Goal: Task Accomplishment & Management: Manage account settings

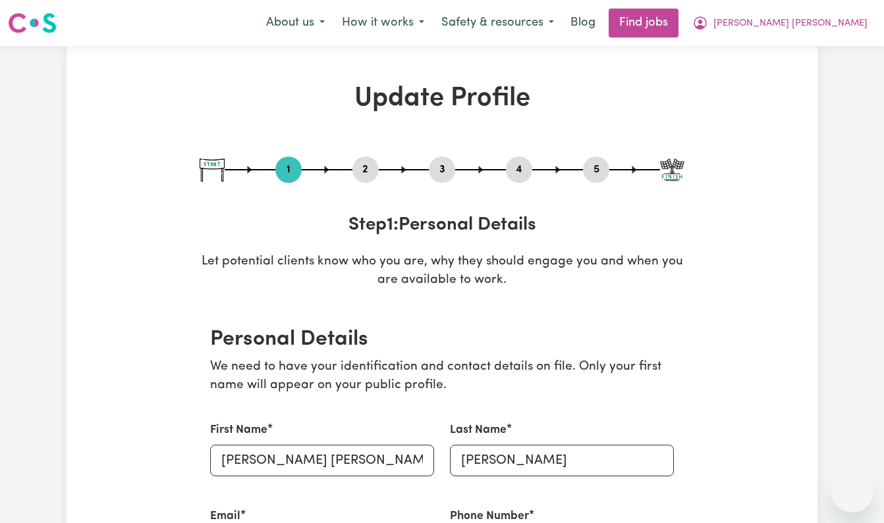
select select "[DEMOGRAPHIC_DATA]"
select select "Australian PR"
select select "Studying a healthcare related degree or qualification"
select select "45"
select select "50"
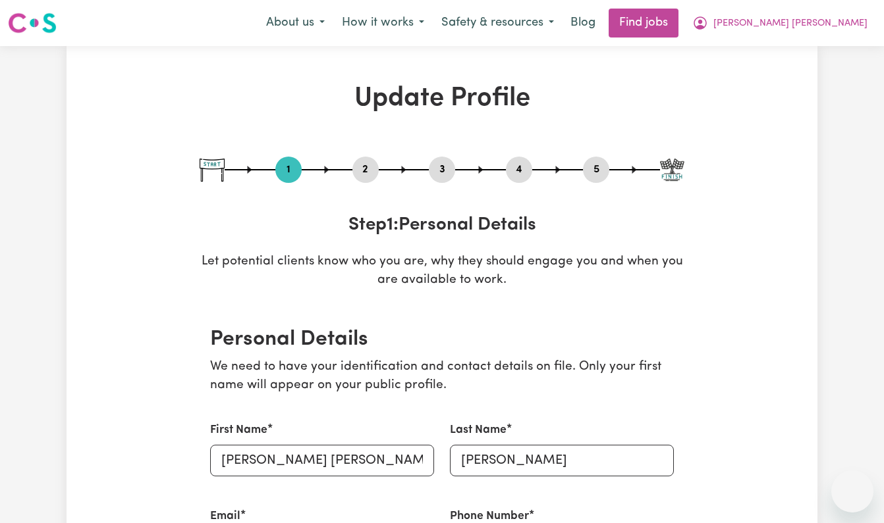
select select "60"
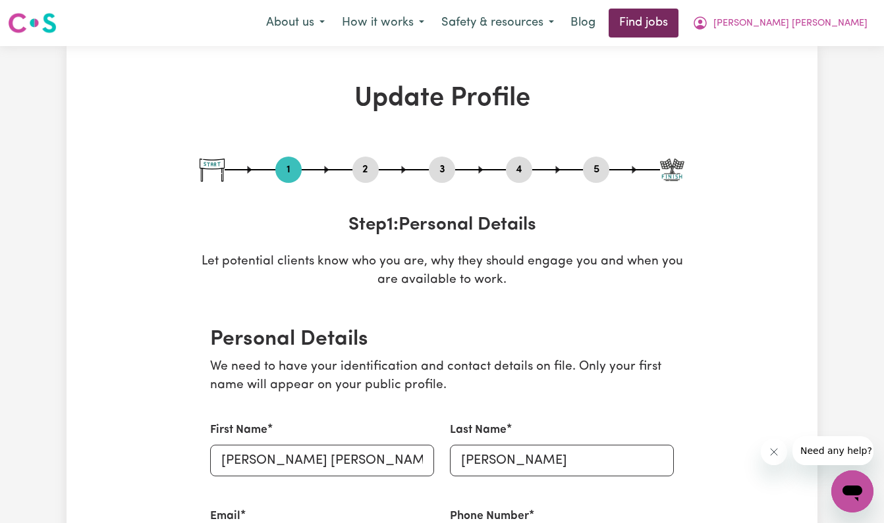
click at [678, 27] on link "Find jobs" at bounding box center [643, 23] width 70 height 29
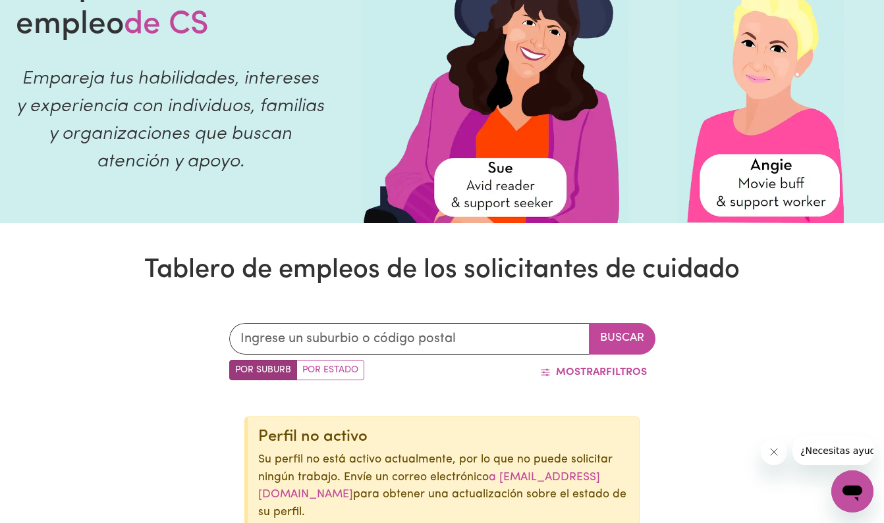
scroll to position [130, 0]
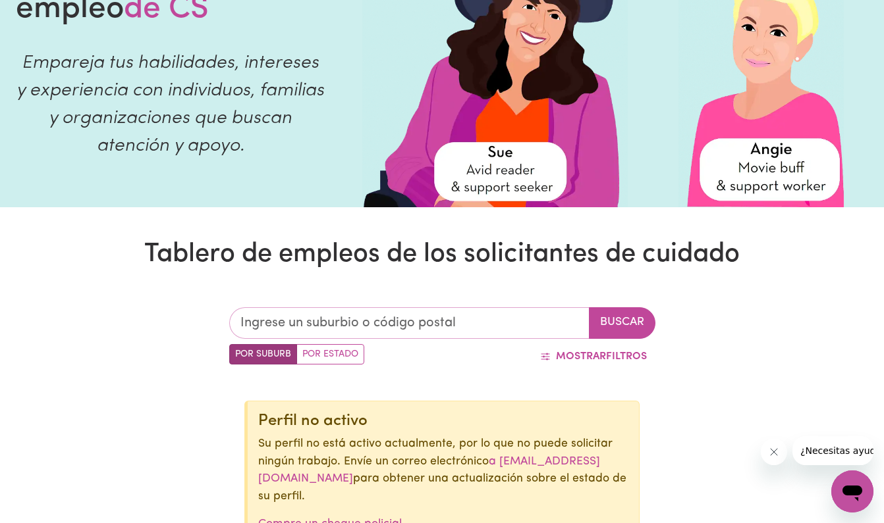
click at [385, 317] on input "text" at bounding box center [409, 323] width 360 height 32
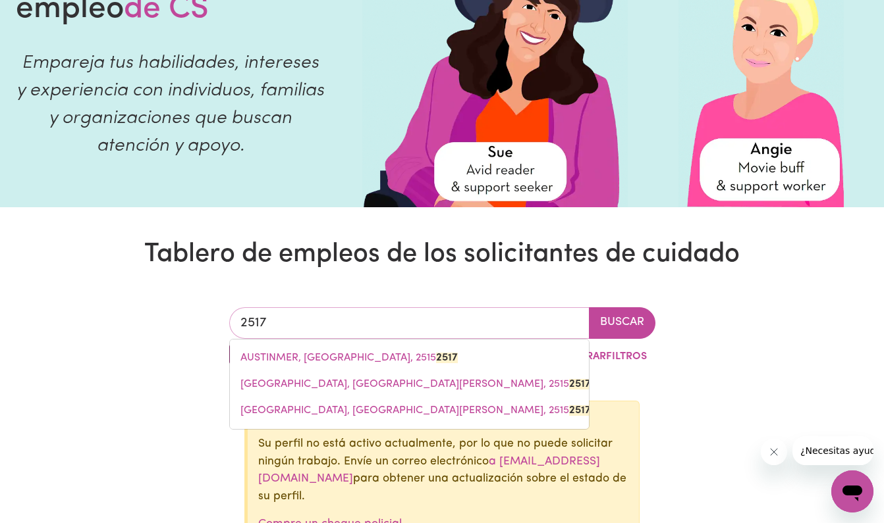
click at [385, 317] on input "2517" at bounding box center [409, 323] width 360 height 32
type input "2517"
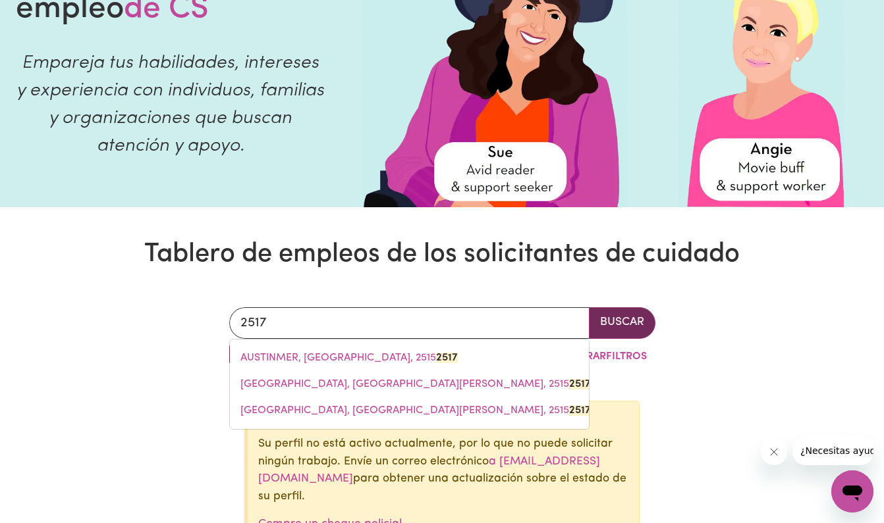
click at [621, 319] on button "BUSCAR" at bounding box center [622, 323] width 67 height 32
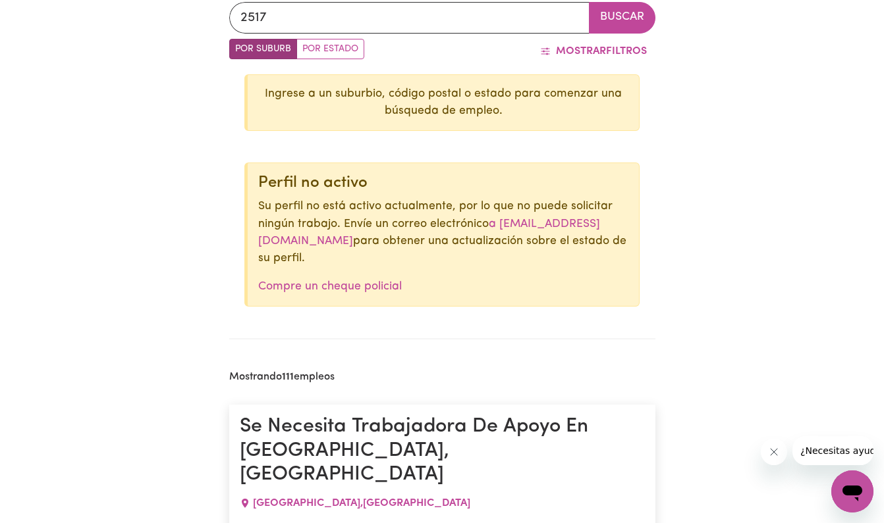
scroll to position [433, 0]
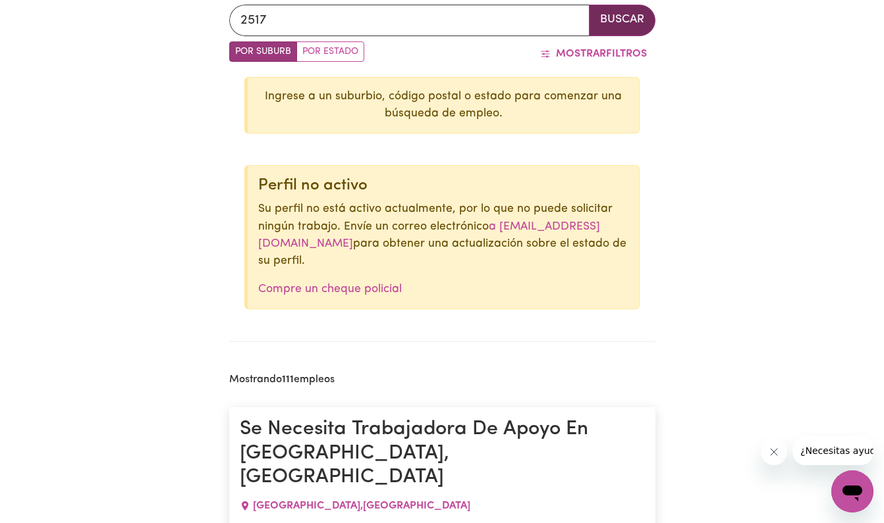
click at [621, 20] on button "BUSCAR" at bounding box center [622, 21] width 67 height 32
click at [528, 18] on input "2517" at bounding box center [409, 21] width 360 height 32
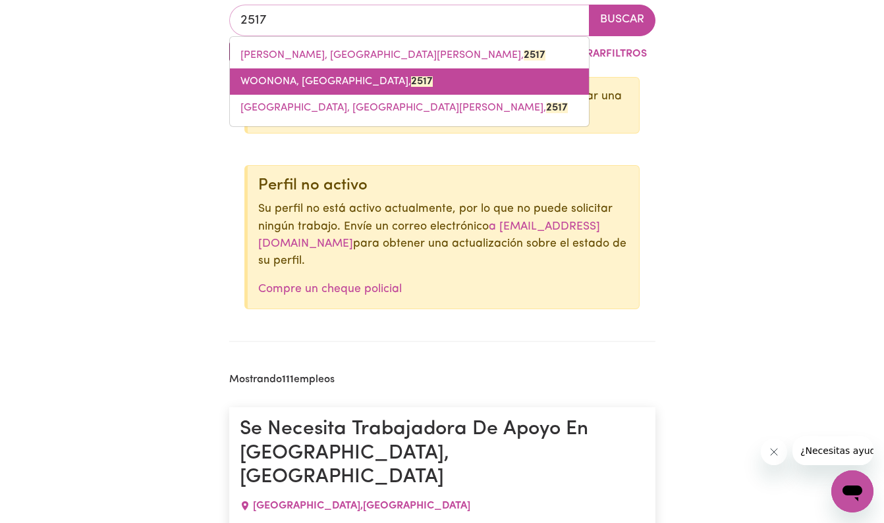
click at [483, 77] on link "WOONONA, [GEOGRAPHIC_DATA], 2517" at bounding box center [409, 81] width 359 height 26
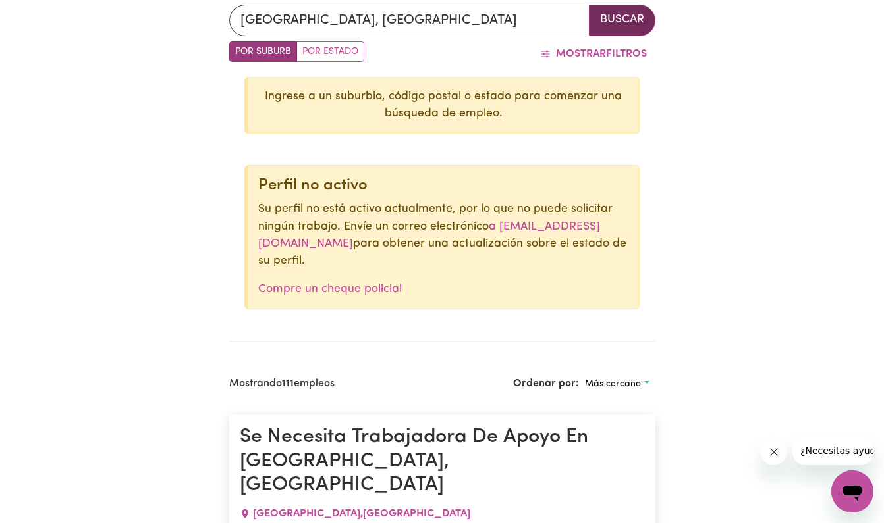
click at [635, 22] on button "BUSCAR" at bounding box center [622, 21] width 67 height 32
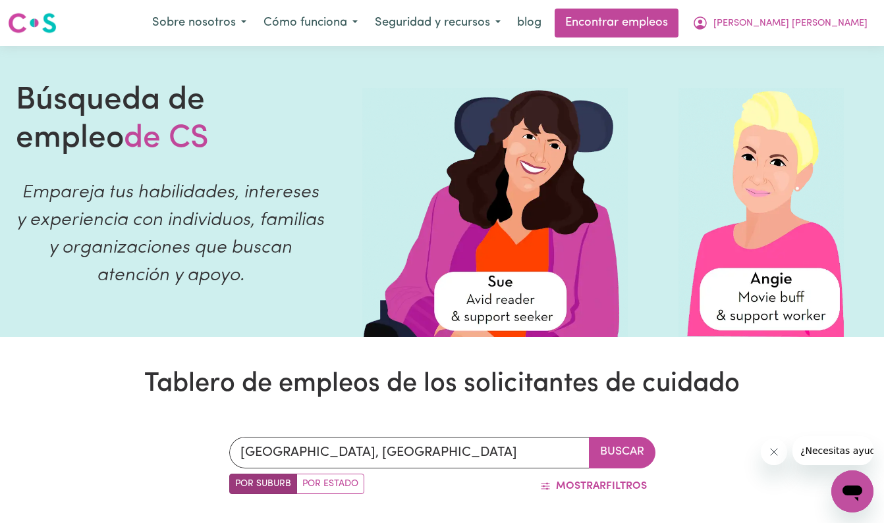
scroll to position [16, 0]
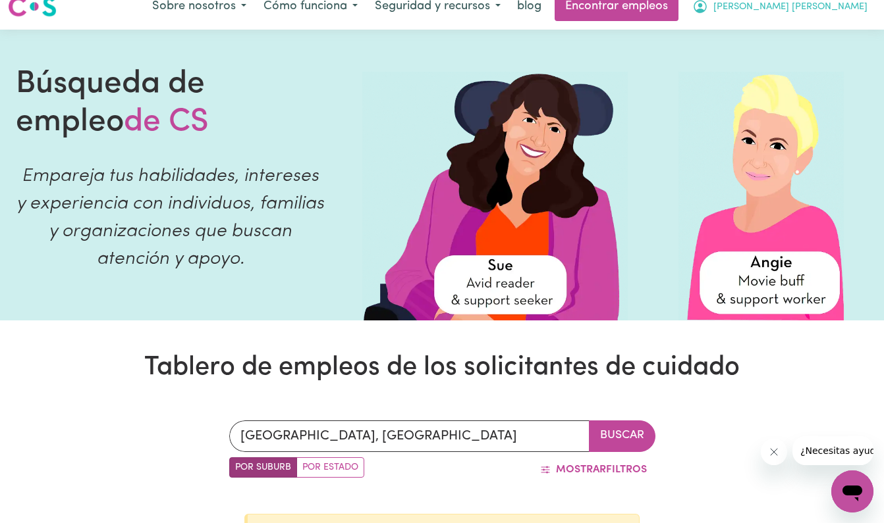
click at [851, 5] on span "[PERSON_NAME] [PERSON_NAME]" at bounding box center [790, 7] width 154 height 14
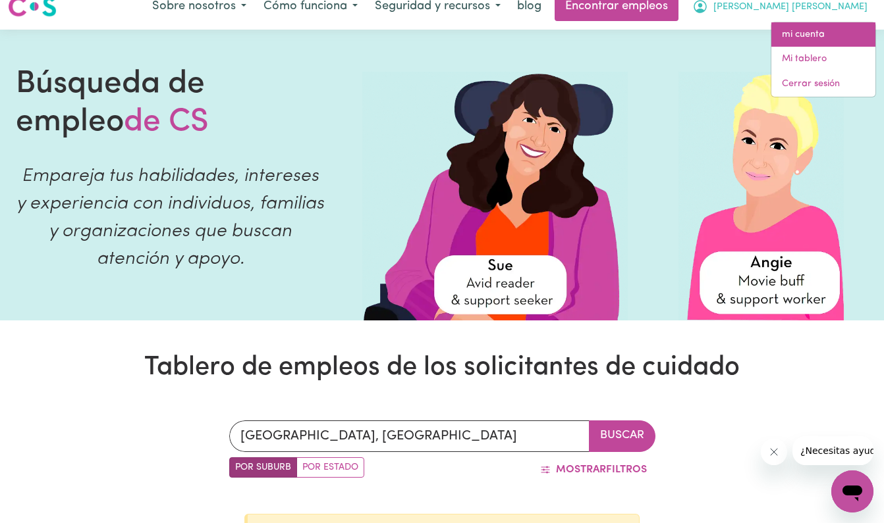
click at [825, 39] on link "mi cuenta" at bounding box center [823, 34] width 104 height 25
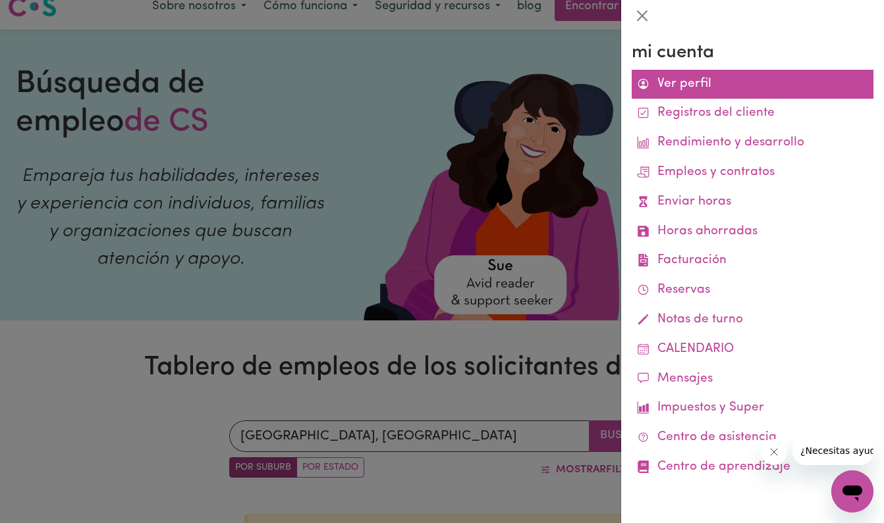
click at [670, 84] on link "Ver perfil" at bounding box center [752, 85] width 242 height 30
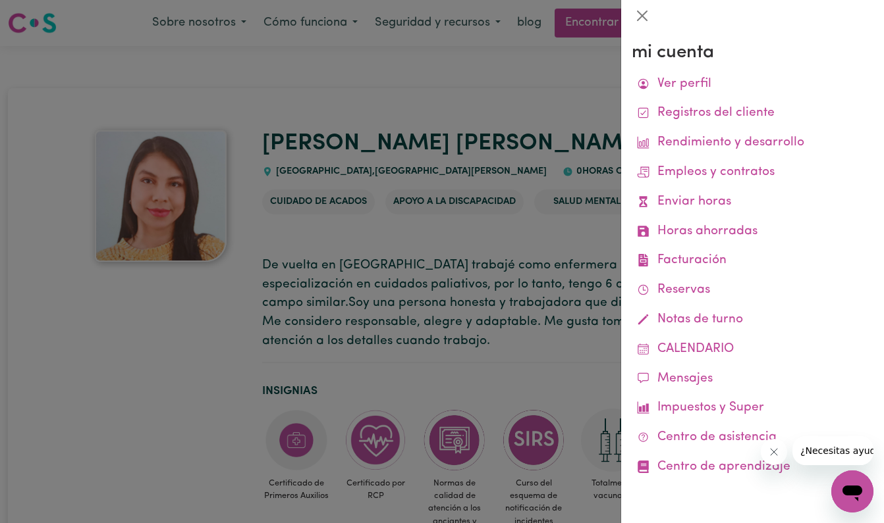
click at [566, 151] on div at bounding box center [442, 261] width 884 height 523
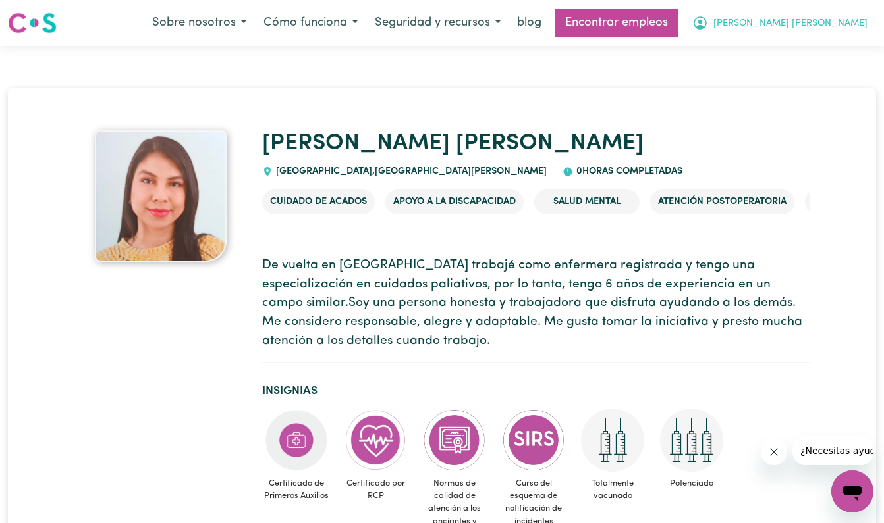
click at [833, 22] on span "[PERSON_NAME] [PERSON_NAME]" at bounding box center [790, 23] width 154 height 14
click at [813, 50] on link "mi cuenta" at bounding box center [823, 51] width 104 height 25
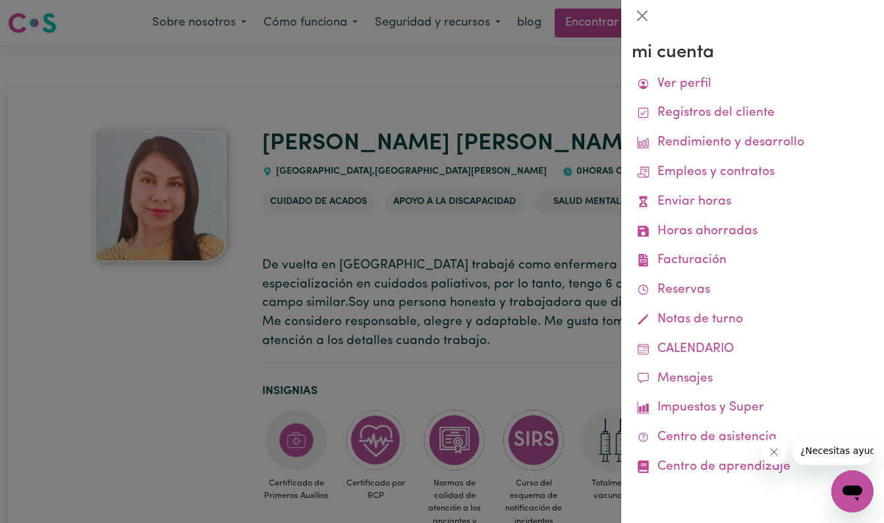
click at [597, 111] on div at bounding box center [442, 261] width 884 height 523
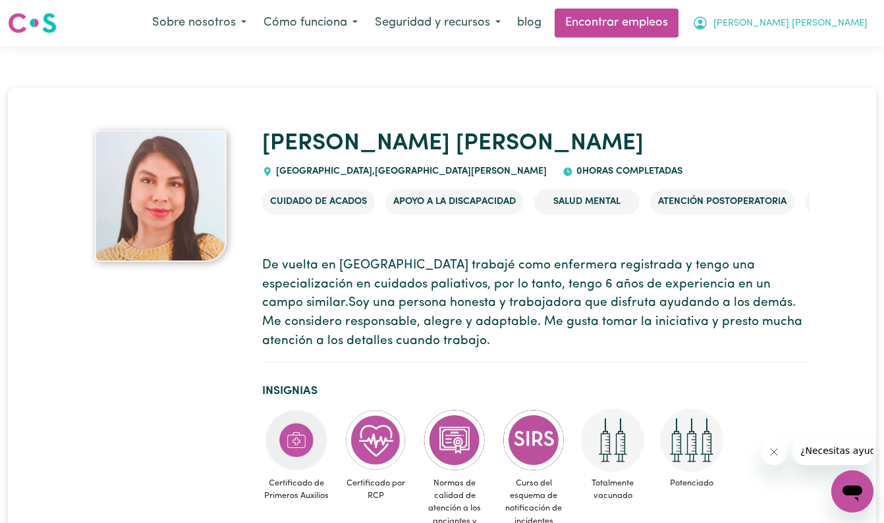
click at [846, 26] on span "[PERSON_NAME] [PERSON_NAME]" at bounding box center [790, 23] width 154 height 14
click at [831, 72] on link "Mi tablero" at bounding box center [823, 75] width 104 height 25
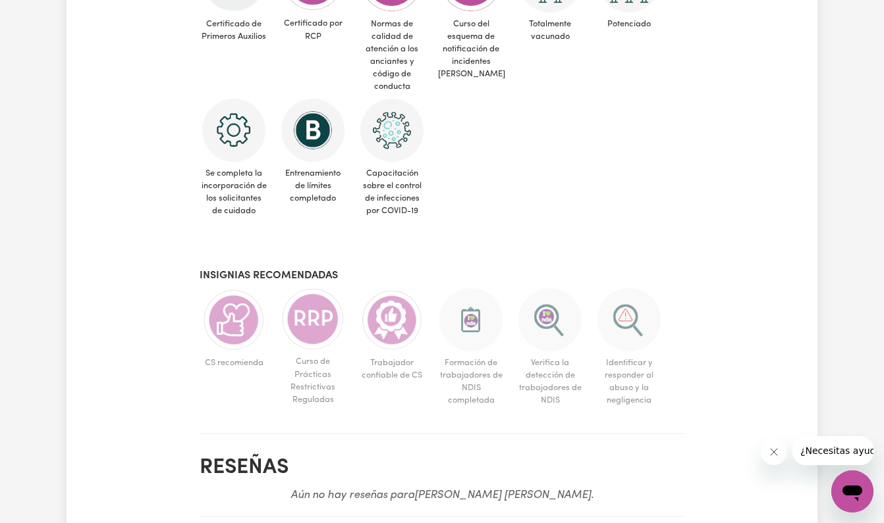
scroll to position [753, 0]
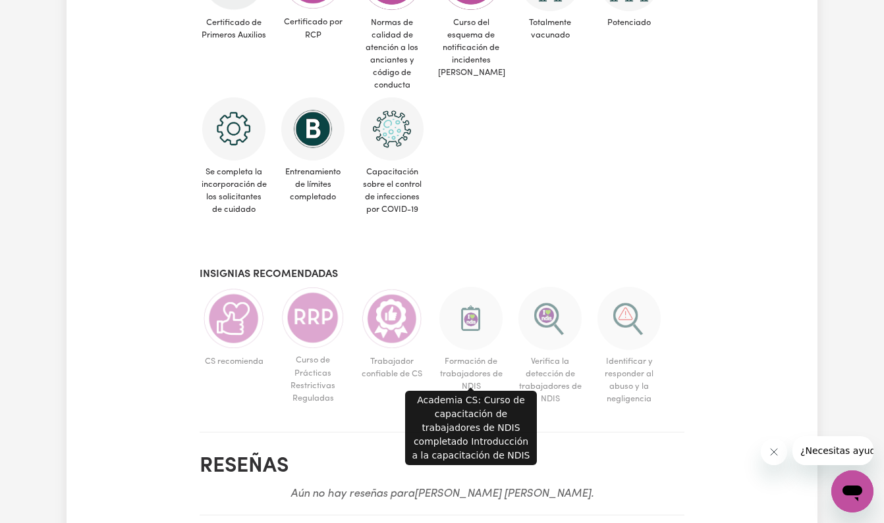
click at [476, 353] on span "Formación de trabajadores de NDIS completada" at bounding box center [471, 380] width 68 height 61
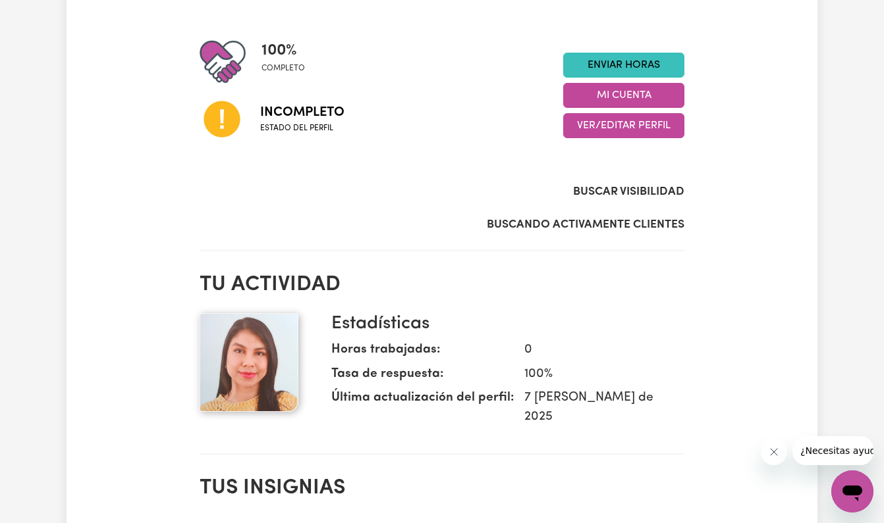
scroll to position [73, 0]
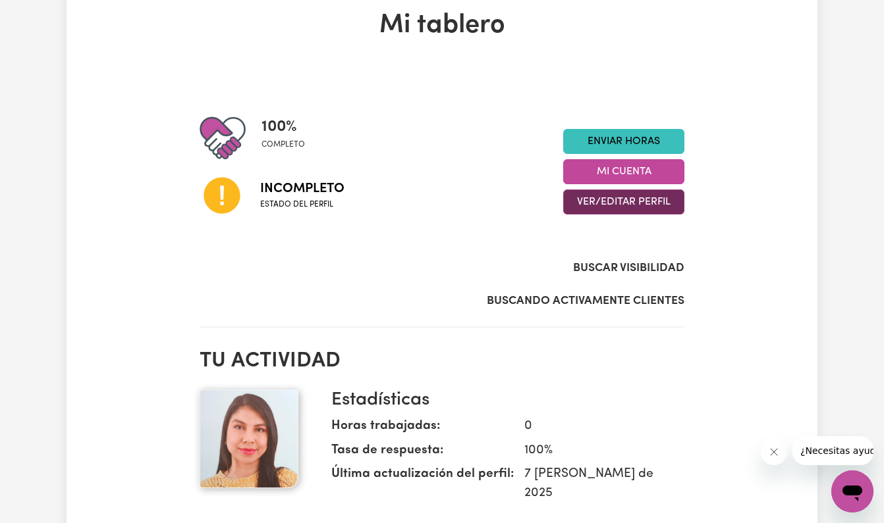
click at [635, 203] on button "VER/EDITAR PERFIL" at bounding box center [623, 202] width 121 height 25
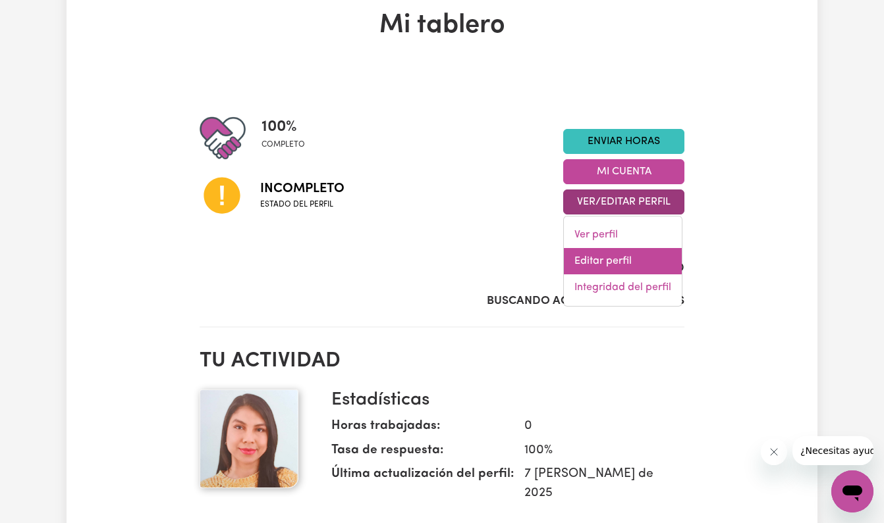
click at [618, 255] on link "Editar perfil" at bounding box center [623, 261] width 118 height 26
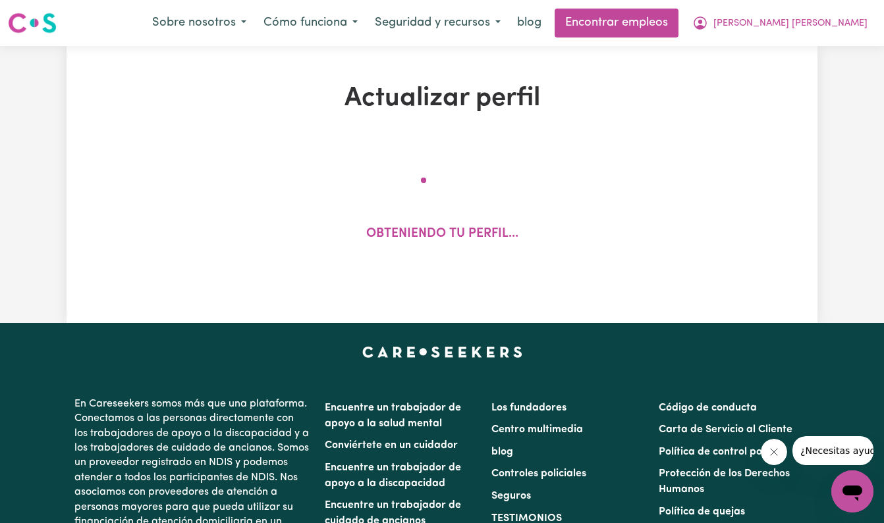
select select "[DEMOGRAPHIC_DATA]"
select select "Australian PR"
select select "Studying a healthcare related degree or qualification"
select select "45"
select select "50"
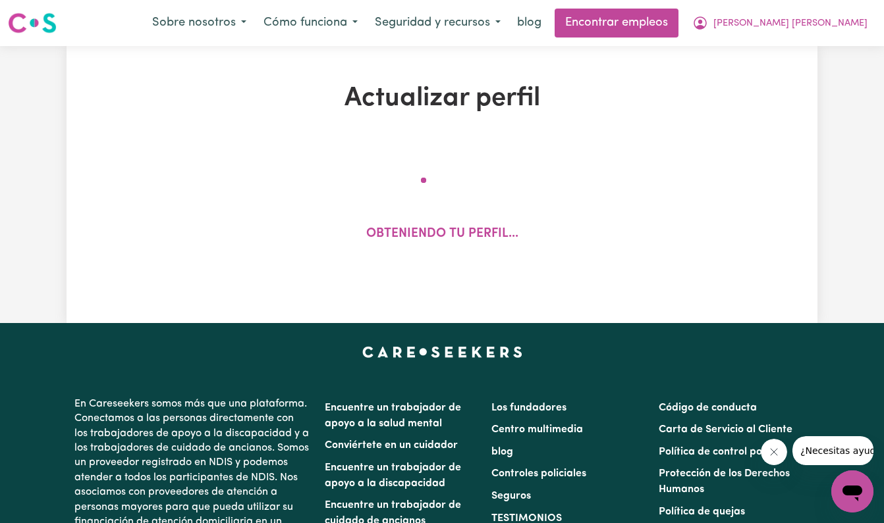
select select "60"
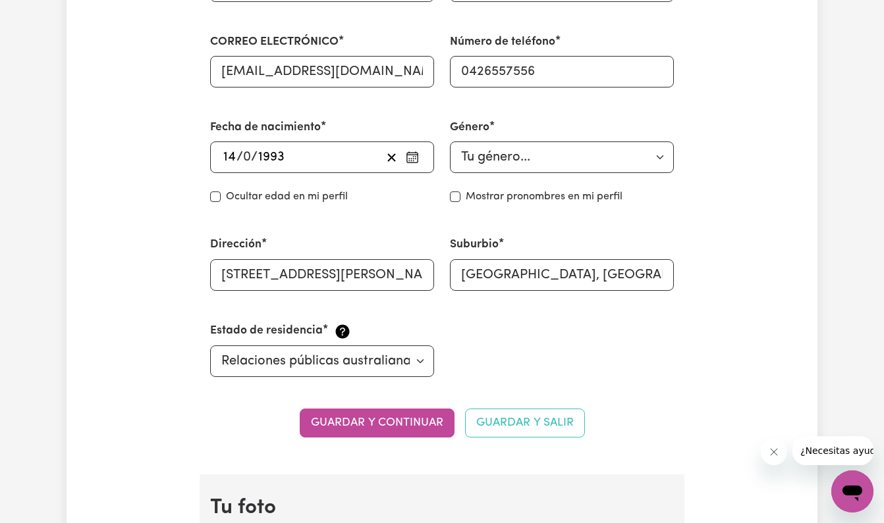
scroll to position [479, 0]
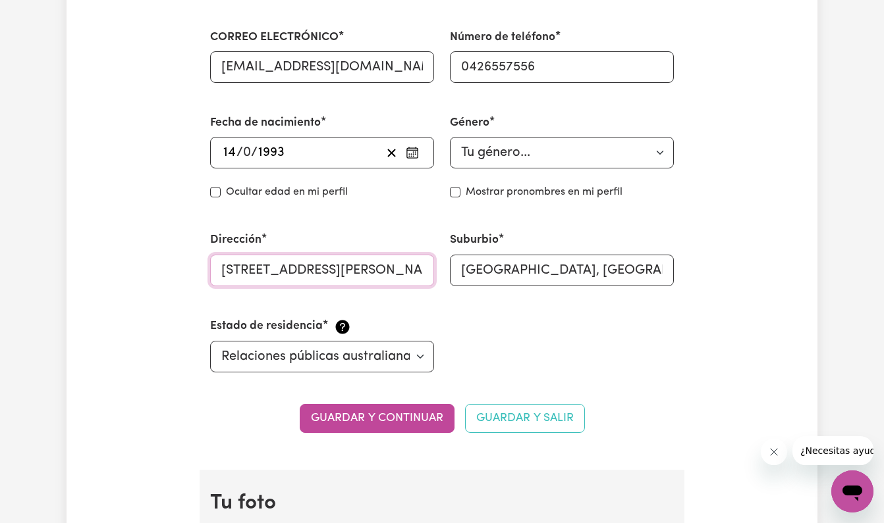
click at [373, 266] on input "[STREET_ADDRESS][PERSON_NAME]" at bounding box center [322, 271] width 224 height 32
type input "A"
type input "[STREET_ADDRESS][PERSON_NAME]"
click at [594, 257] on input "[GEOGRAPHIC_DATA], [GEOGRAPHIC_DATA], 2570" at bounding box center [562, 271] width 224 height 32
drag, startPoint x: 667, startPoint y: 263, endPoint x: 390, endPoint y: 237, distance: 278.4
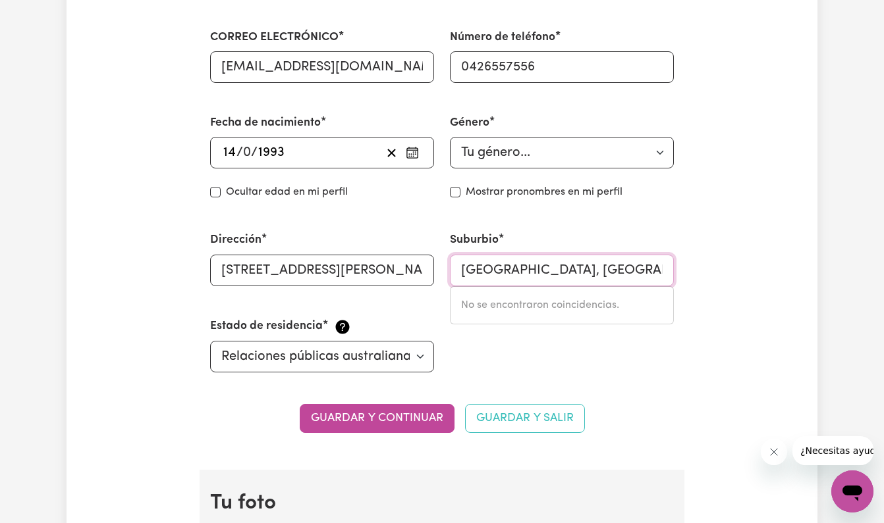
click at [390, 237] on div "Nombre [PERSON_NAME] [PERSON_NAME] [PERSON_NAME] CORREO ELECTRÓNICO [EMAIL_ADDR…" at bounding box center [441, 158] width 479 height 462
type input "woo"
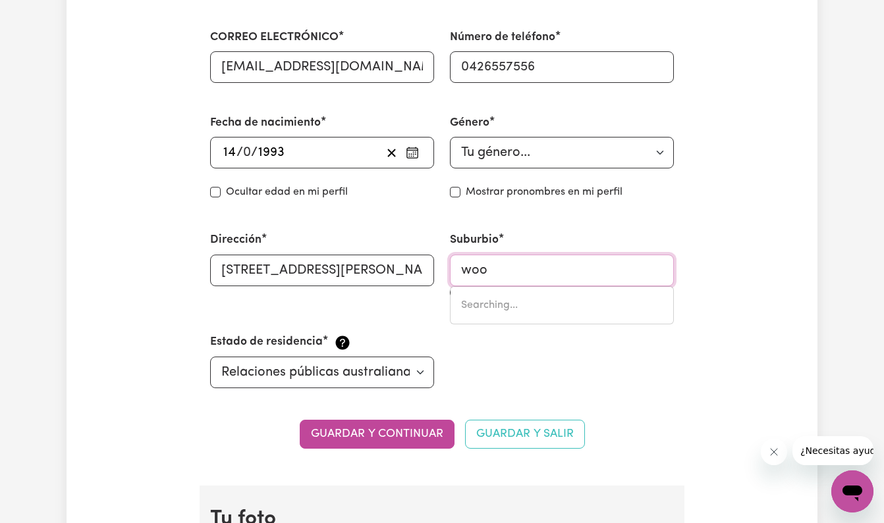
type input "[PERSON_NAME], [GEOGRAPHIC_DATA], 4620"
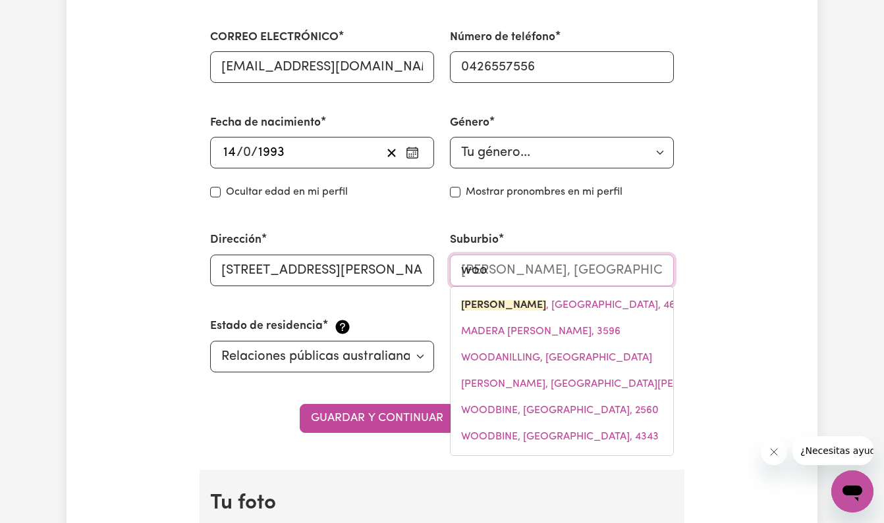
type input "[PERSON_NAME]"
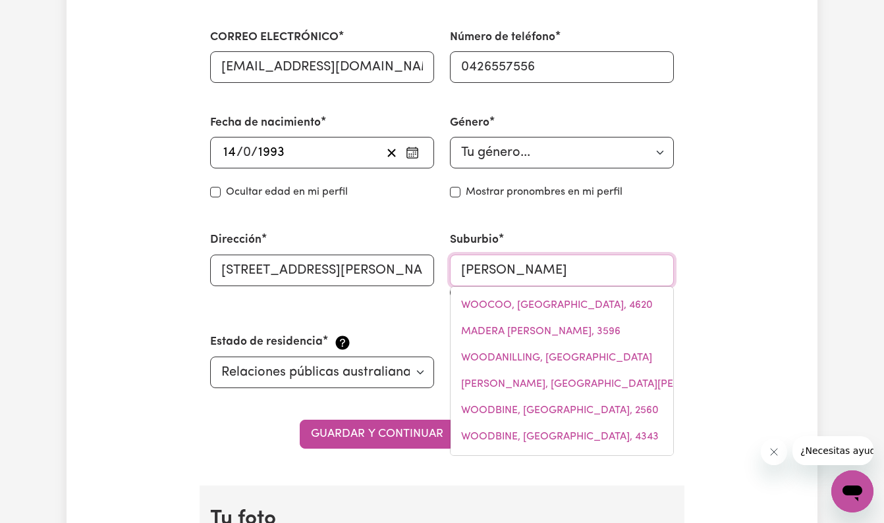
scroll to position [0, 0]
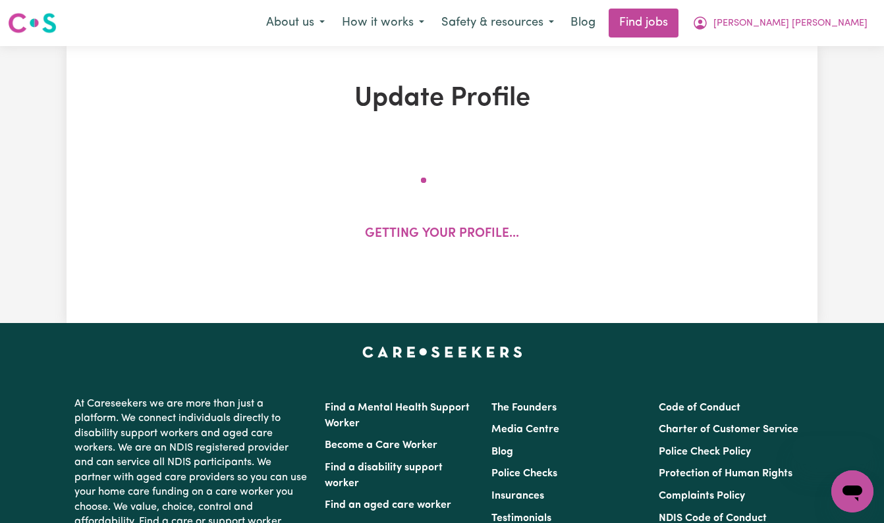
select select "[DEMOGRAPHIC_DATA]"
select select "Australian PR"
select select "Studying a healthcare related degree or qualification"
select select "45"
select select "50"
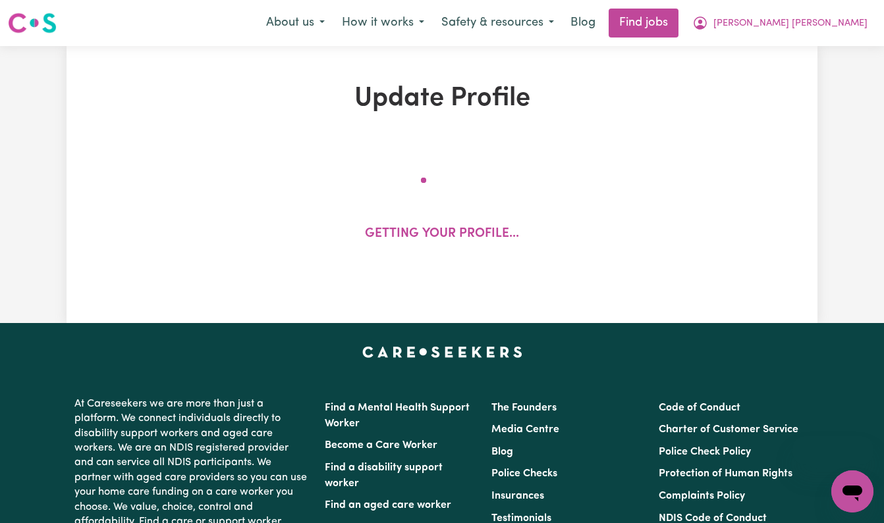
select select "60"
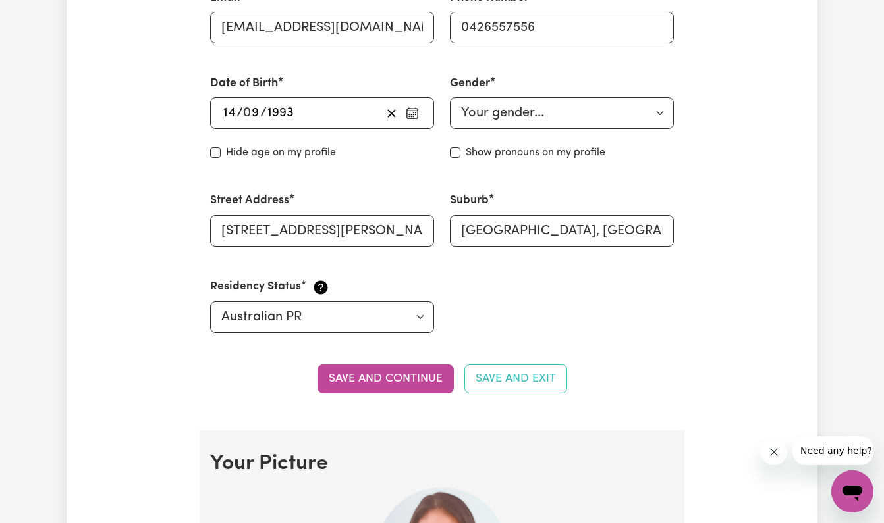
scroll to position [523, 0]
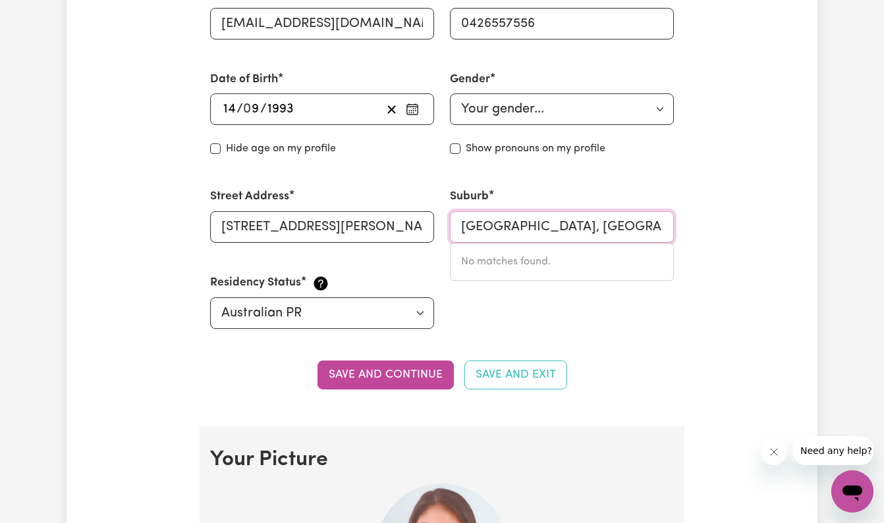
click at [505, 226] on input "[GEOGRAPHIC_DATA], [GEOGRAPHIC_DATA], 2570" at bounding box center [562, 227] width 224 height 32
drag, startPoint x: 463, startPoint y: 223, endPoint x: 665, endPoint y: 255, distance: 204.7
click at [665, 243] on div "CAMDEN, New South Wales, 2570 No matches found." at bounding box center [562, 227] width 224 height 32
type input "woo"
type input "[PERSON_NAME], [GEOGRAPHIC_DATA], 4620"
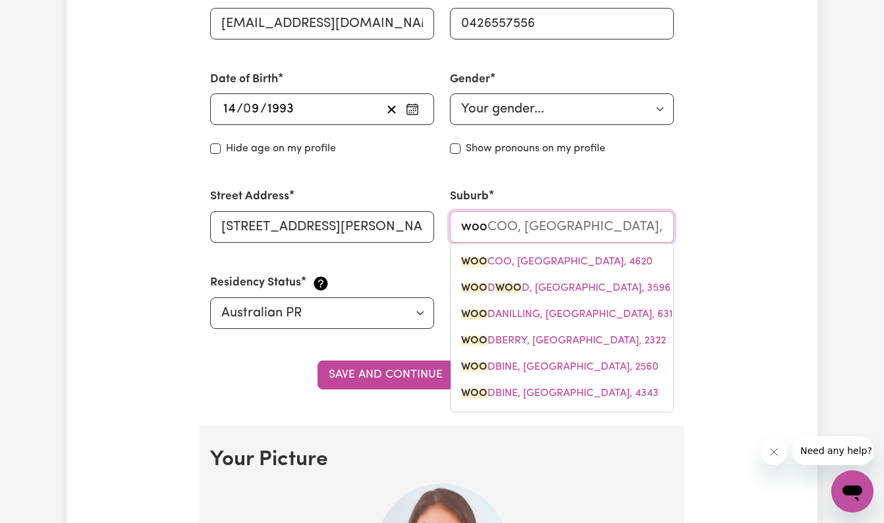
type input "[PERSON_NAME]"
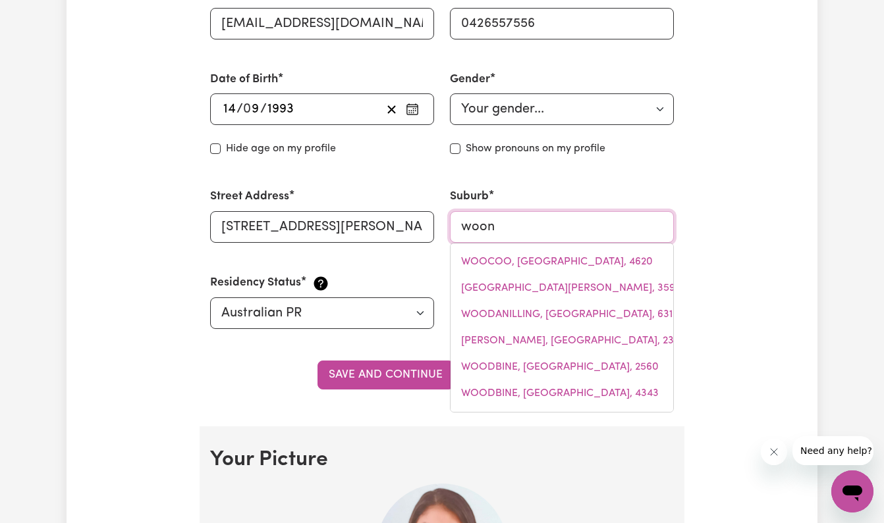
type input "woonDUL, Queensland, 4357"
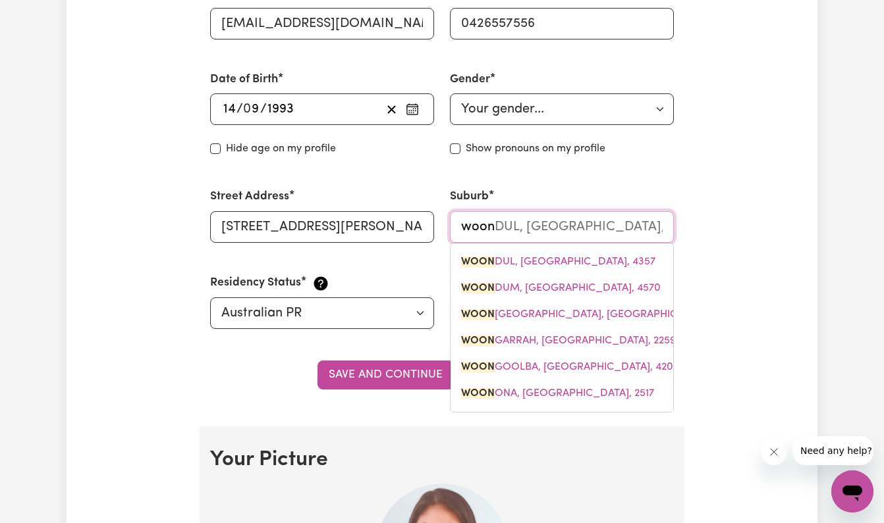
type input "woono"
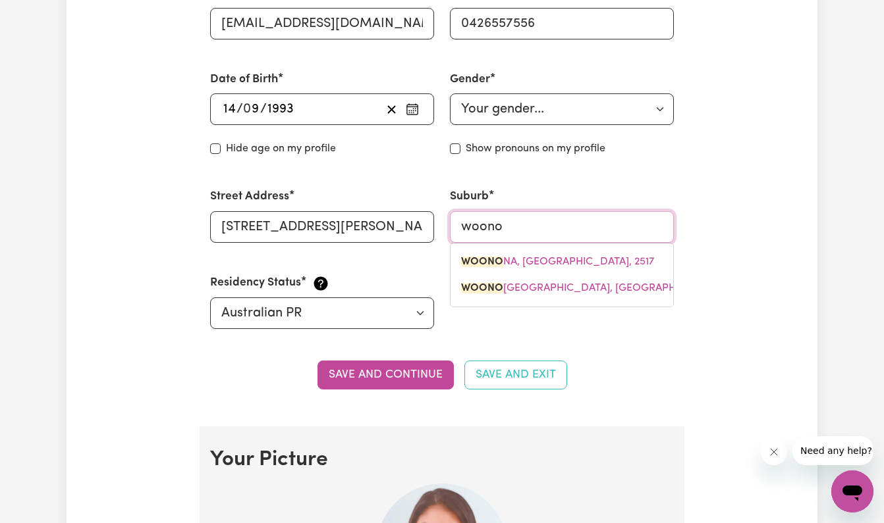
type input "woonoNA, New South Wales, 2517"
type input "Woonona"
type input "Woonona, New South Wales, 2517"
click at [617, 257] on span "WOONONA , New South Wales, 2517" at bounding box center [557, 262] width 193 height 11
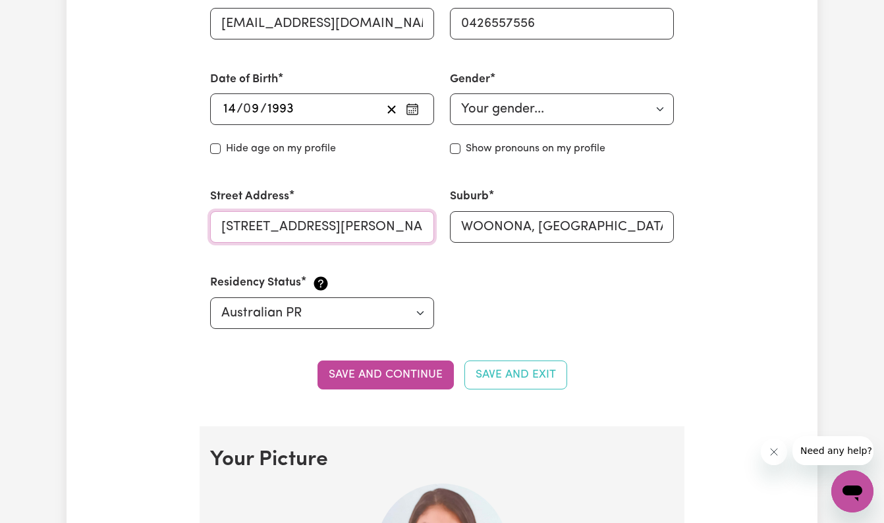
click at [323, 221] on input "[STREET_ADDRESS][PERSON_NAME]" at bounding box center [322, 227] width 224 height 32
drag, startPoint x: 323, startPoint y: 221, endPoint x: 195, endPoint y: 211, distance: 128.1
click at [223, 225] on input "39 41 campbell street" at bounding box center [322, 227] width 224 height 32
type input "[STREET_ADDRESS][PERSON_NAME]"
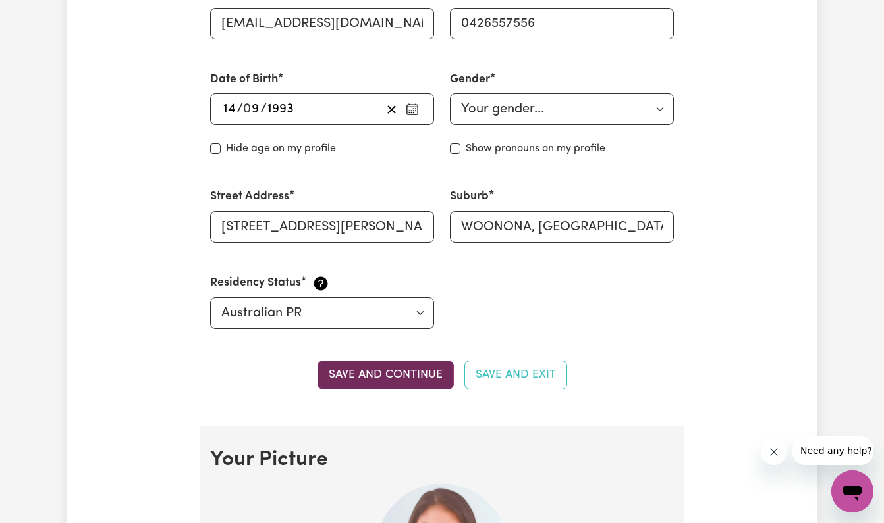
click at [381, 369] on button "Save and continue" at bounding box center [385, 375] width 136 height 29
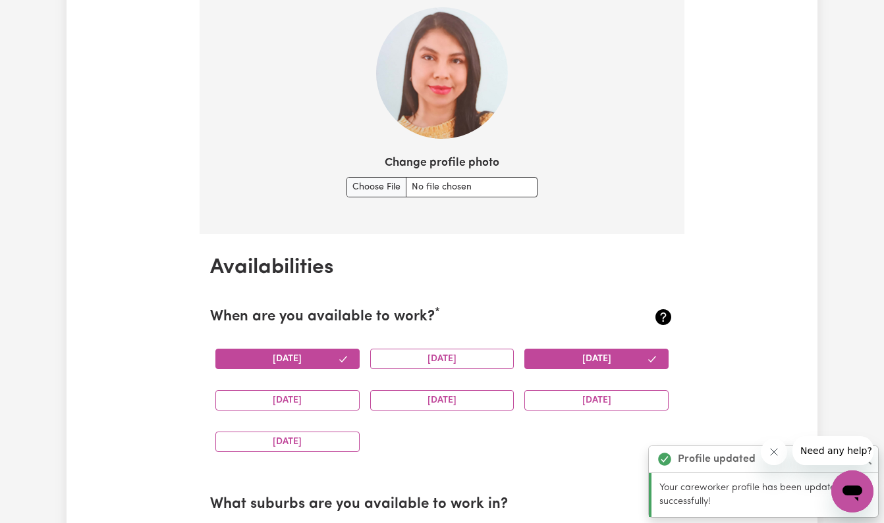
scroll to position [1022, 0]
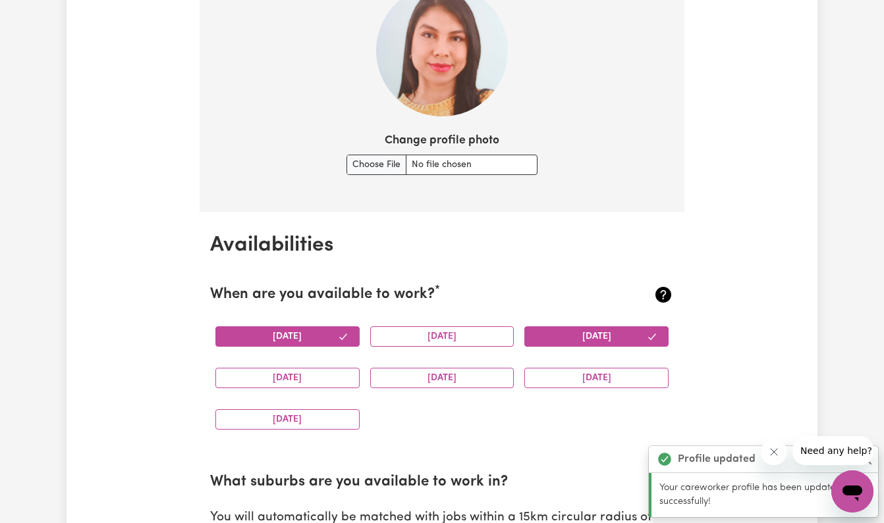
click at [641, 327] on button "[DATE]" at bounding box center [596, 337] width 144 height 20
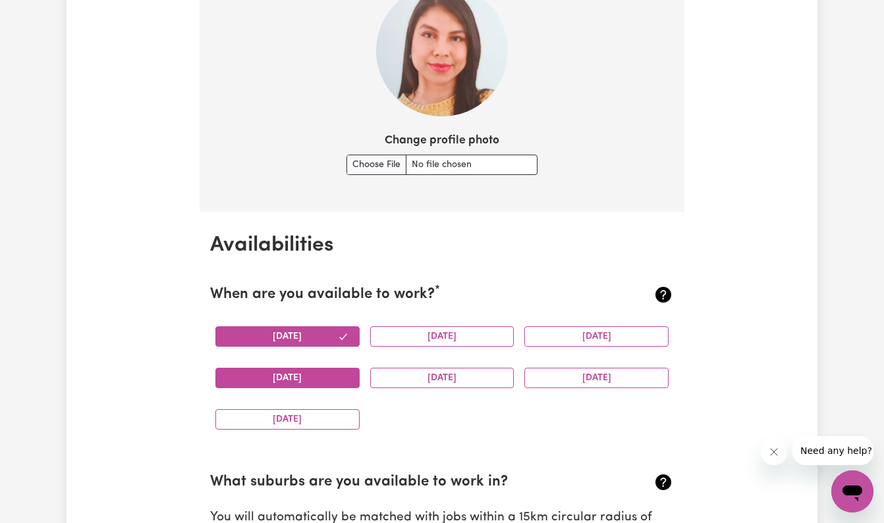
click at [320, 371] on button "[DATE]" at bounding box center [287, 378] width 144 height 20
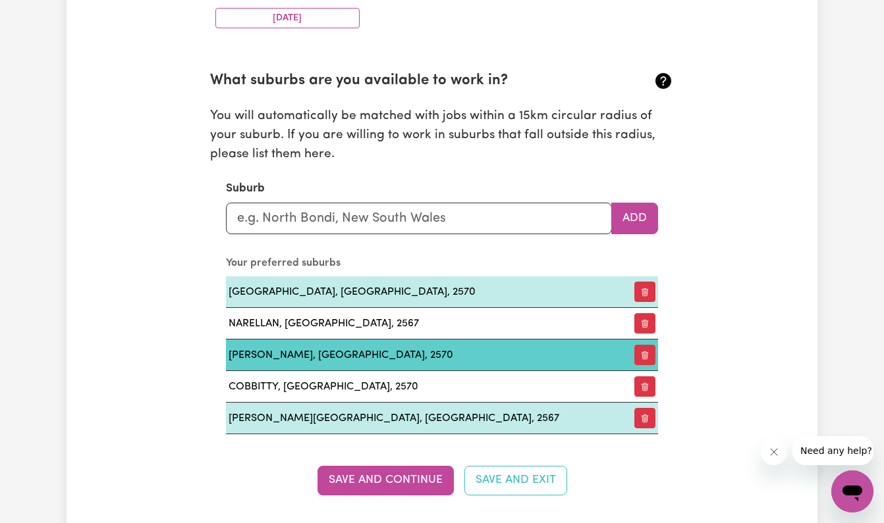
scroll to position [1424, 0]
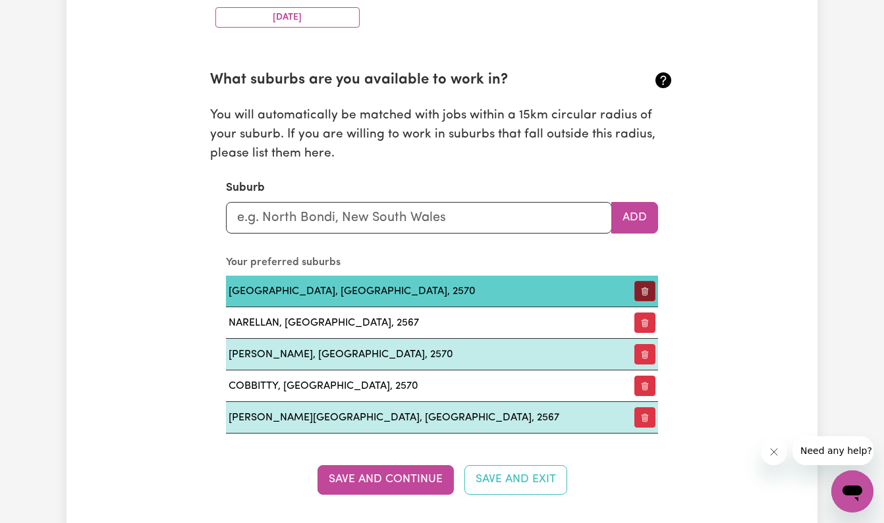
click at [648, 287] on icon "button" at bounding box center [644, 291] width 9 height 9
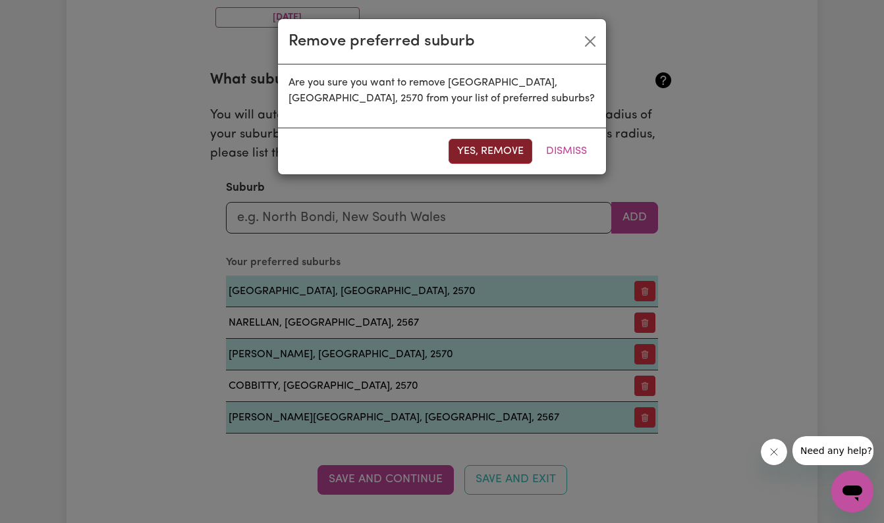
click at [518, 149] on button "Yes, remove" at bounding box center [490, 151] width 84 height 25
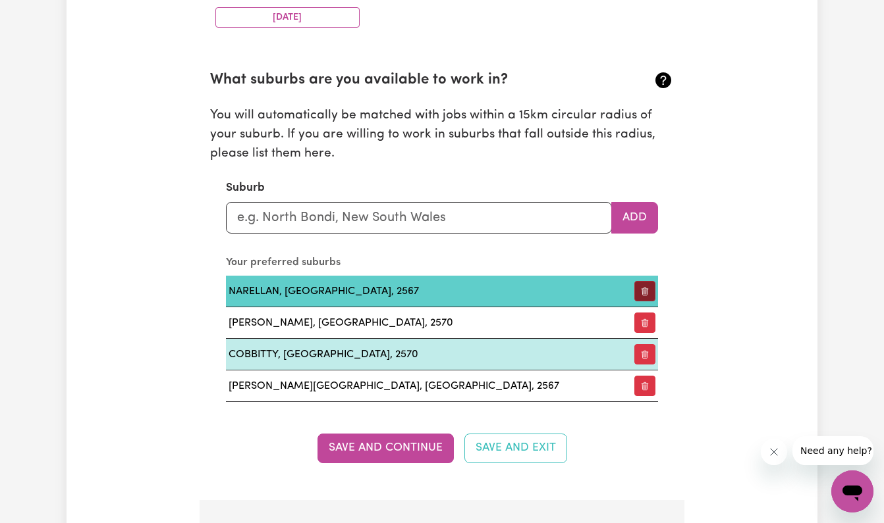
click at [647, 287] on icon "button" at bounding box center [644, 291] width 9 height 9
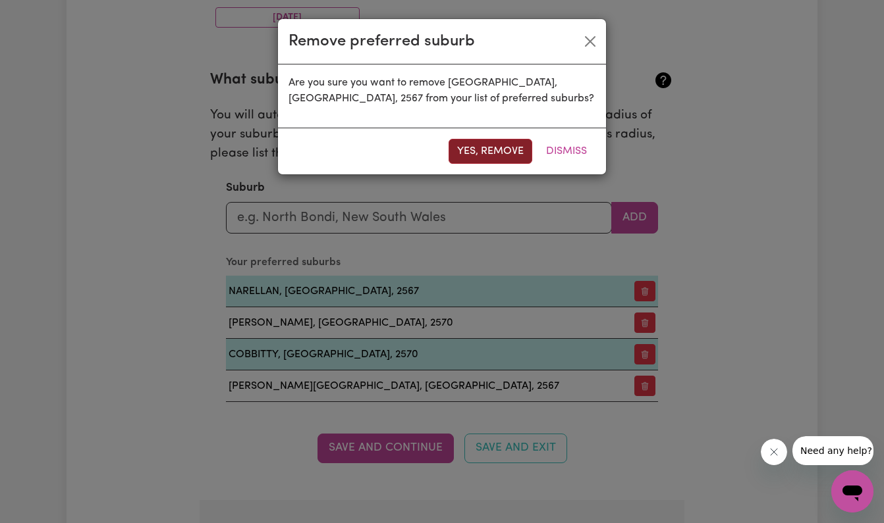
click at [520, 153] on button "Yes, remove" at bounding box center [490, 151] width 84 height 25
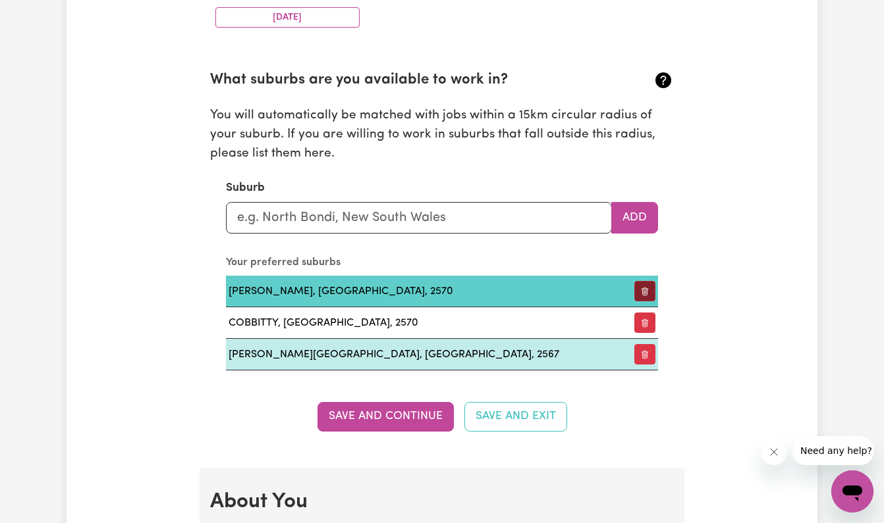
click at [646, 282] on button "button" at bounding box center [644, 291] width 21 height 20
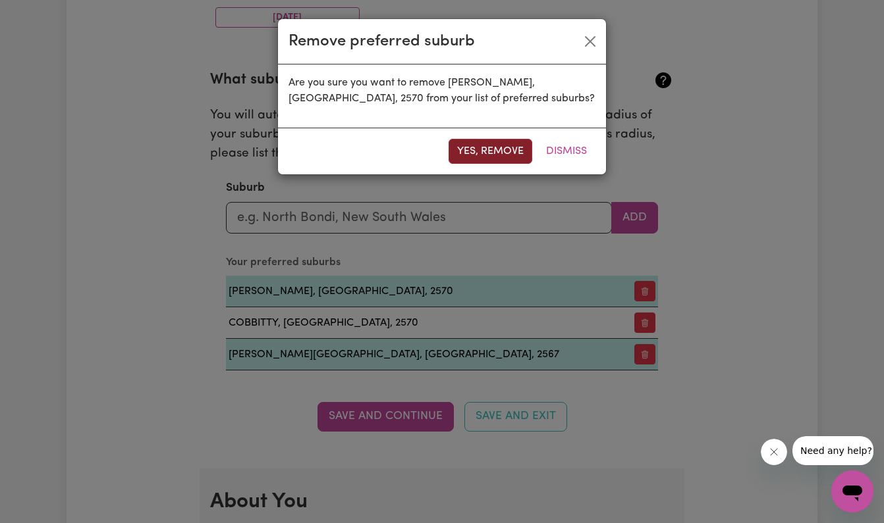
click at [513, 151] on button "Yes, remove" at bounding box center [490, 151] width 84 height 25
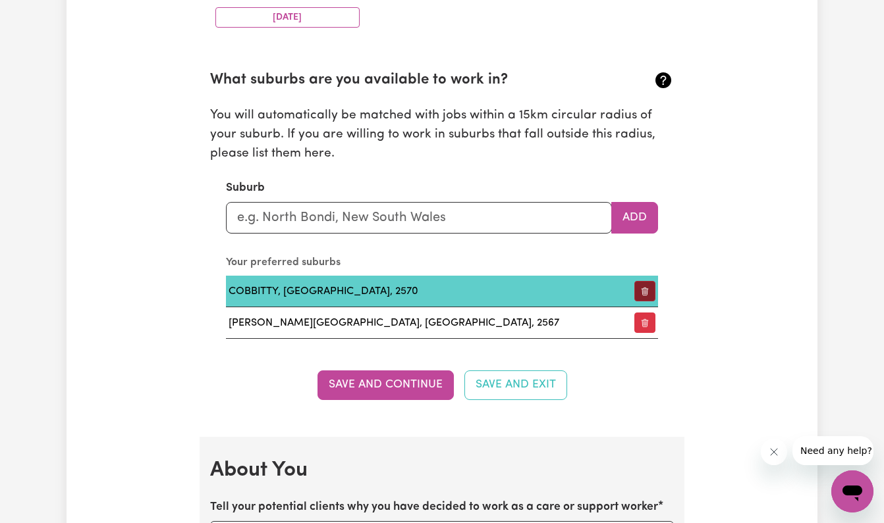
click at [644, 285] on button "button" at bounding box center [644, 291] width 21 height 20
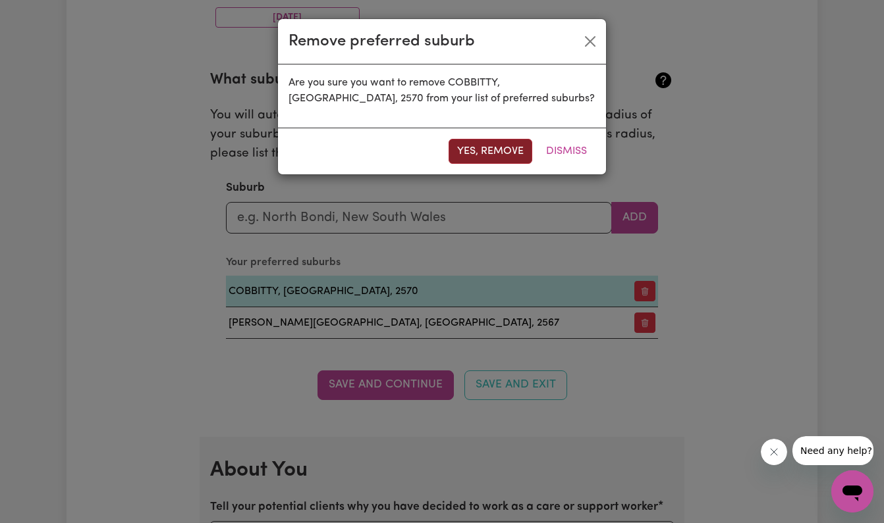
click at [512, 145] on button "Yes, remove" at bounding box center [490, 151] width 84 height 25
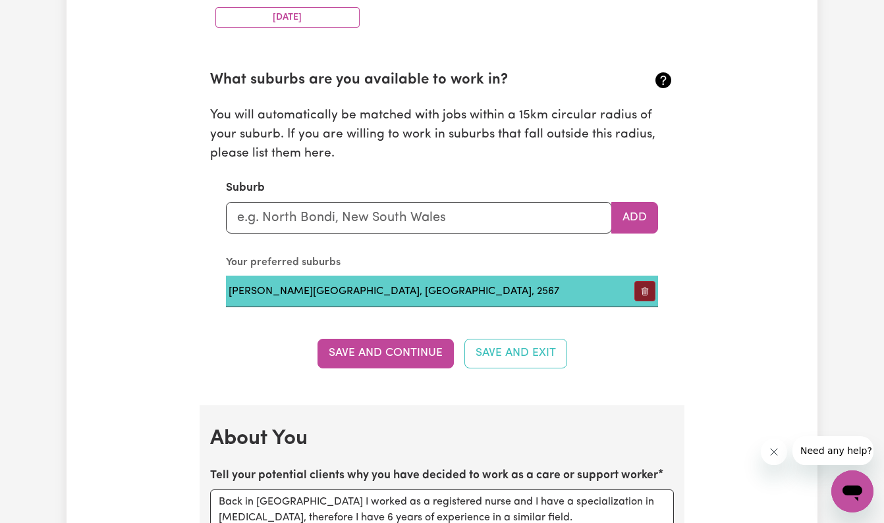
click at [645, 288] on icon "button" at bounding box center [644, 291] width 9 height 9
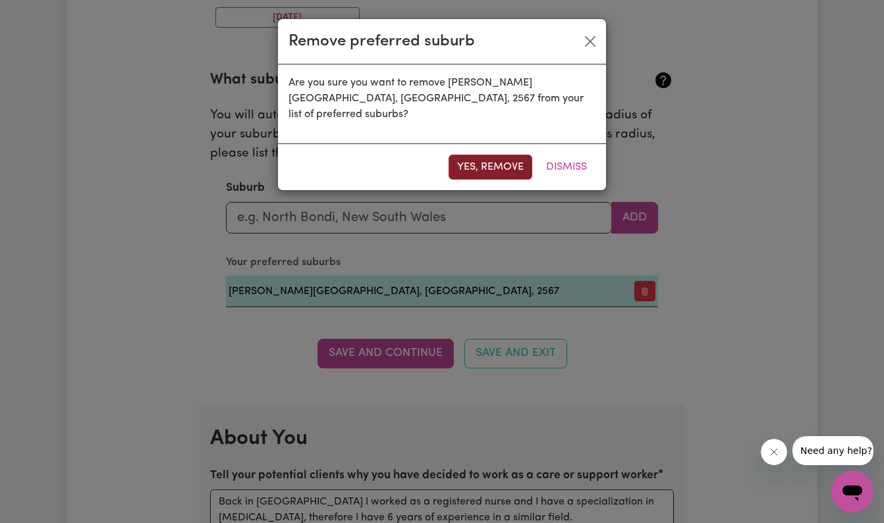
click at [484, 155] on button "Yes, remove" at bounding box center [490, 167] width 84 height 25
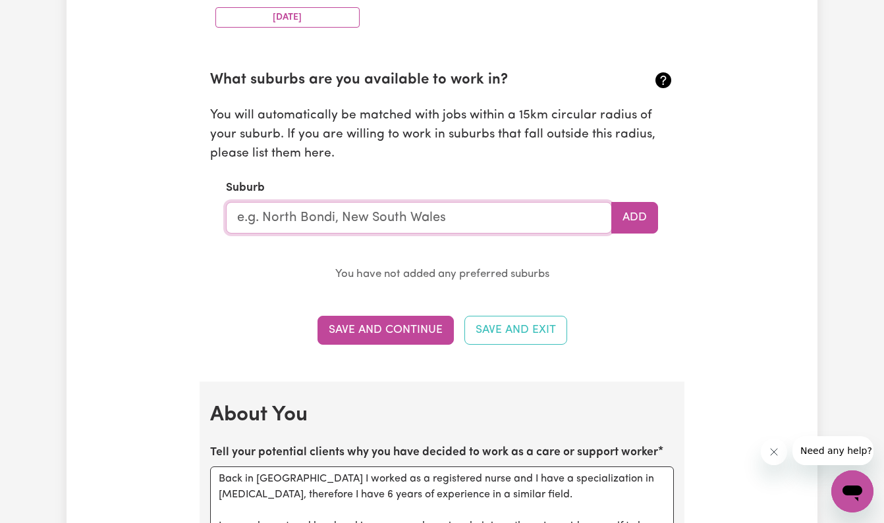
click at [323, 207] on input "text" at bounding box center [419, 218] width 386 height 32
type input "sca"
type input "scaDDAN, Western Australia, 6447"
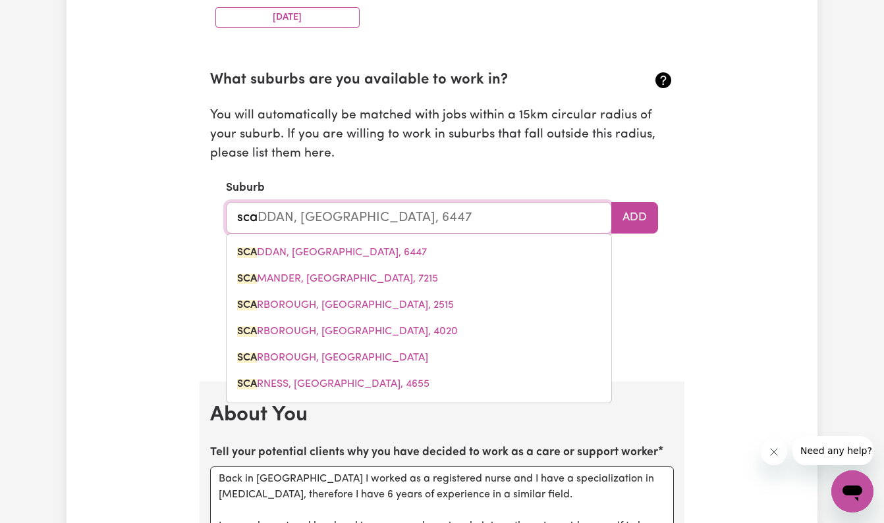
type input "scab"
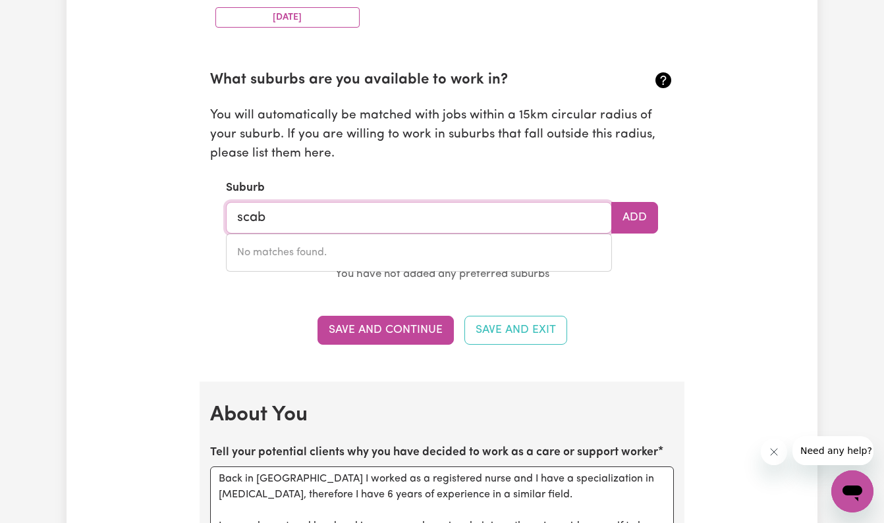
type input "sca"
type input "scaDDAN, Western Australia, 6447"
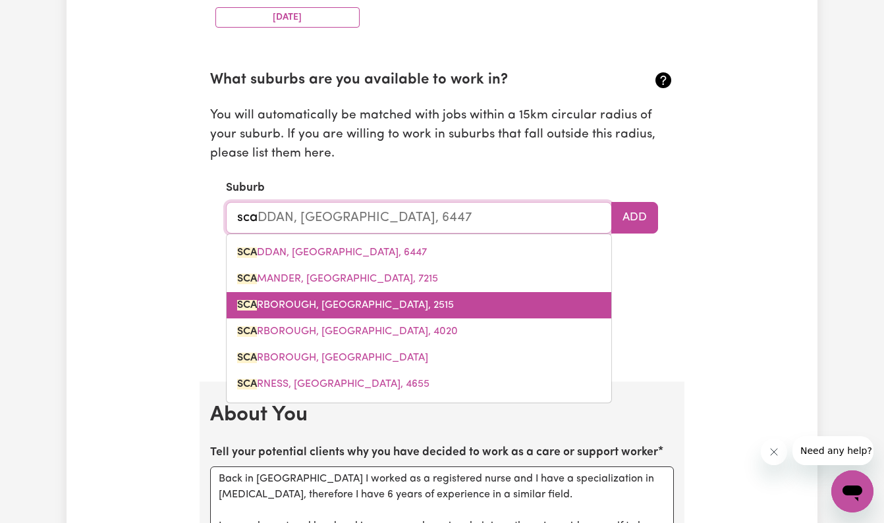
click at [340, 300] on span "SCA RBOROUGH, New South Wales, 2515" at bounding box center [345, 305] width 217 height 11
type input "SCARBOROUGH, New South Wales, 2515"
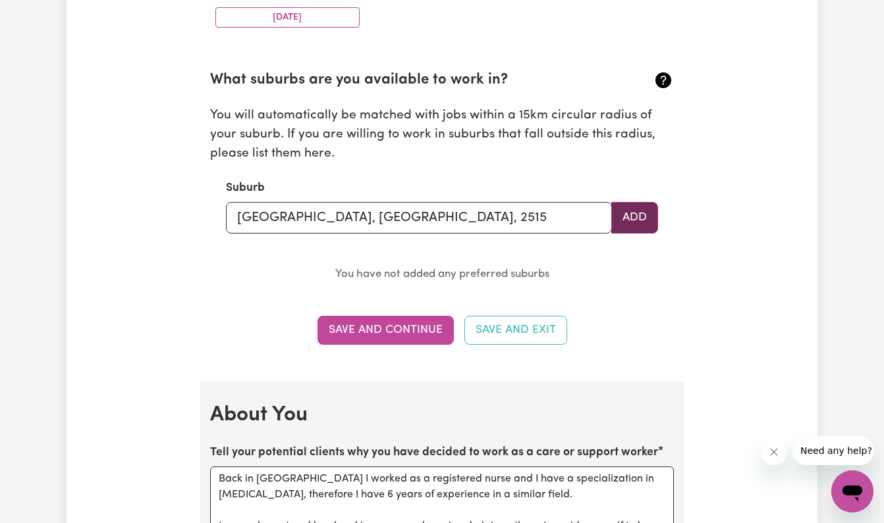
click at [631, 202] on button "Add" at bounding box center [634, 218] width 47 height 32
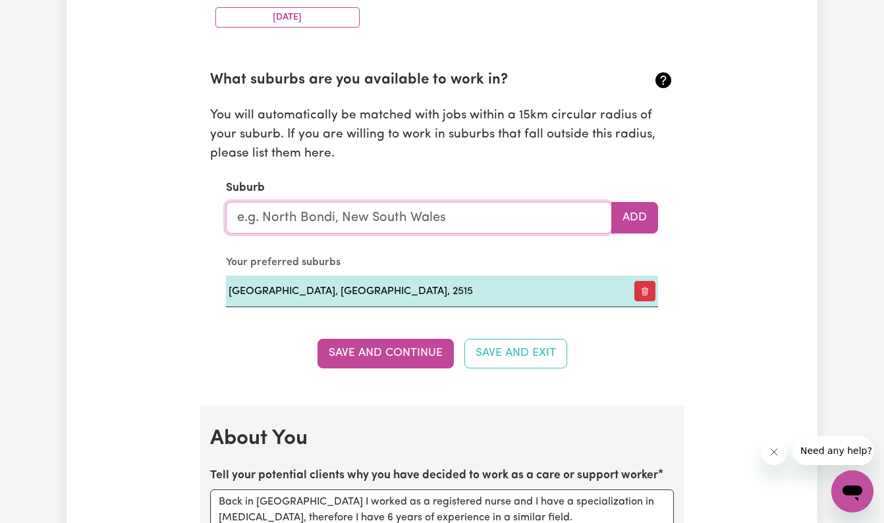
click at [369, 209] on input "text" at bounding box center [419, 218] width 386 height 32
type input "cli"
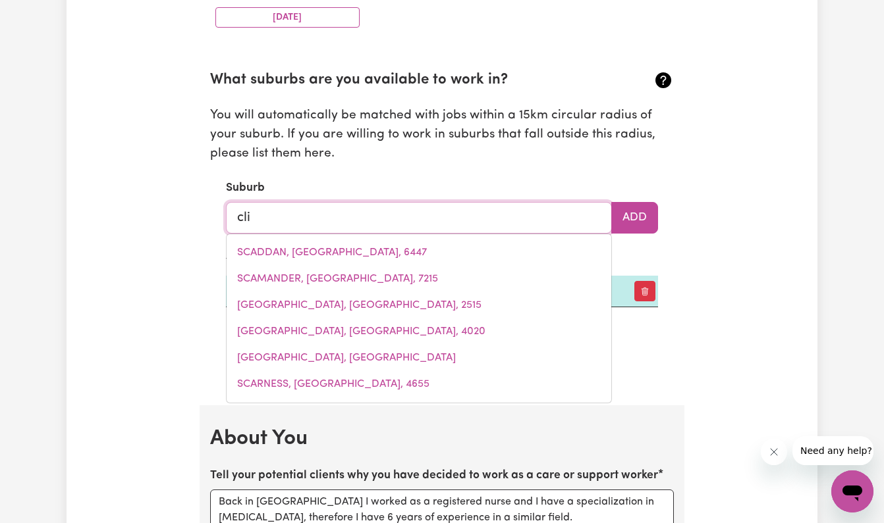
type input "cliFDEN, New South Wales, 2460"
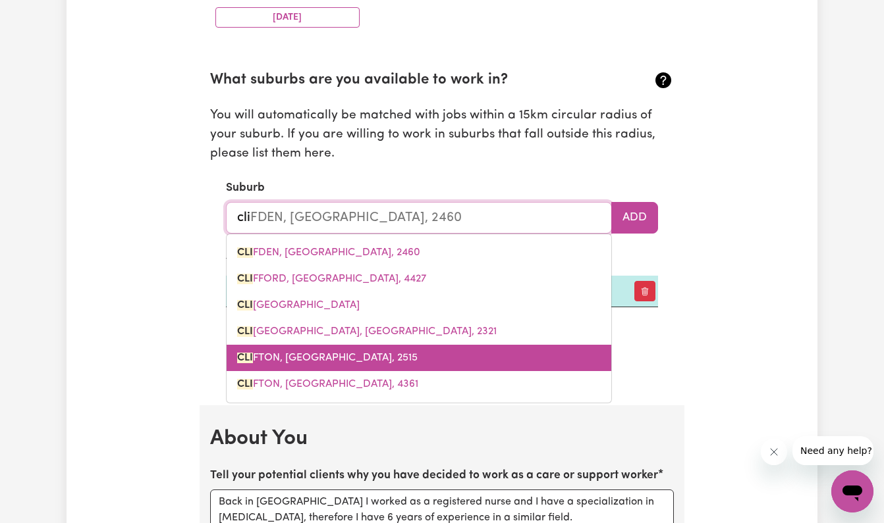
click at [367, 355] on span "CLI FTON, New South Wales, 2515" at bounding box center [327, 358] width 180 height 11
type input "CLIFTON, New South Wales, 2515"
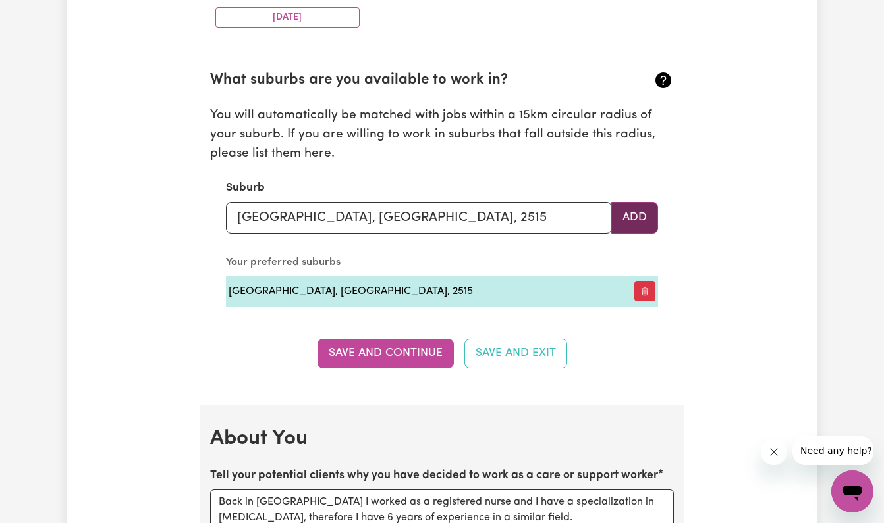
click at [648, 209] on button "Add" at bounding box center [634, 218] width 47 height 32
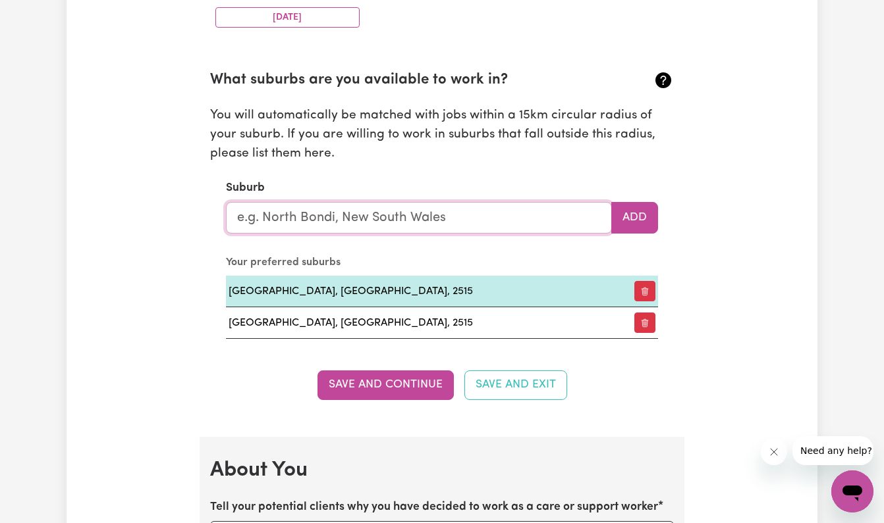
click at [488, 210] on input "text" at bounding box center [419, 218] width 386 height 32
type input "aus"
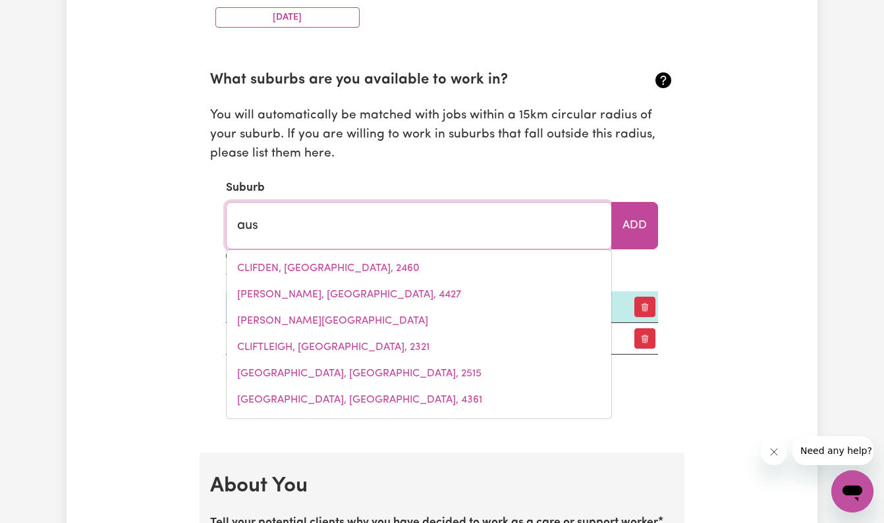
type input "ausTINMER, New South Wales, 2515"
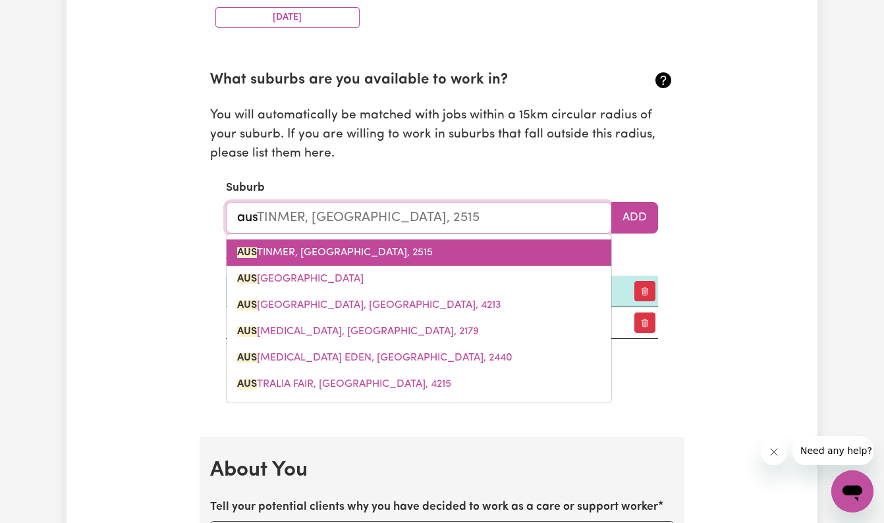
click at [466, 249] on link "AUS TINMER, New South Wales, 2515" at bounding box center [419, 253] width 385 height 26
type input "AUSTINMER, New South Wales, 2515"
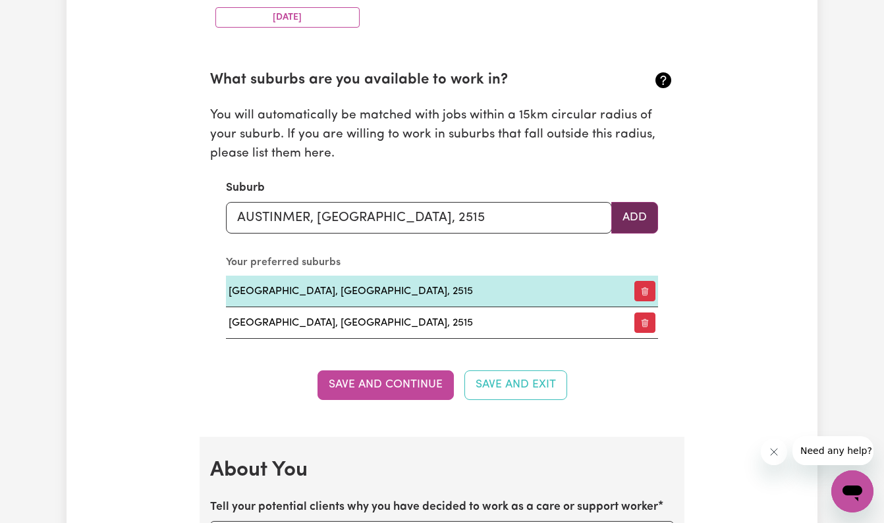
click at [633, 210] on button "Add" at bounding box center [634, 218] width 47 height 32
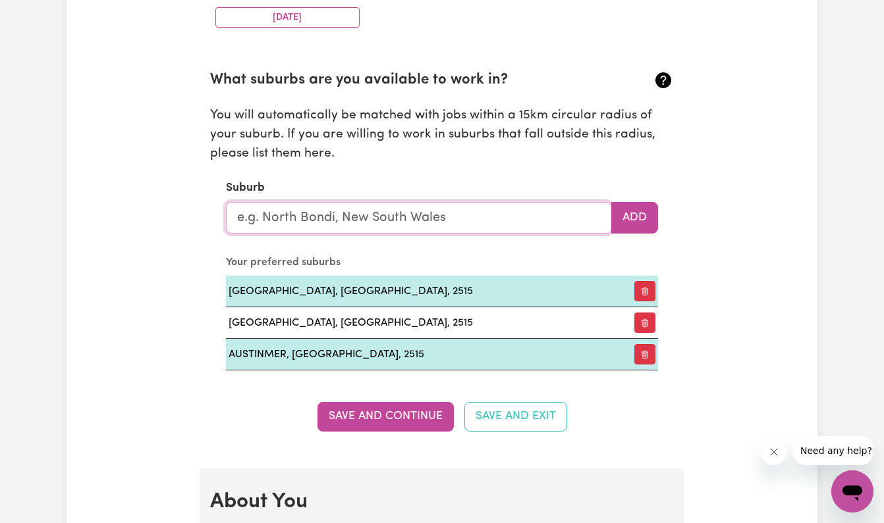
click at [479, 202] on input "text" at bounding box center [419, 218] width 386 height 32
type input "thi"
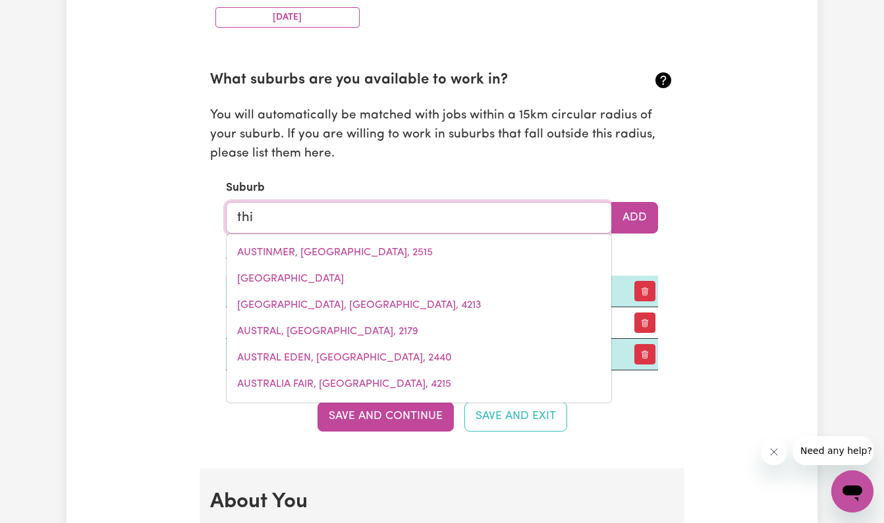
type input "thiNOOMBA, Queensland, 4650"
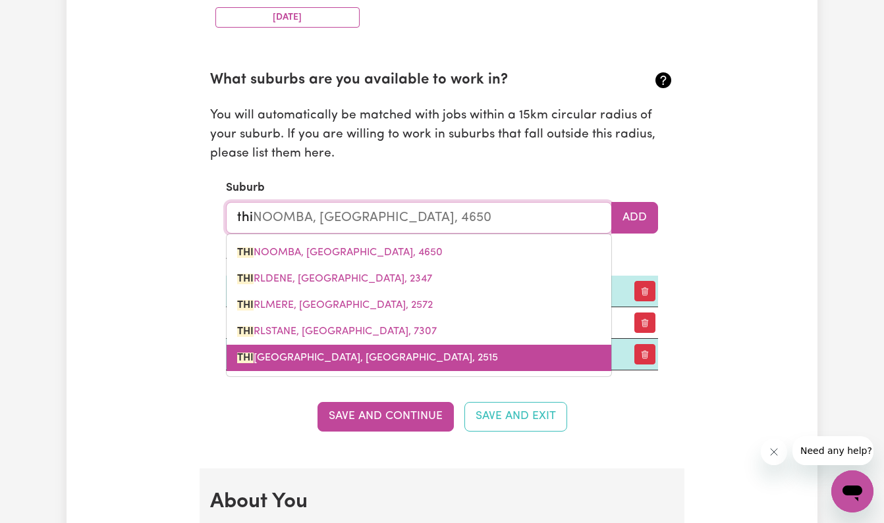
click at [448, 356] on link "THI RROUL, New South Wales, 2515" at bounding box center [419, 358] width 385 height 26
type input "THIRROUL, New South Wales, 2515"
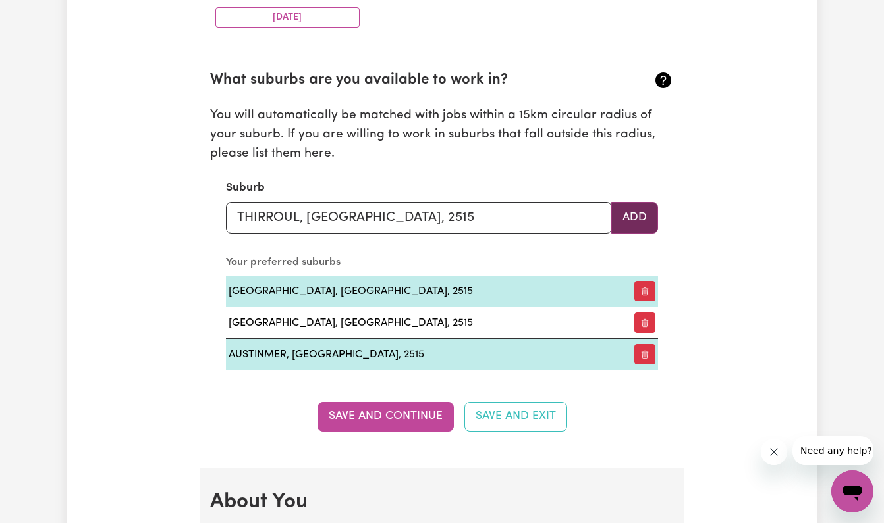
click at [630, 209] on button "Add" at bounding box center [634, 218] width 47 height 32
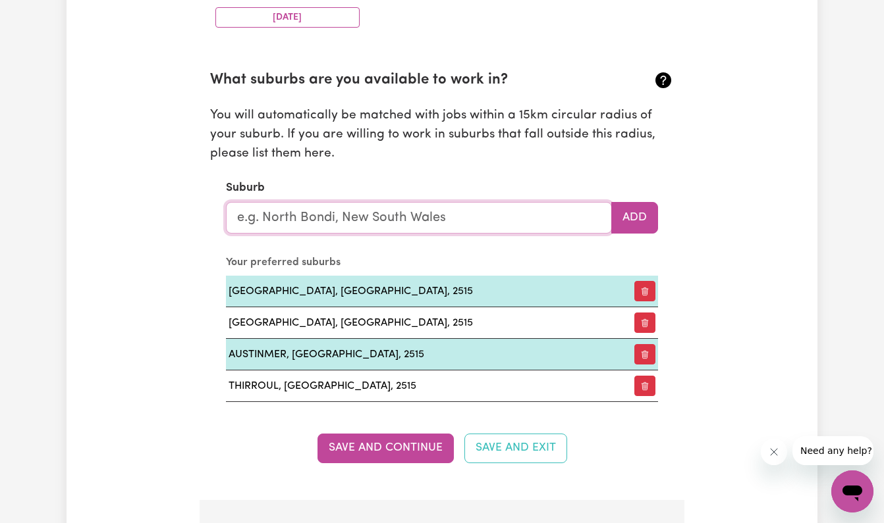
click at [441, 208] on input "text" at bounding box center [419, 218] width 386 height 32
type input "woo"
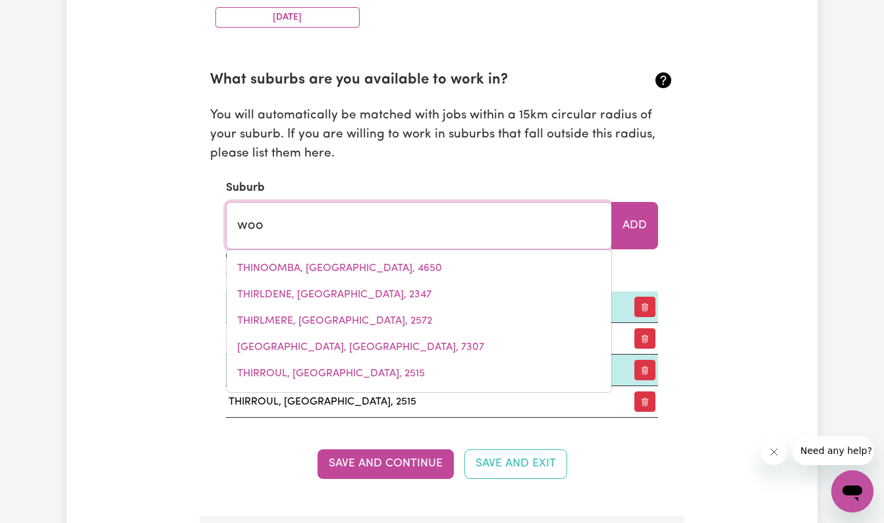
type input "[PERSON_NAME], [GEOGRAPHIC_DATA], 4620"
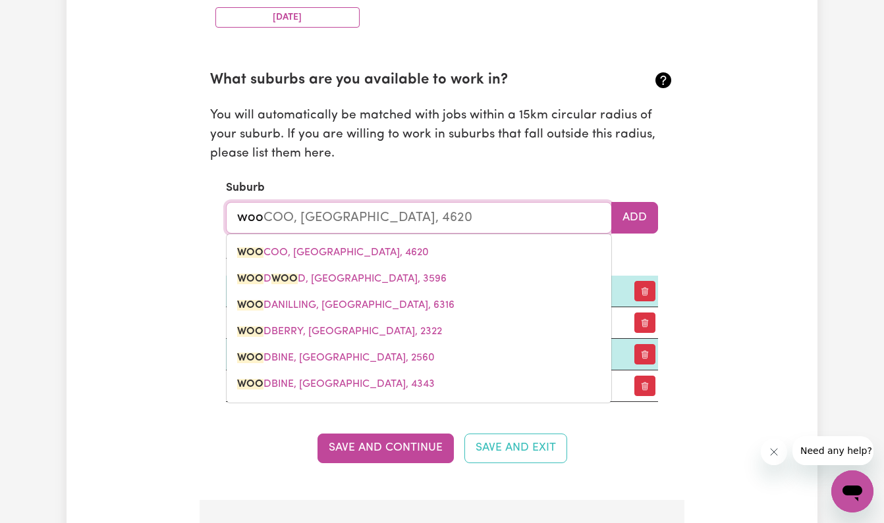
type input "[PERSON_NAME]"
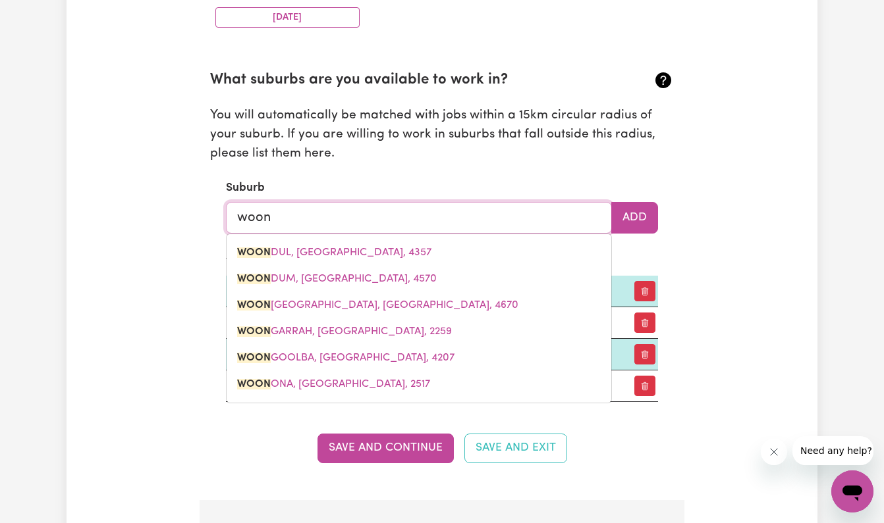
type input "woonDUL, Queensland, 4357"
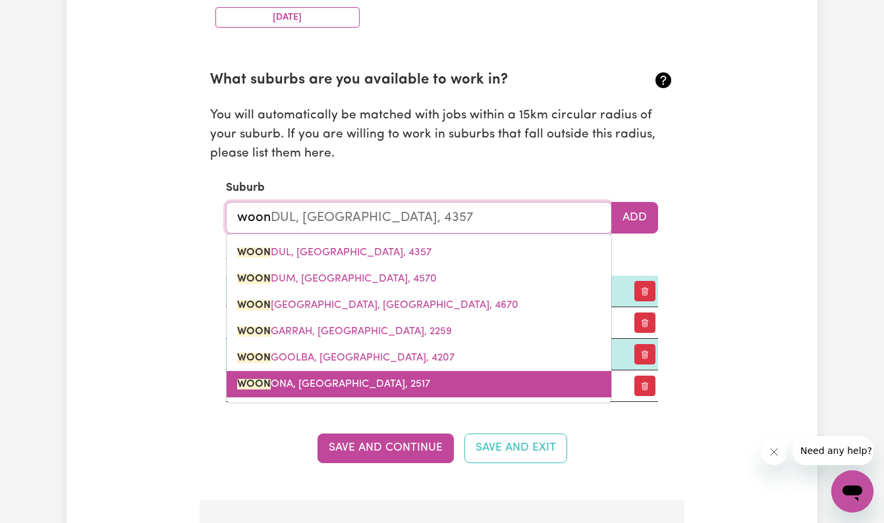
click at [414, 385] on link "WOON ONA, New South Wales, 2517" at bounding box center [419, 384] width 385 height 26
type input "WOONONA, [GEOGRAPHIC_DATA], 2517"
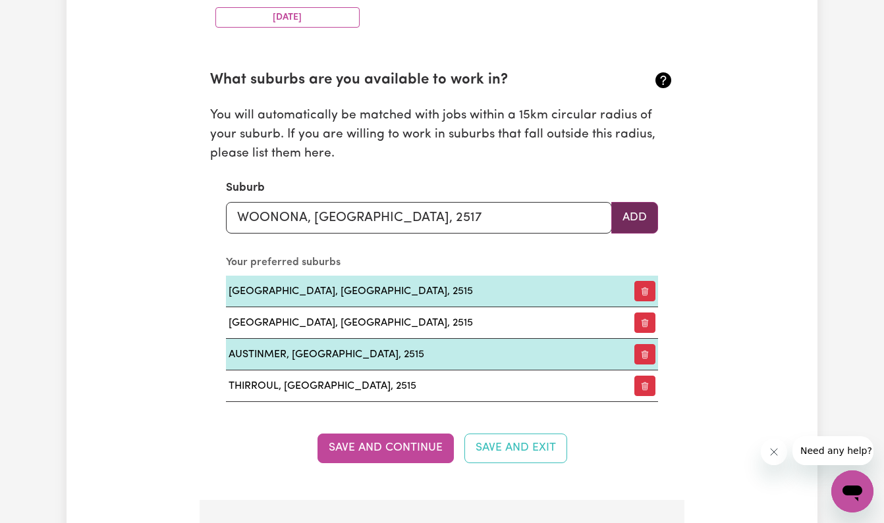
click at [633, 207] on button "Add" at bounding box center [634, 218] width 47 height 32
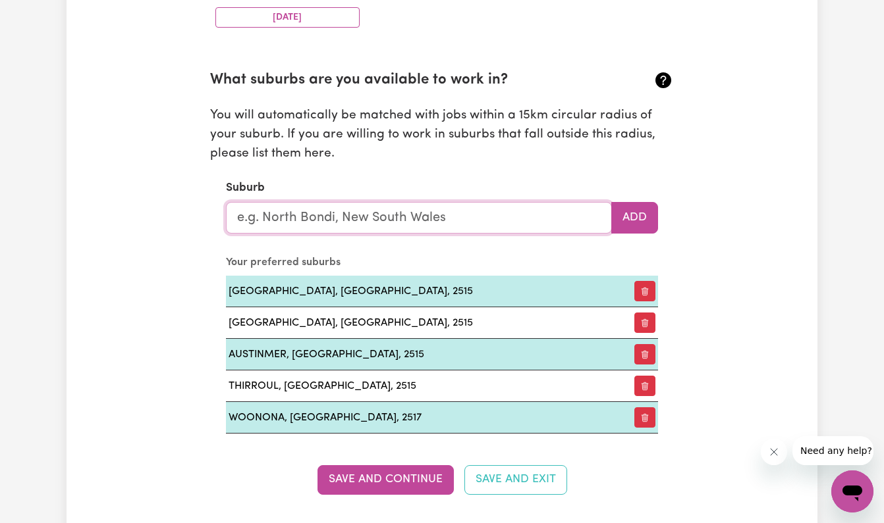
click at [422, 209] on input "text" at bounding box center [419, 218] width 386 height 32
type input "bull"
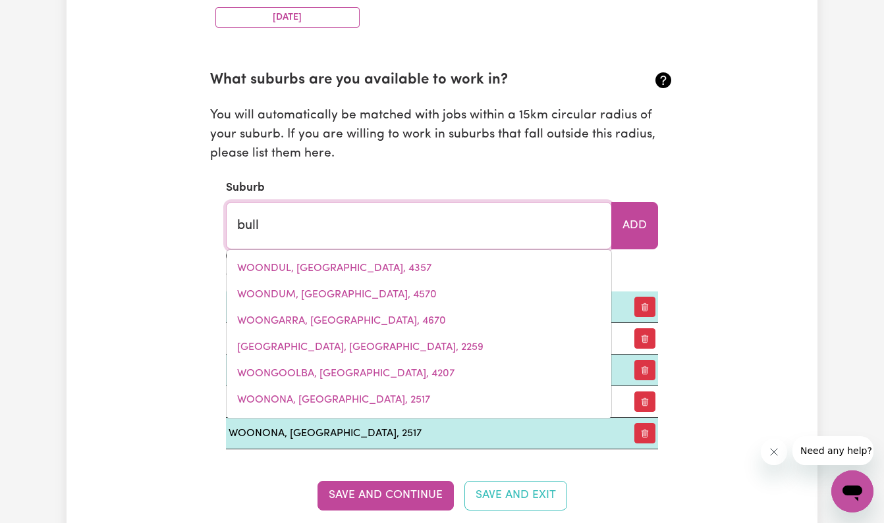
type input "bull CREEK, South Australia, 5157"
type input "bulli"
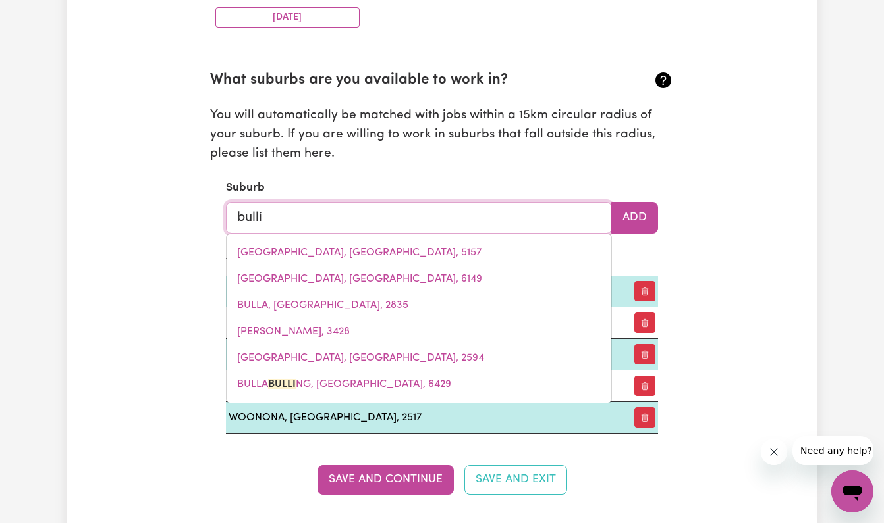
type input "bulli, New South Wales, 2516"
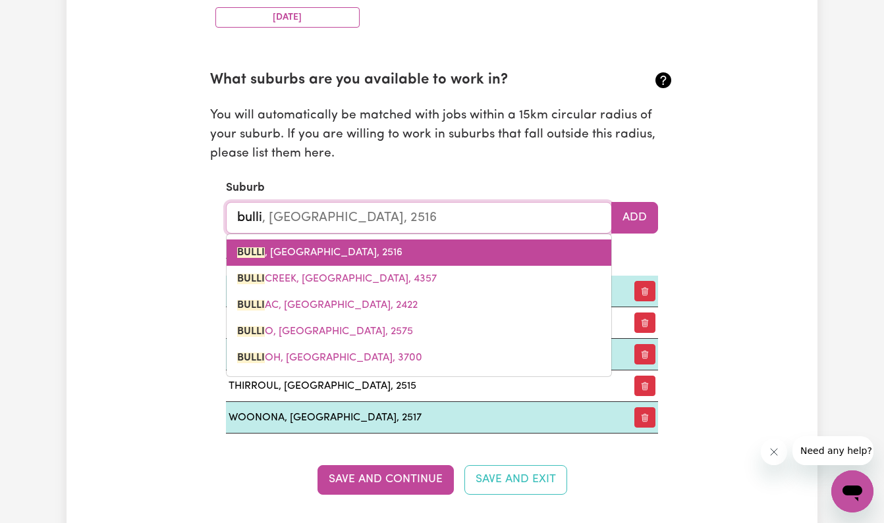
click at [285, 240] on link "BULLI , New South Wales, 2516" at bounding box center [419, 253] width 385 height 26
type input "BULLI, New South Wales, 2516"
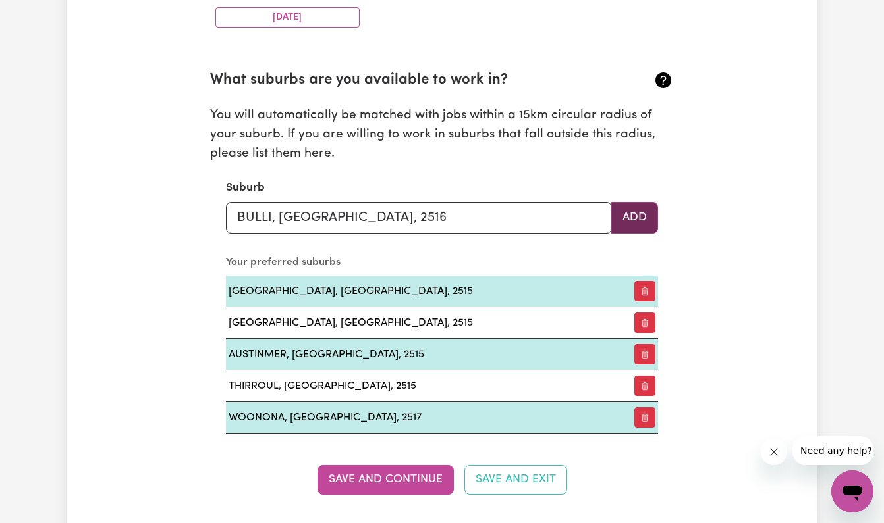
click at [639, 209] on button "Add" at bounding box center [634, 218] width 47 height 32
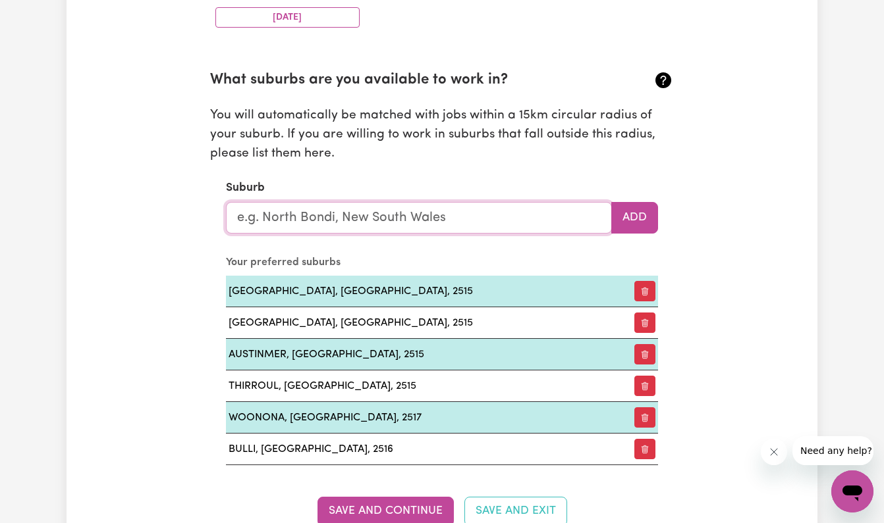
click at [485, 205] on input "text" at bounding box center [419, 218] width 386 height 32
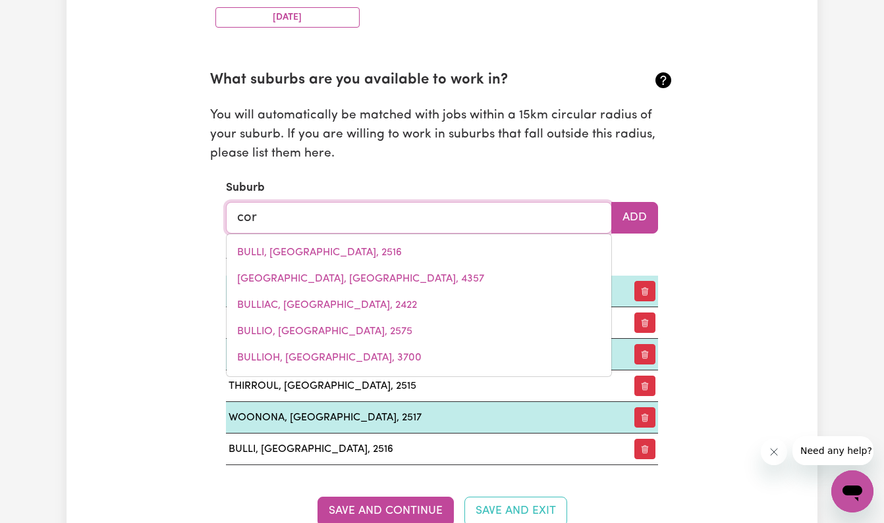
type input "corr"
type input "corrABARE, New South Wales, 2325"
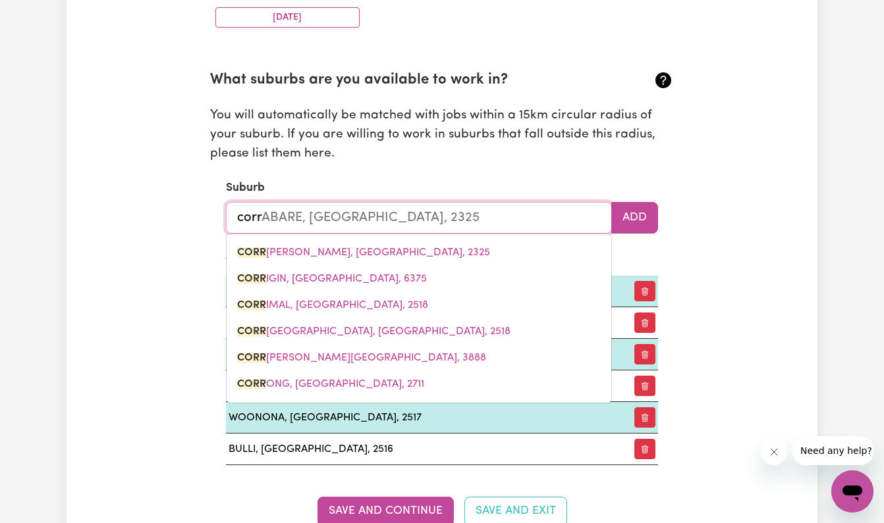
type input "corri"
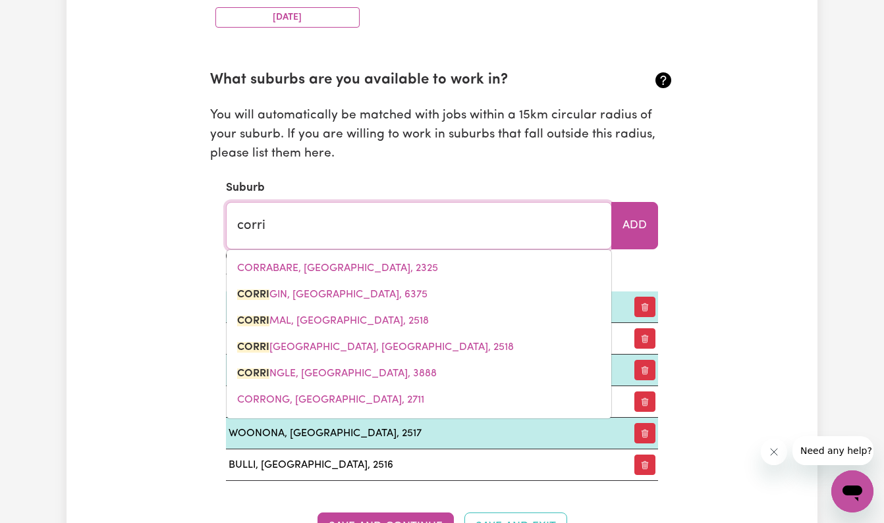
type input "corriGIN, Western Australia, 6375"
type input "corrim"
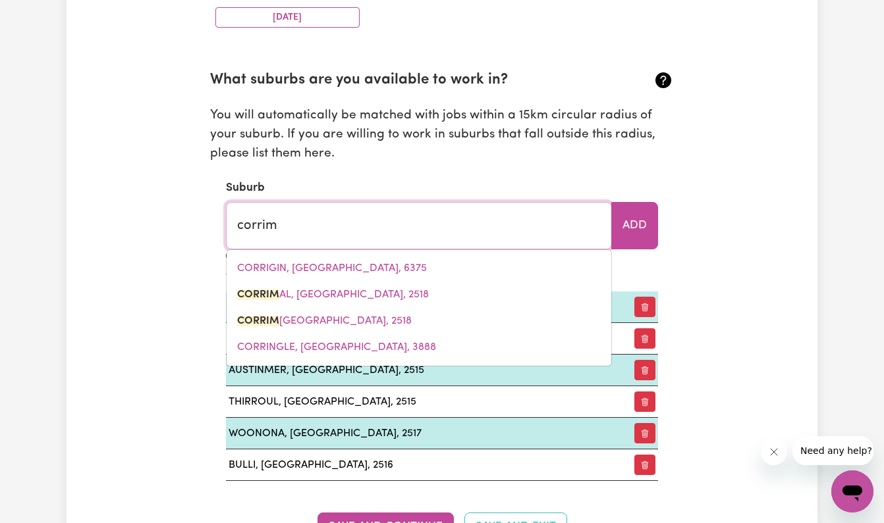
type input "corrimAL, New South Wales, 2518"
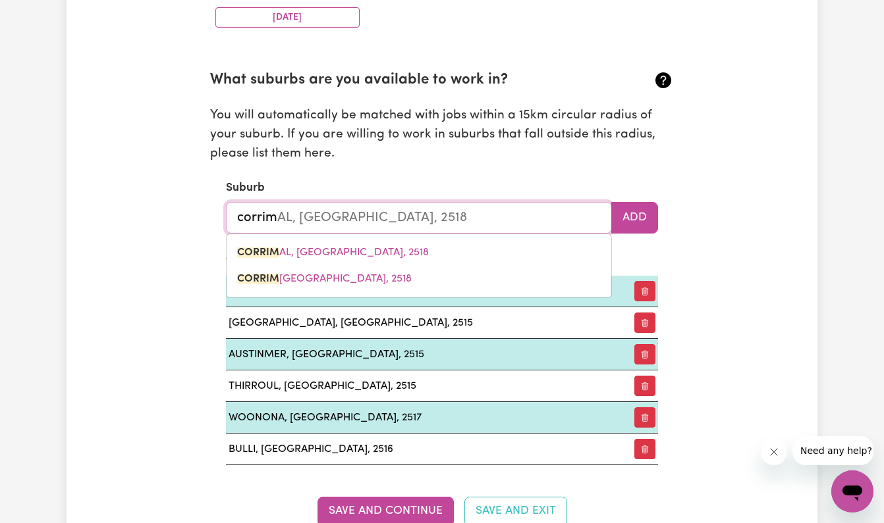
type input "corrió"
type input "CORRIMAL, New South Wales, 2518"
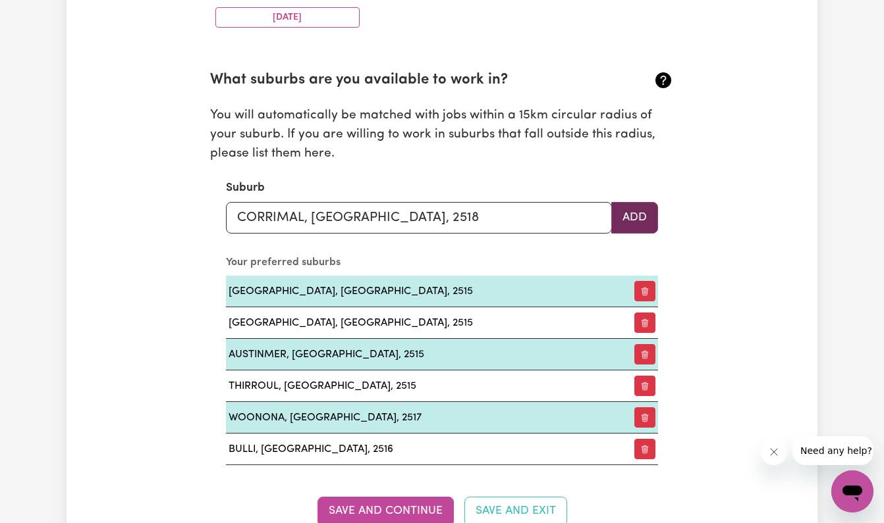
click at [642, 211] on button "Add" at bounding box center [634, 218] width 47 height 32
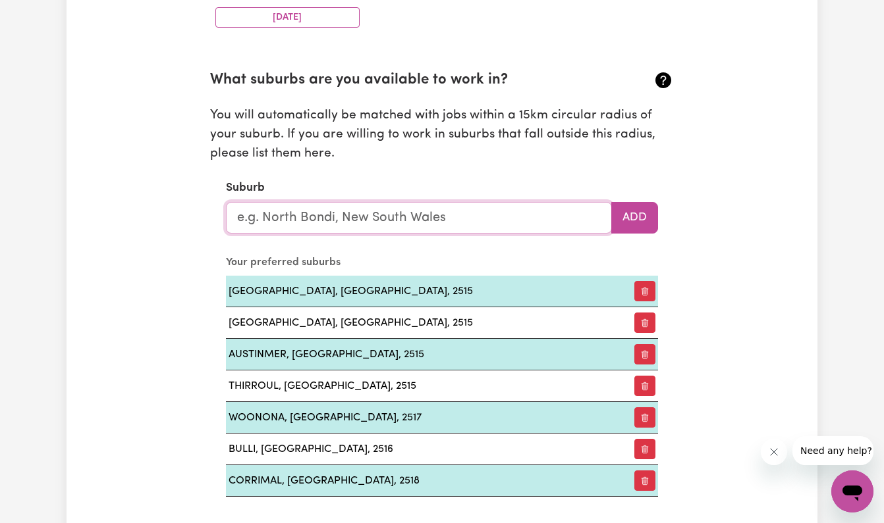
click at [494, 207] on input "text" at bounding box center [419, 218] width 386 height 32
type input "cor"
type input "corRIMAL, New South Wales, 2518"
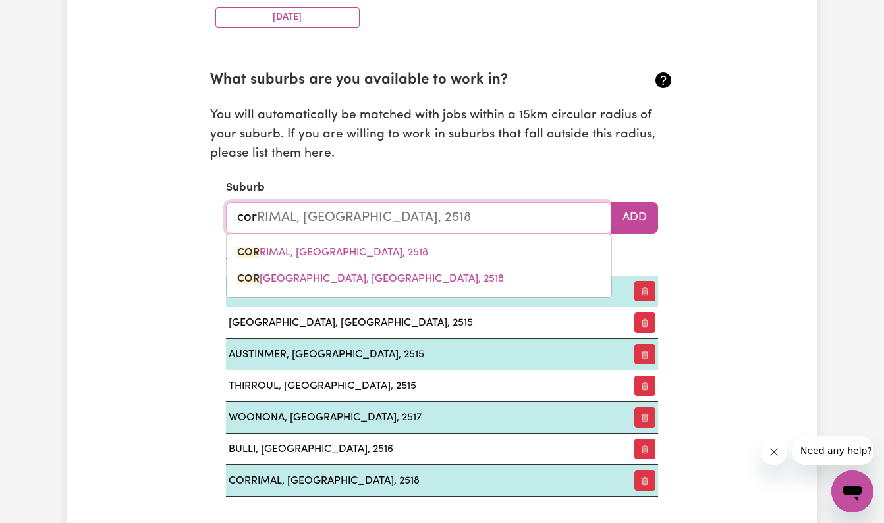
type input "corr"
type input "corrABARE, New South Wales, 2325"
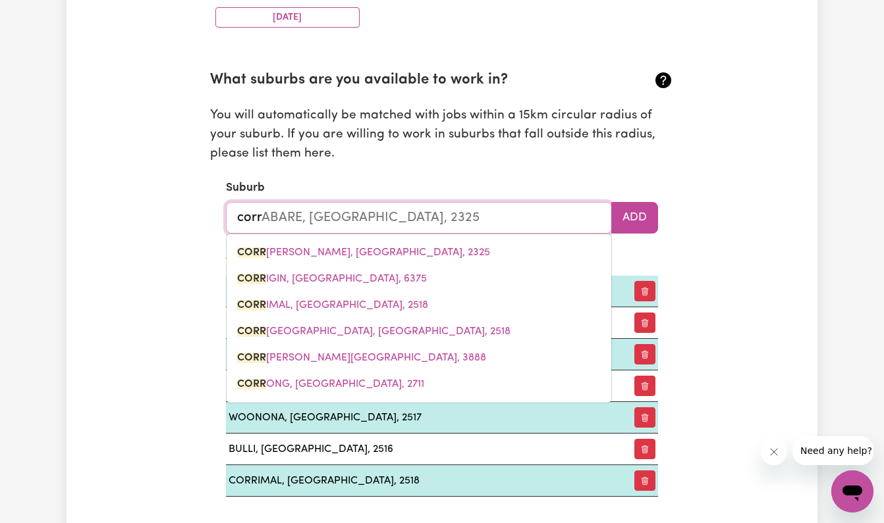
type input "corri"
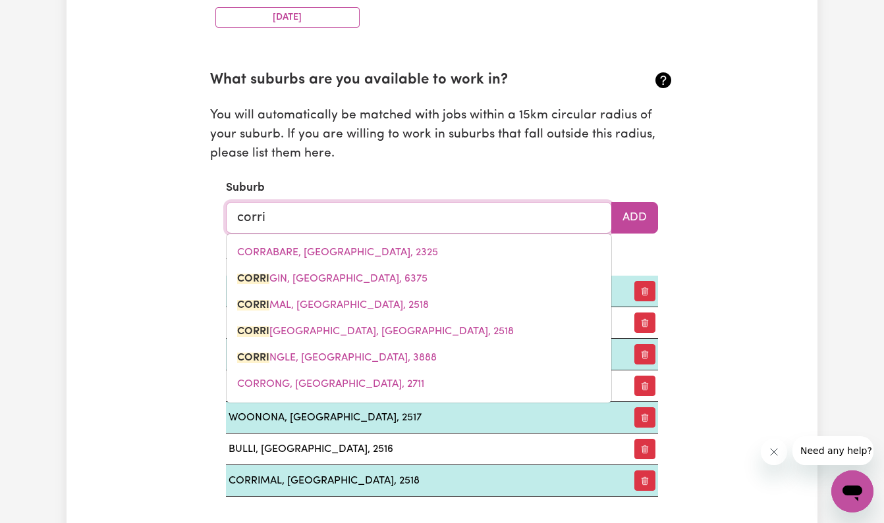
type input "corriGIN, Western Australia, 6375"
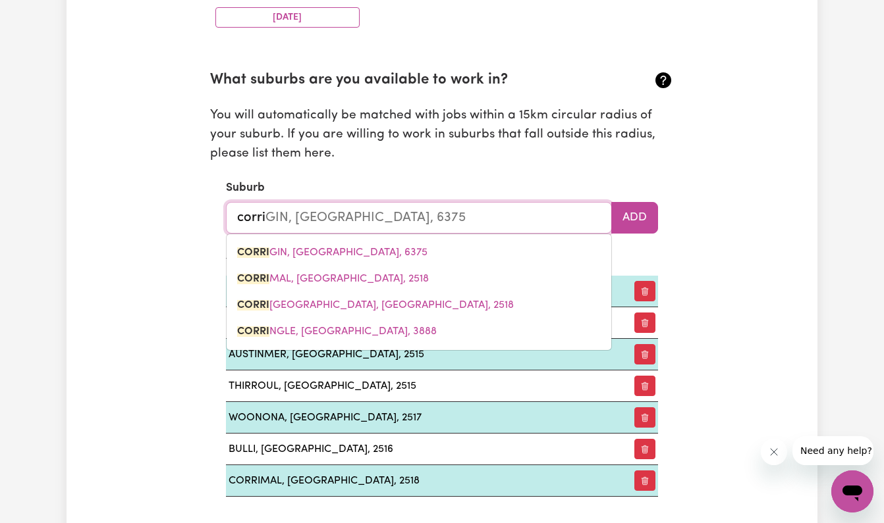
type input "corrim"
type input "corrimAL, New South Wales, 2518"
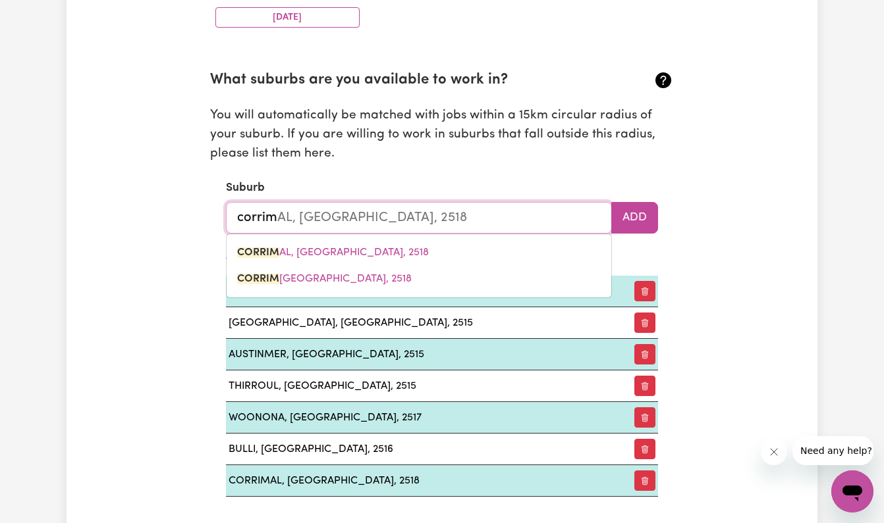
type input "corrió"
click at [429, 274] on span "CORRIMAL EAST, New South Wales, 2518" at bounding box center [359, 279] width 244 height 11
type input "CORRIMAL EAST, New South Wales, 2518"
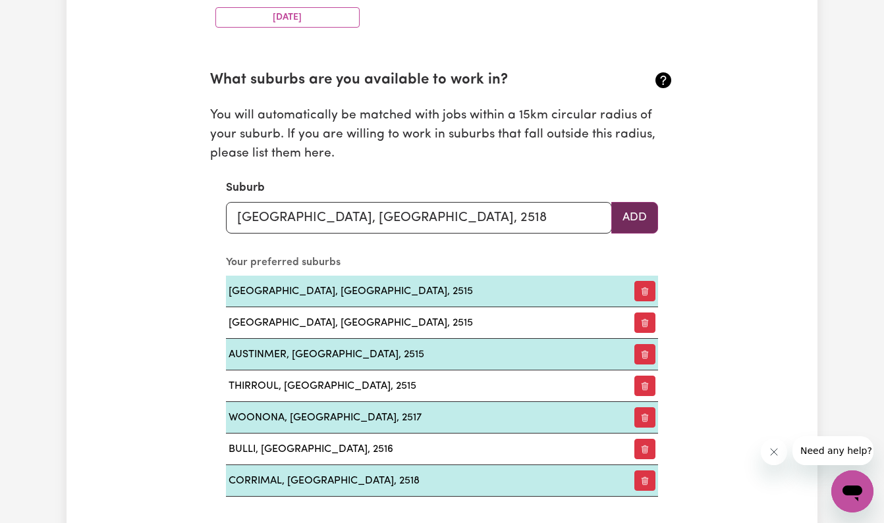
click at [651, 203] on button "Add" at bounding box center [634, 218] width 47 height 32
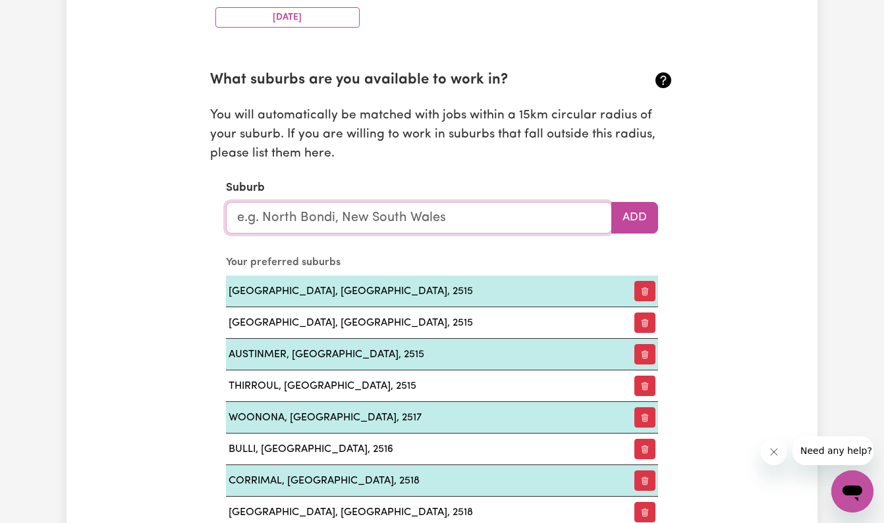
click at [439, 215] on input "text" at bounding box center [419, 218] width 386 height 32
type input "rus"
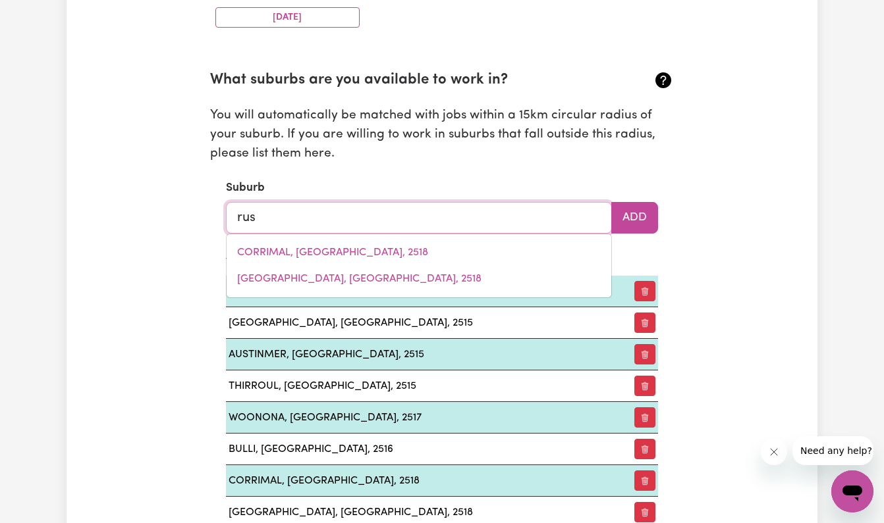
type input "rusE, New South Wales, 2560"
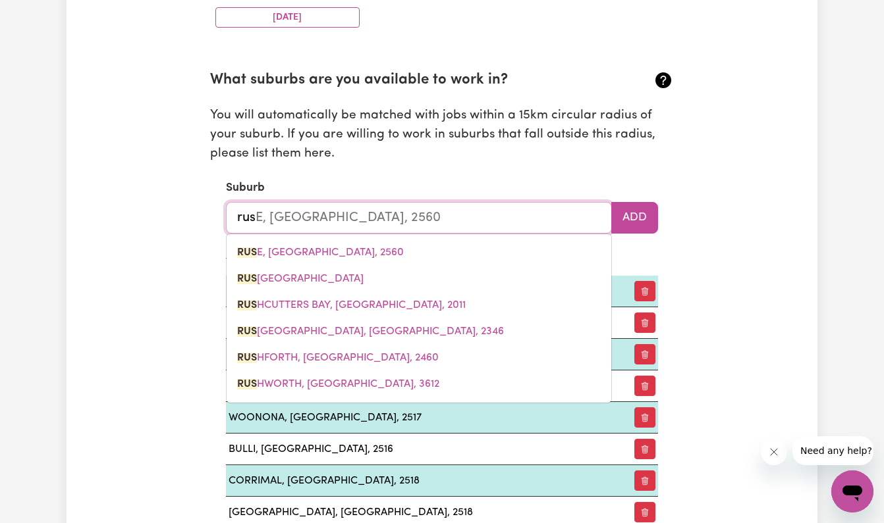
type input "russ"
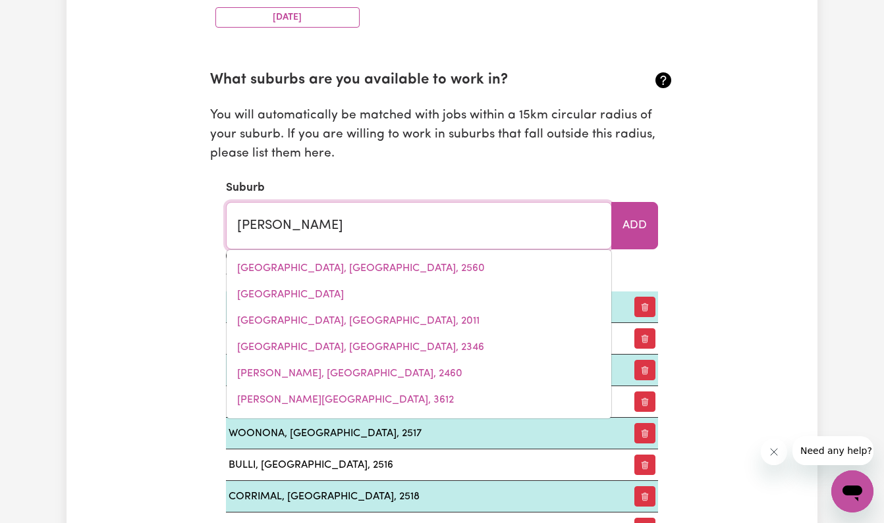
type input "russELL, Australian Capital Territory, 2600"
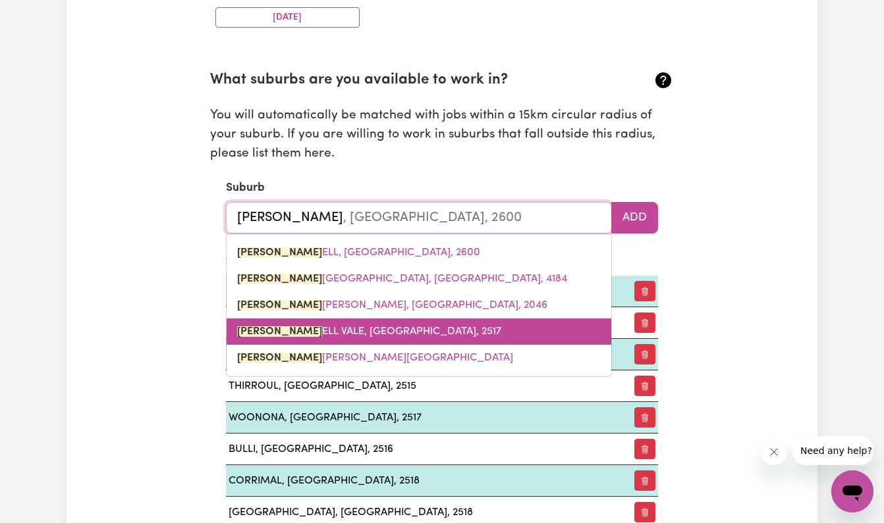
click at [414, 327] on span "RUSS ELL VALE, New South Wales, 2517" at bounding box center [369, 332] width 264 height 11
type input "RUSSELL VALE, New South Wales, 2517"
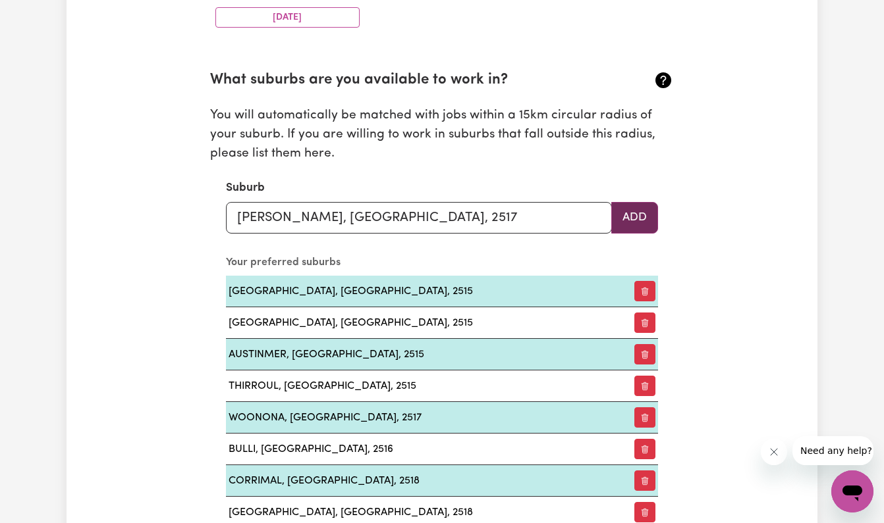
click at [629, 220] on button "Add" at bounding box center [634, 218] width 47 height 32
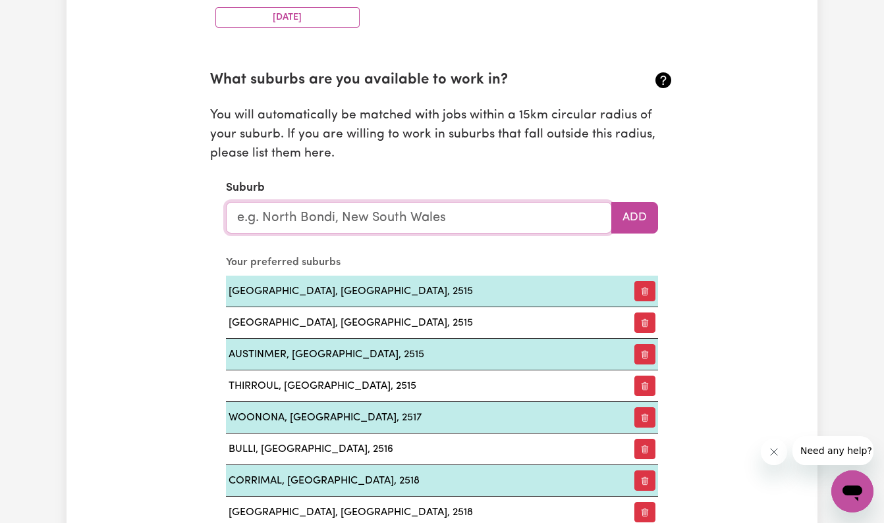
click at [498, 212] on input "text" at bounding box center [419, 218] width 386 height 32
type input "fai"
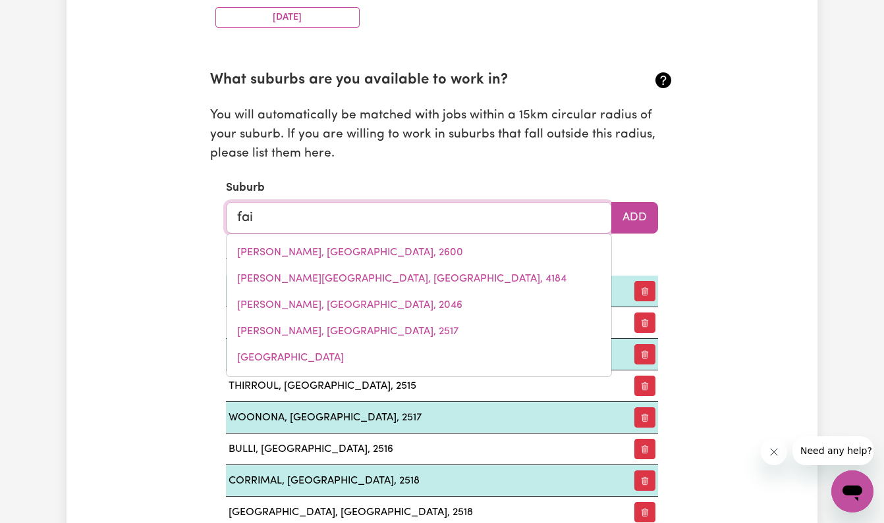
type input "faiLFORD, New South Wales, 2430"
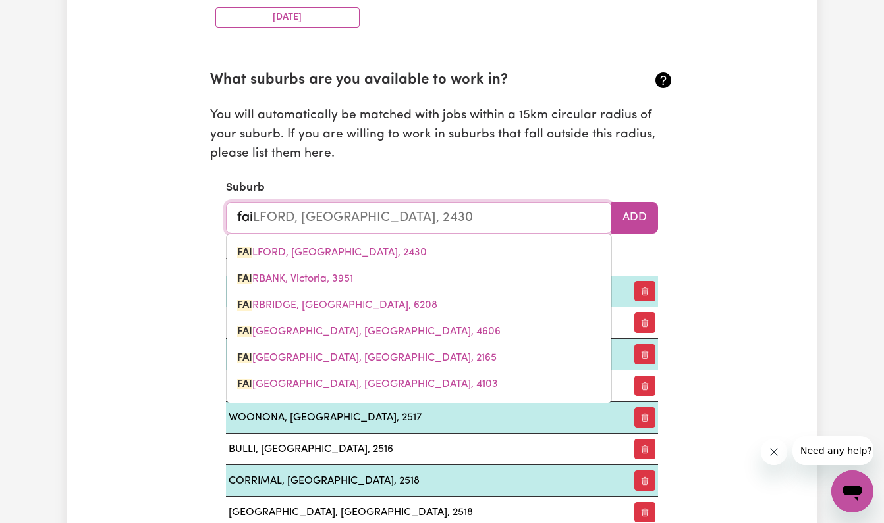
type input "fair"
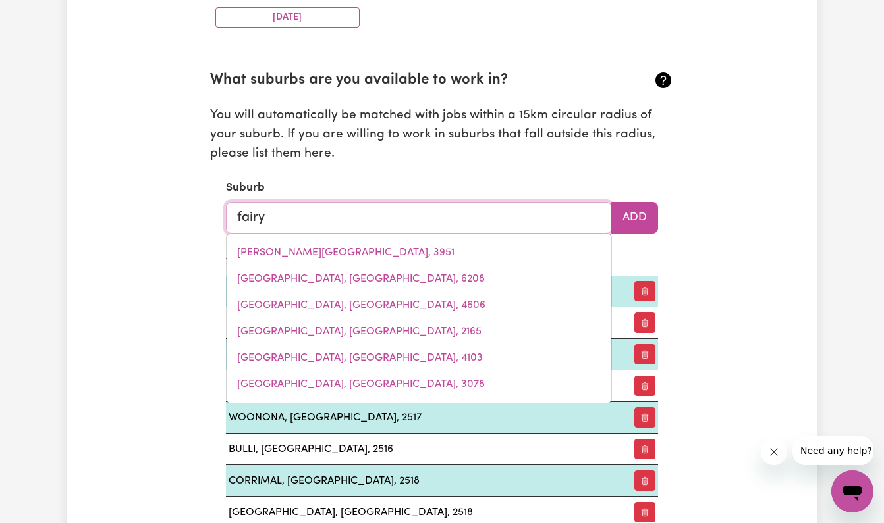
type input "fairy"
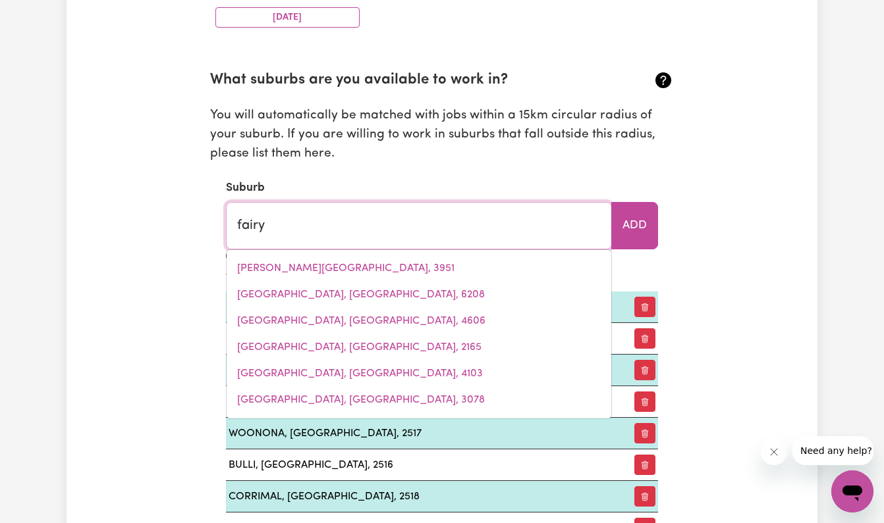
type input "fairy BOWER, Queensland, 4700"
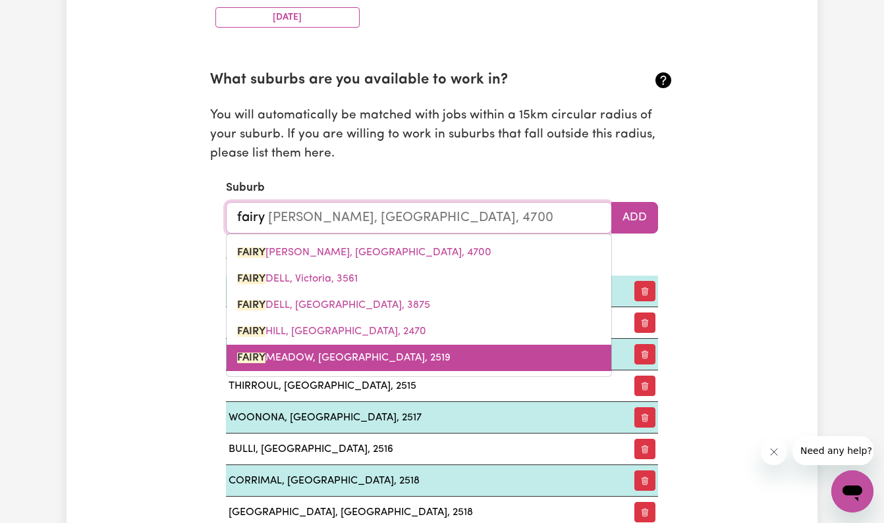
click at [437, 350] on link "FAIRY MEADOW, New South Wales, 2519" at bounding box center [419, 358] width 385 height 26
type input "FAIRY MEADOW, New South Wales, 2519"
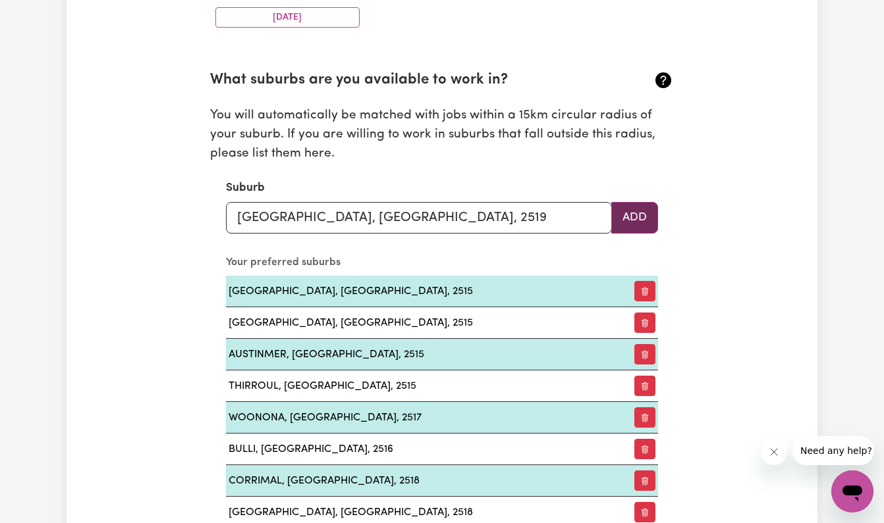
click at [628, 211] on button "Add" at bounding box center [634, 218] width 47 height 32
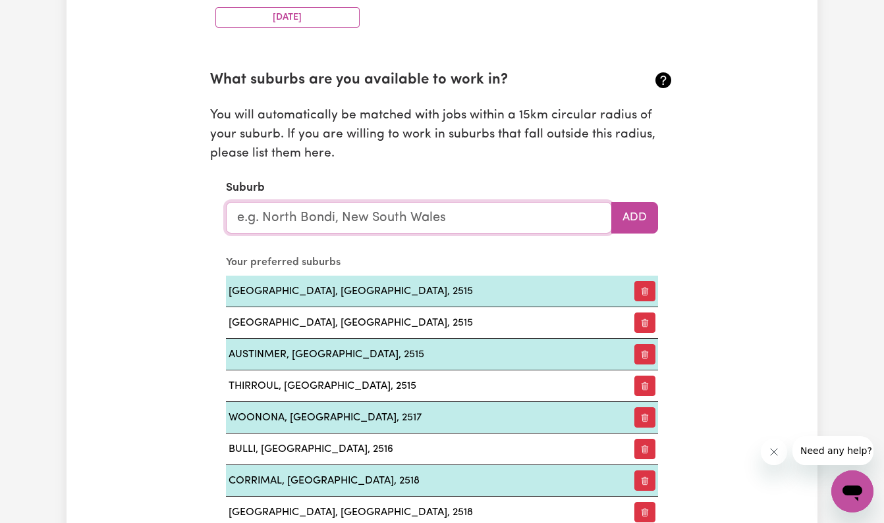
click at [436, 207] on input "text" at bounding box center [419, 218] width 386 height 32
type input "bal"
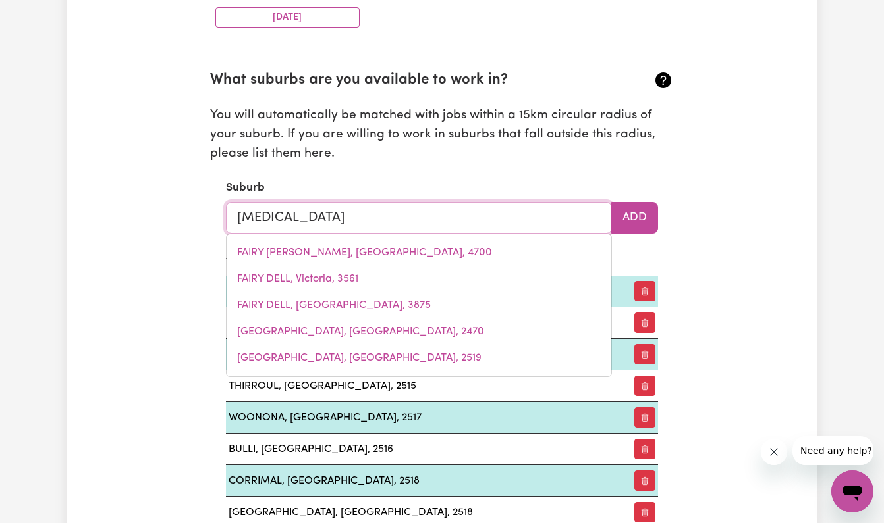
type input "balACLAVA, New South Wales, 2575"
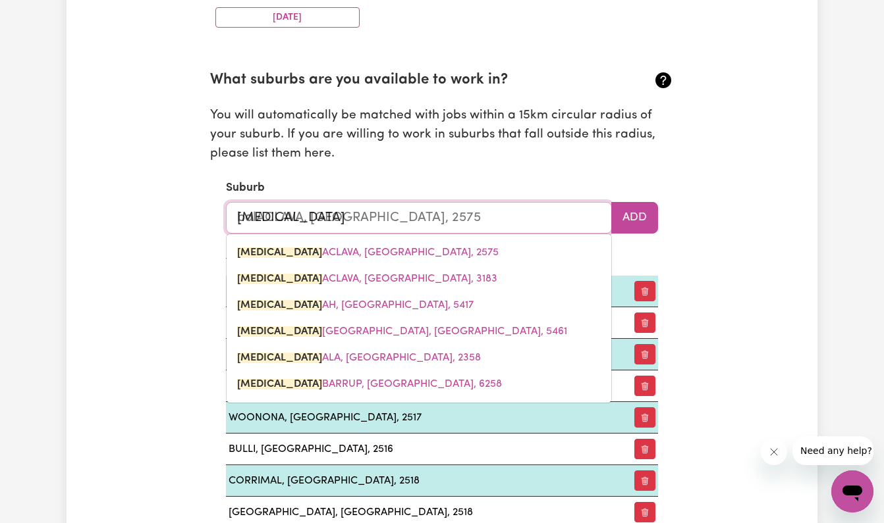
type input "balg"
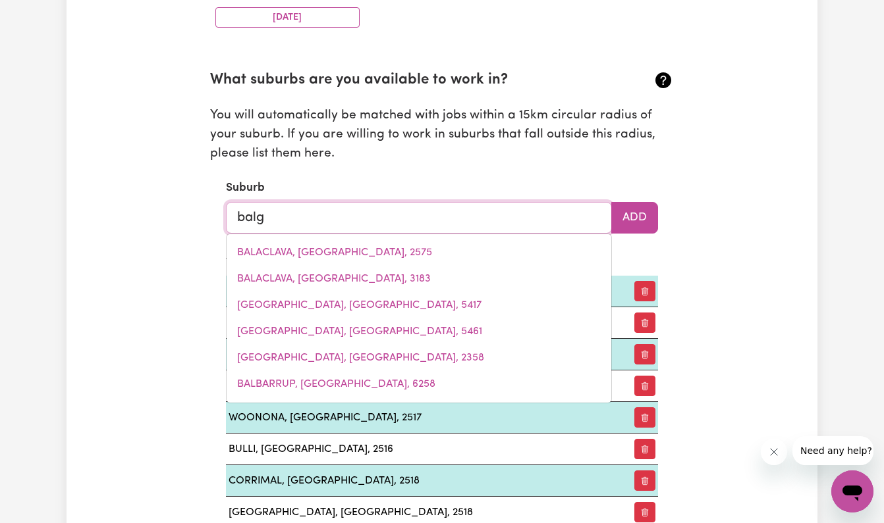
type input "balgA, Western Australia, 6061"
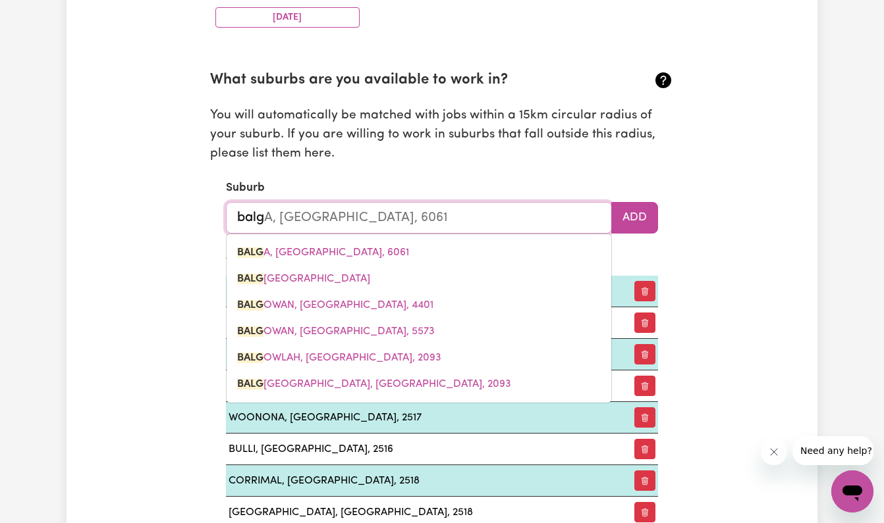
type input "balgo"
type input "balgoWAN, Queensland, 4401"
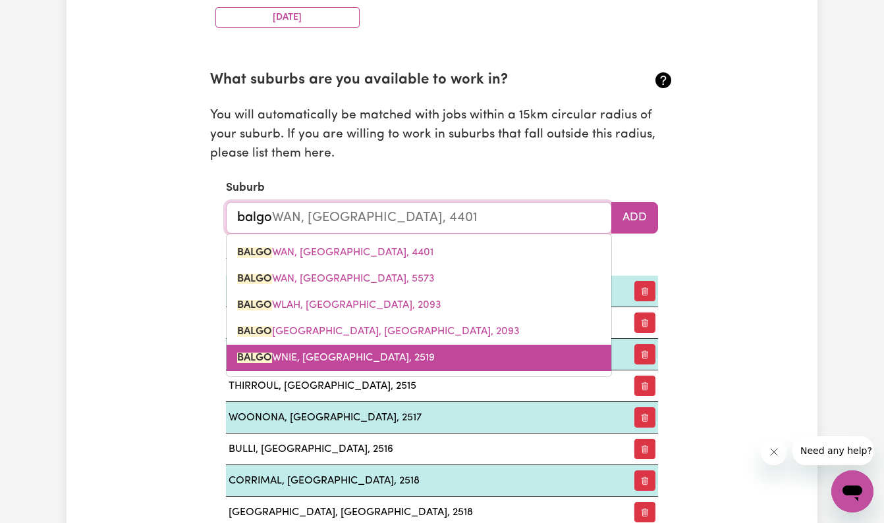
click at [395, 353] on span "BALGO WNIE, New South Wales, 2519" at bounding box center [336, 358] width 198 height 11
type input "BALGOWNIE, New South Wales, 2519"
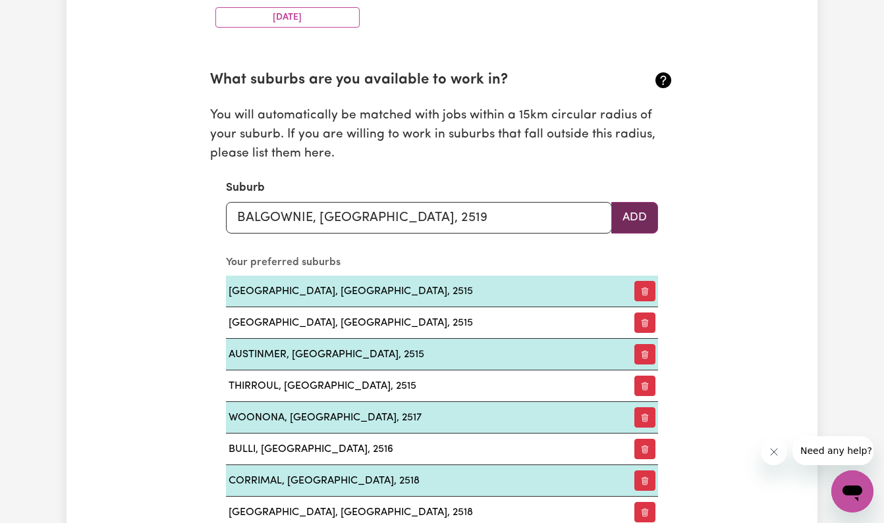
click at [643, 212] on button "Add" at bounding box center [634, 218] width 47 height 32
click at [482, 202] on input "text" at bounding box center [419, 218] width 386 height 32
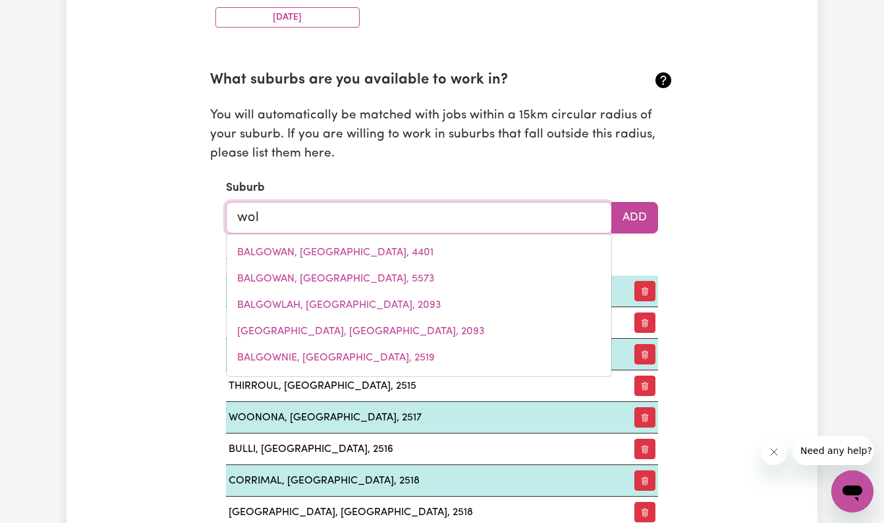
type input "woll"
type input "wollANGAMBE, New South Wales, 2790"
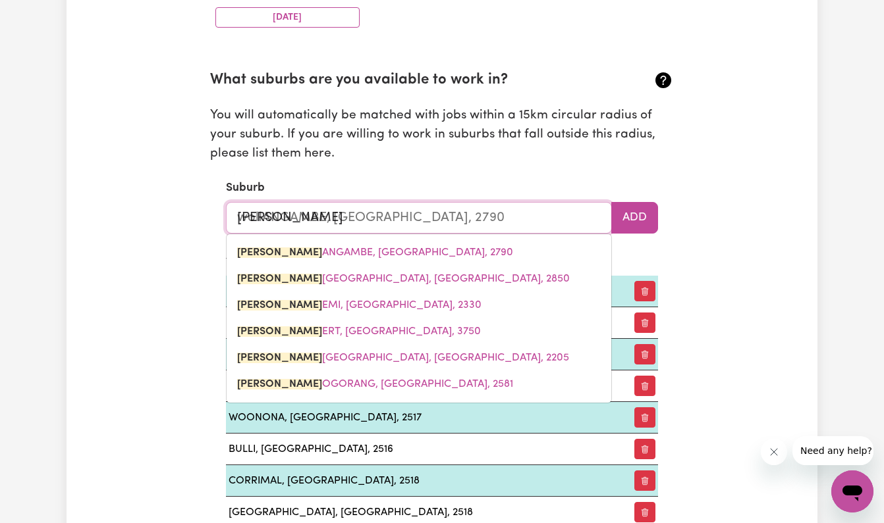
type input "wollo"
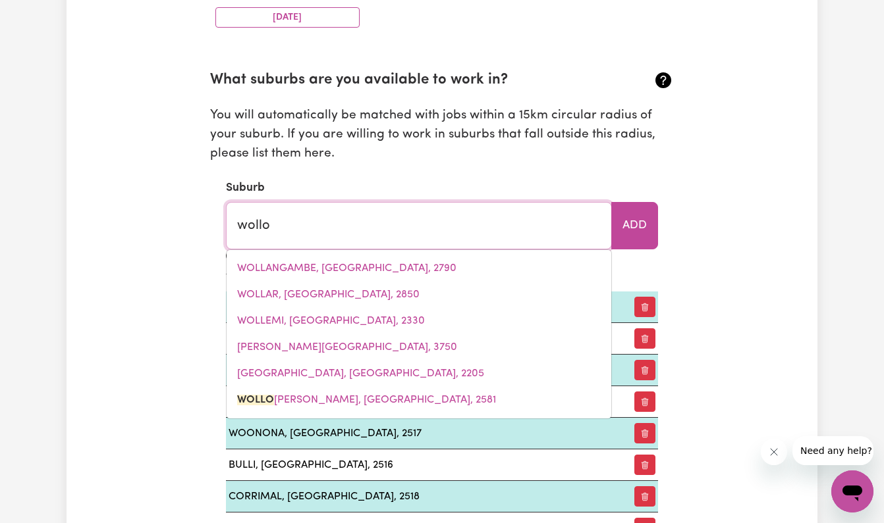
type input "wolloGORANG, New South Wales, 2581"
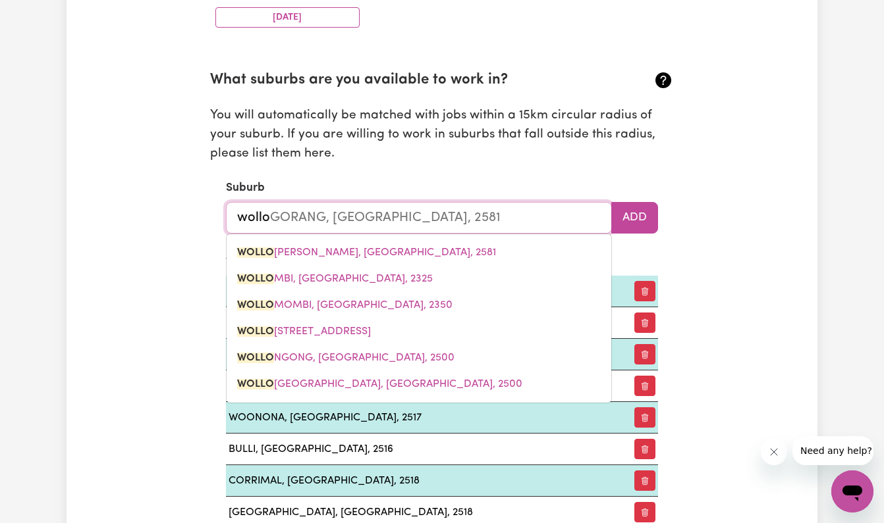
type input "pollo"
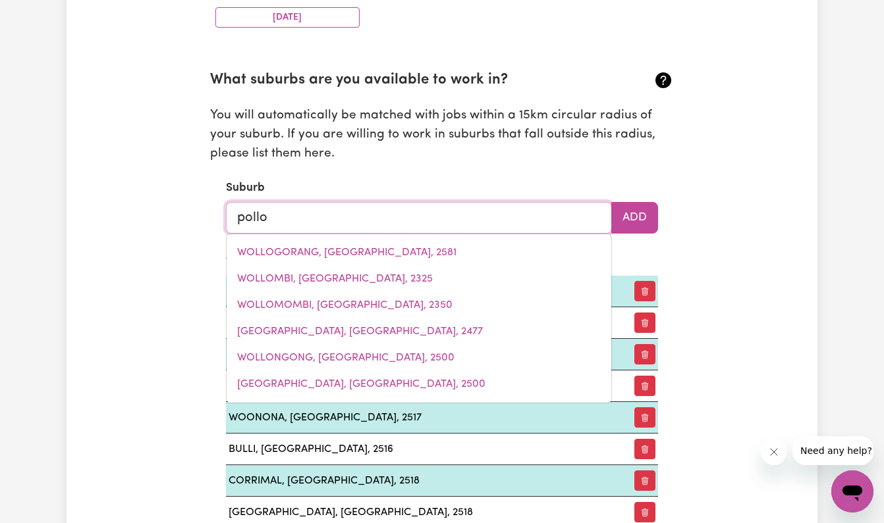
click at [342, 355] on span "WOLLONGONG, New South Wales, 2500" at bounding box center [345, 358] width 217 height 11
type input "WOLLONGONG, New South Wales, 2500"
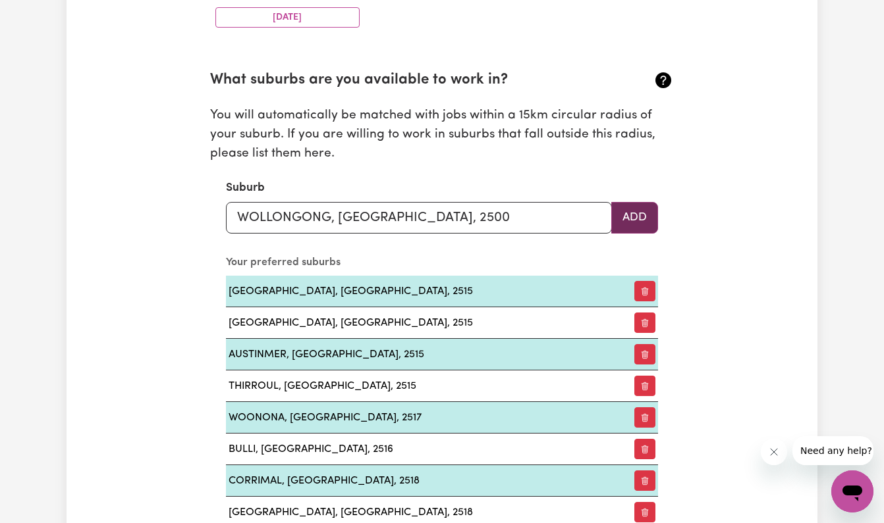
click at [638, 216] on button "Add" at bounding box center [634, 218] width 47 height 32
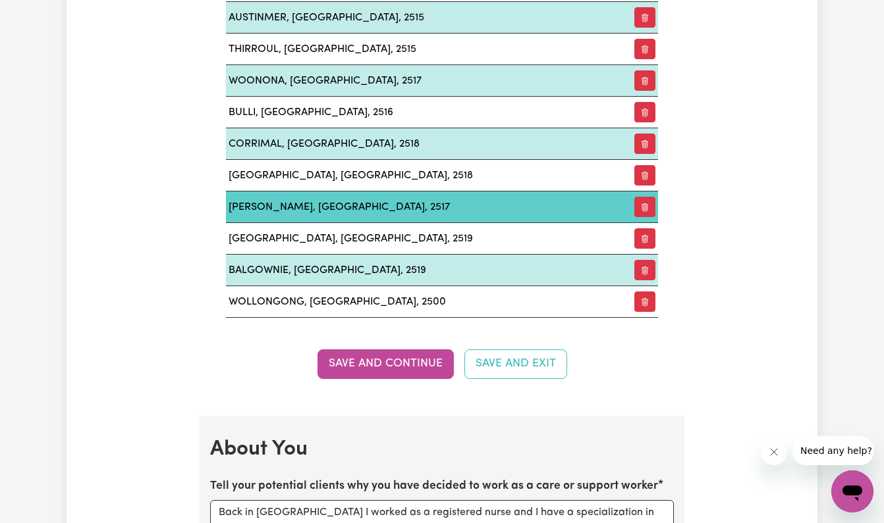
scroll to position [1761, 0]
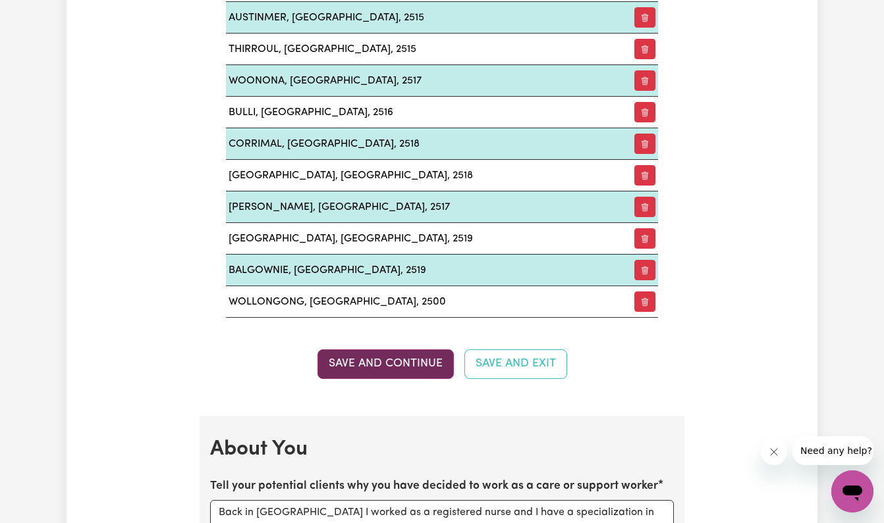
click at [383, 356] on button "Save and Continue" at bounding box center [385, 364] width 136 height 29
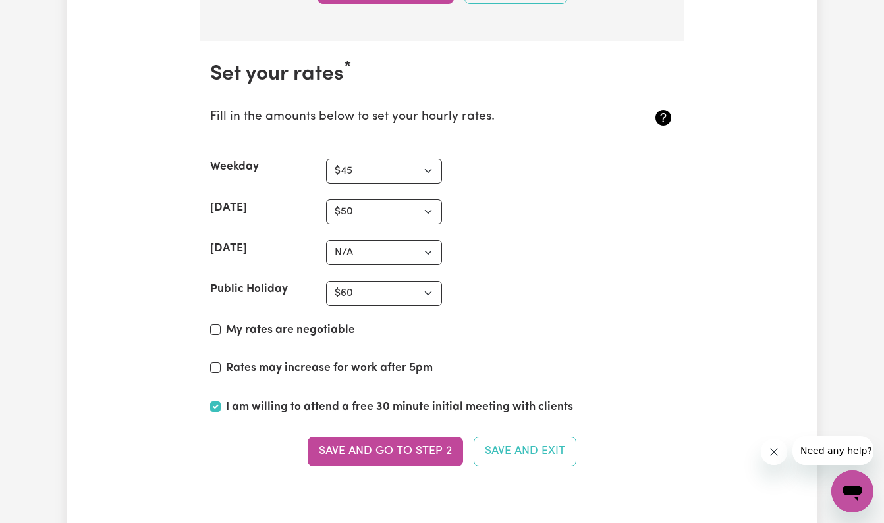
scroll to position [3423, 0]
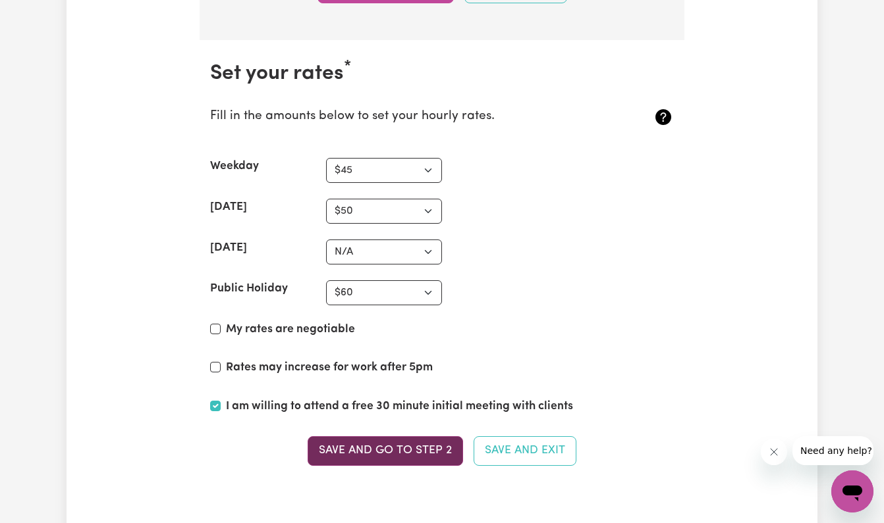
click at [407, 439] on button "Save and go to Step 2" at bounding box center [384, 451] width 155 height 29
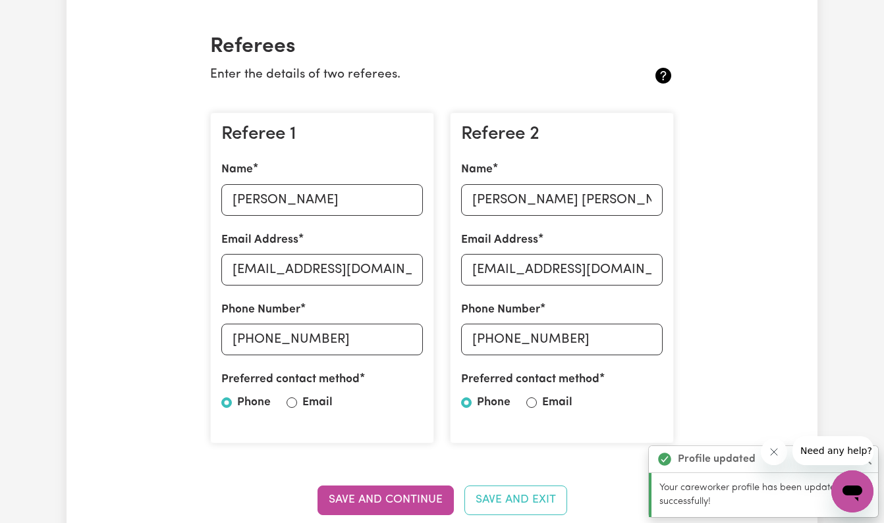
scroll to position [364, 0]
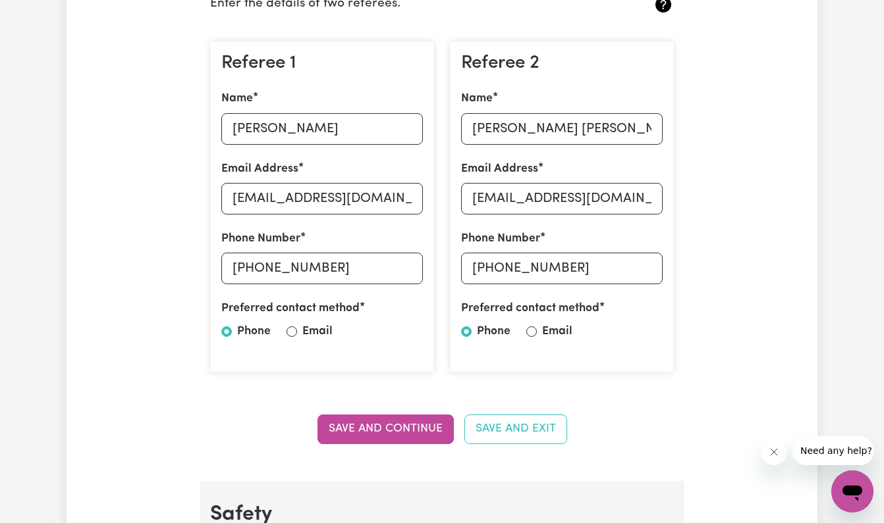
click at [295, 329] on input "Email" at bounding box center [291, 332] width 11 height 11
radio input "true"
click at [531, 327] on input "Email" at bounding box center [531, 332] width 11 height 11
radio input "true"
click at [415, 426] on button "Save and Continue" at bounding box center [385, 429] width 136 height 29
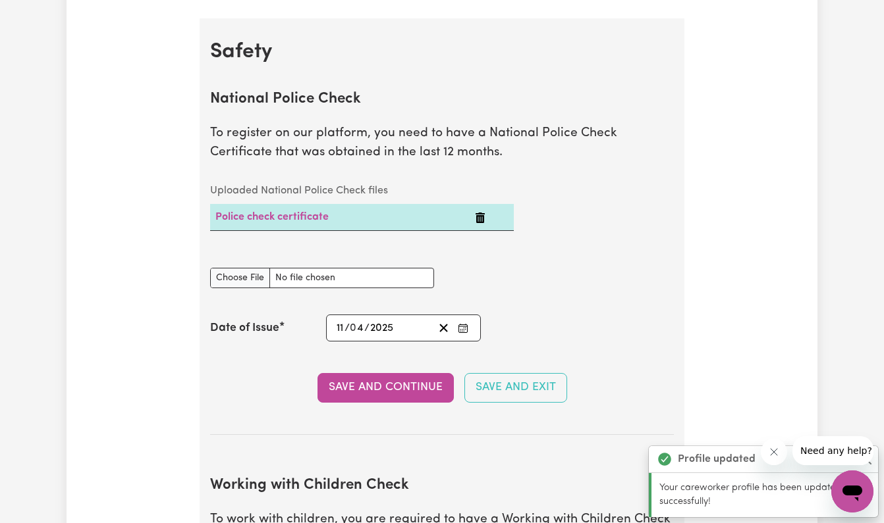
scroll to position [842, 0]
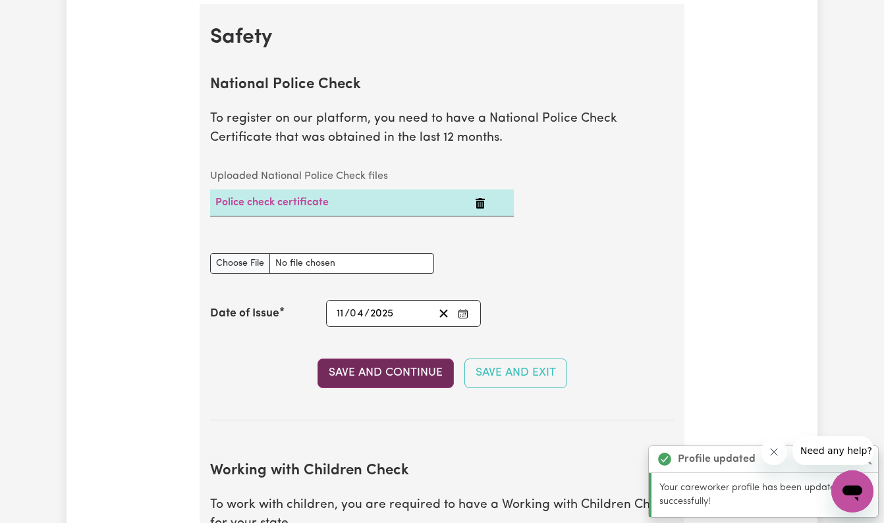
click at [406, 373] on button "Save and Continue" at bounding box center [385, 373] width 136 height 29
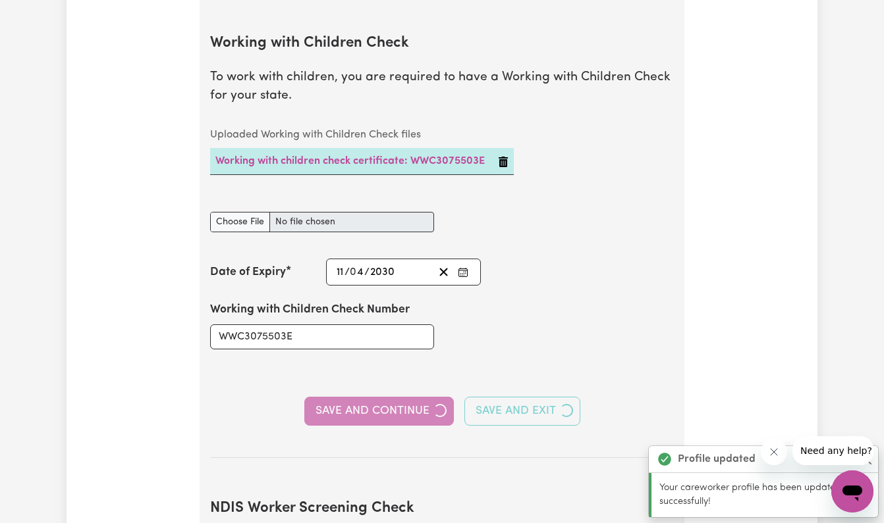
scroll to position [1277, 0]
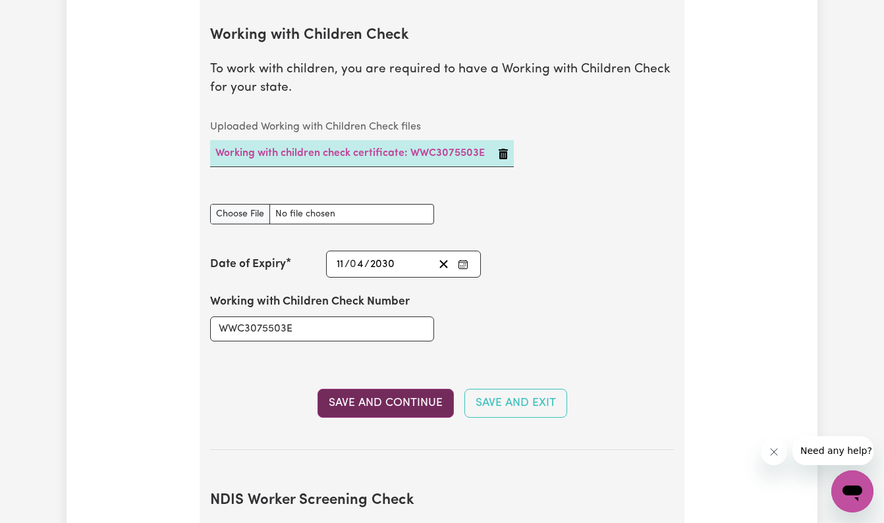
click at [406, 401] on button "Save and Continue" at bounding box center [385, 403] width 136 height 29
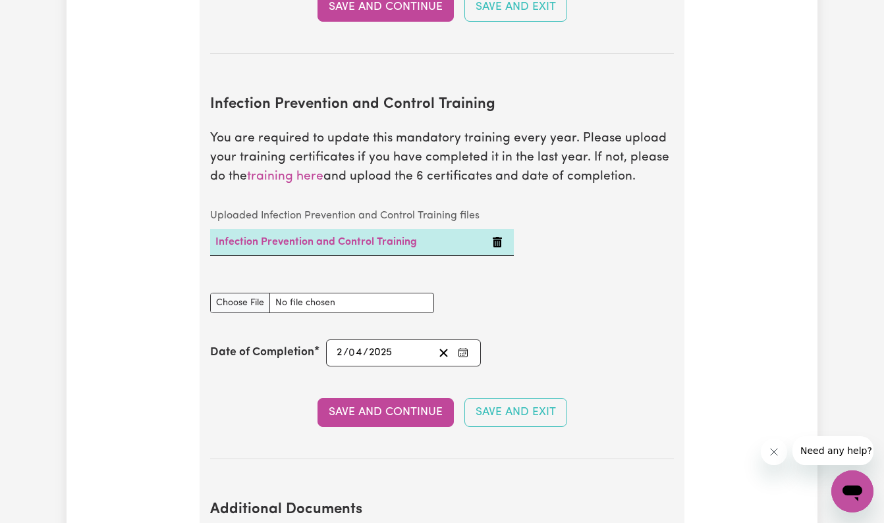
scroll to position [2062, 0]
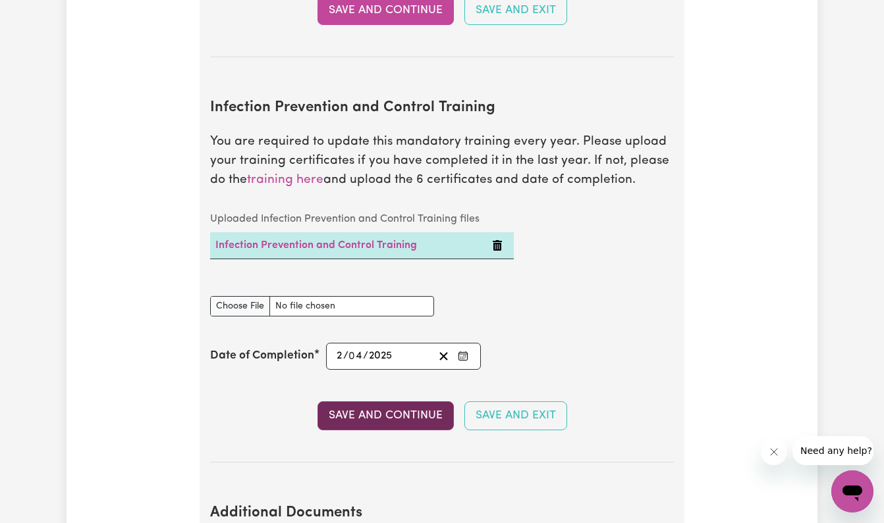
click at [406, 405] on button "Save and Continue" at bounding box center [385, 416] width 136 height 29
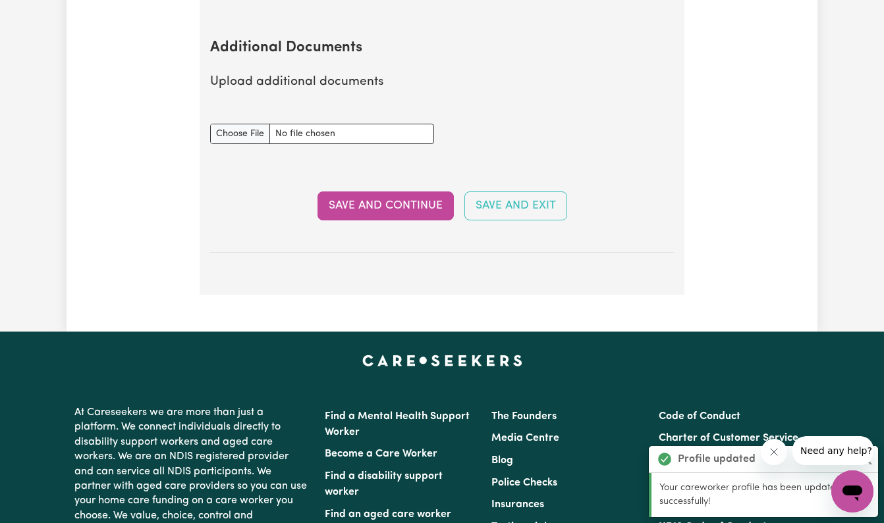
scroll to position [2533, 0]
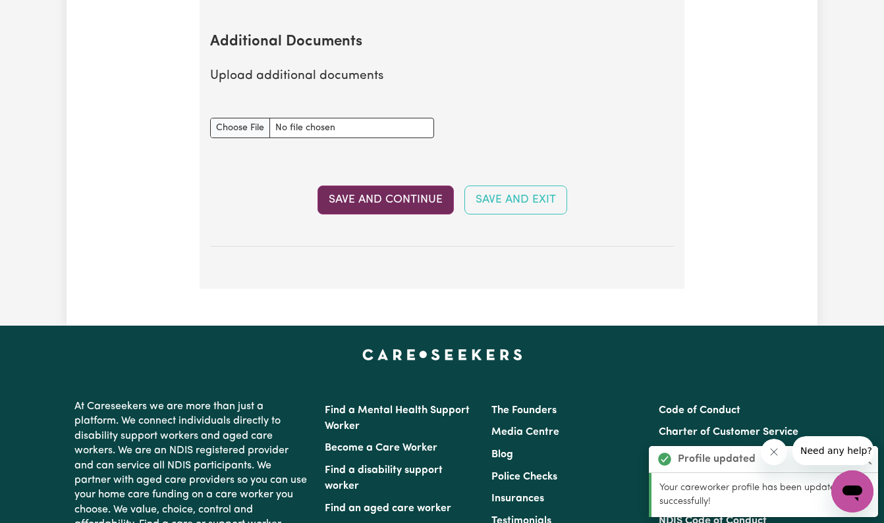
click at [375, 190] on button "Save and Continue" at bounding box center [385, 200] width 136 height 29
select select "2021"
select select "2024"
select select "2020"
select select "2021"
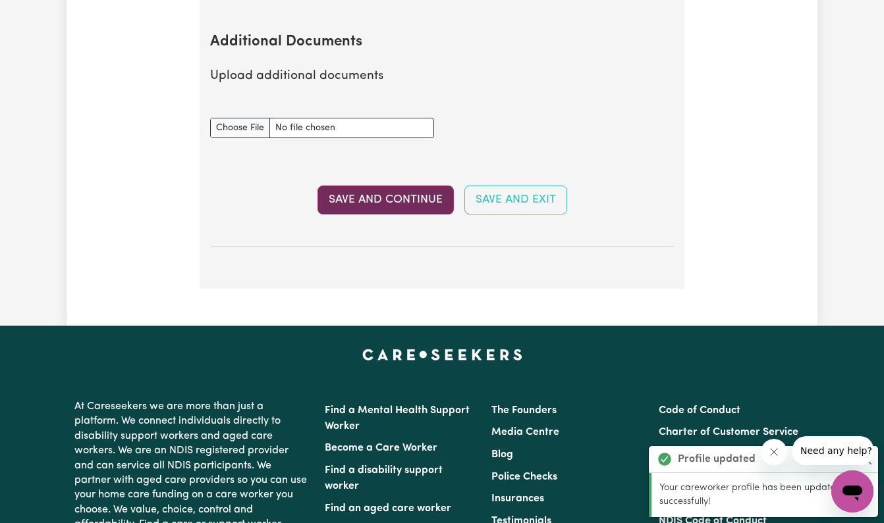
select select "Certificate III (Individual Support)"
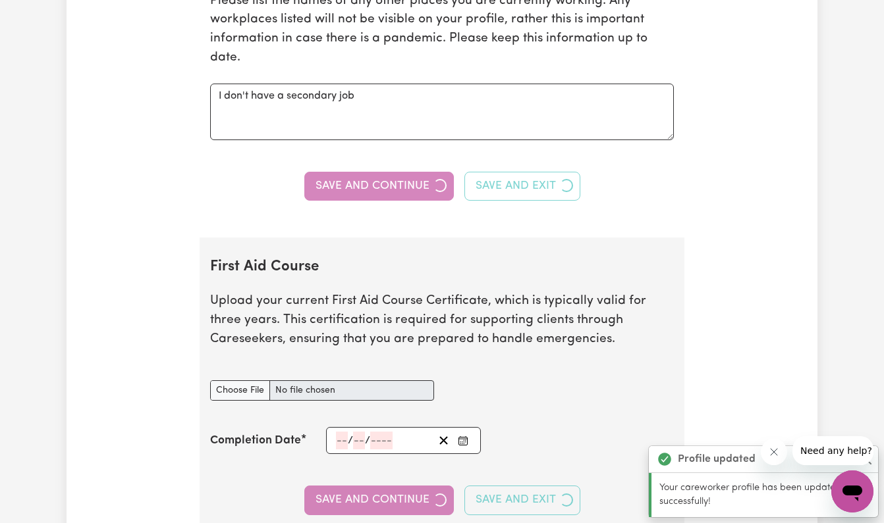
type input "2025-04-01"
type input "1"
type input "4"
type input "2025"
type input "2025-04-01"
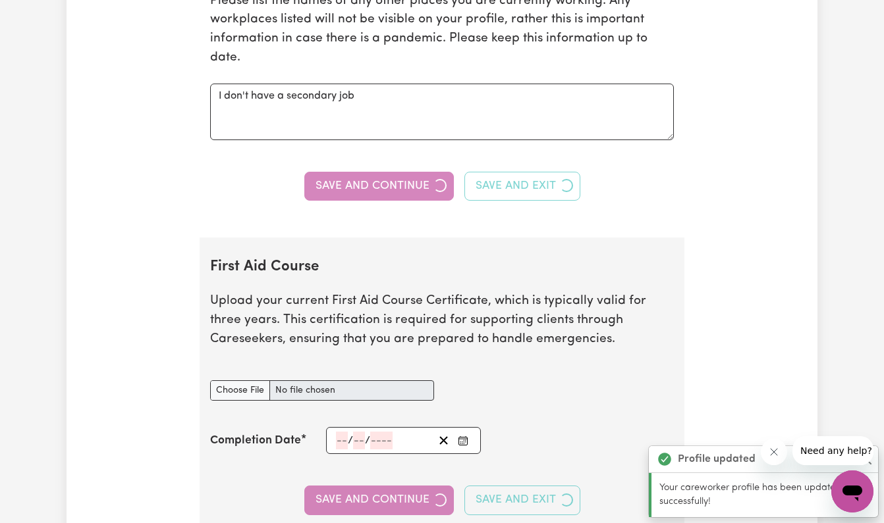
type input "1"
type input "4"
type input "2025"
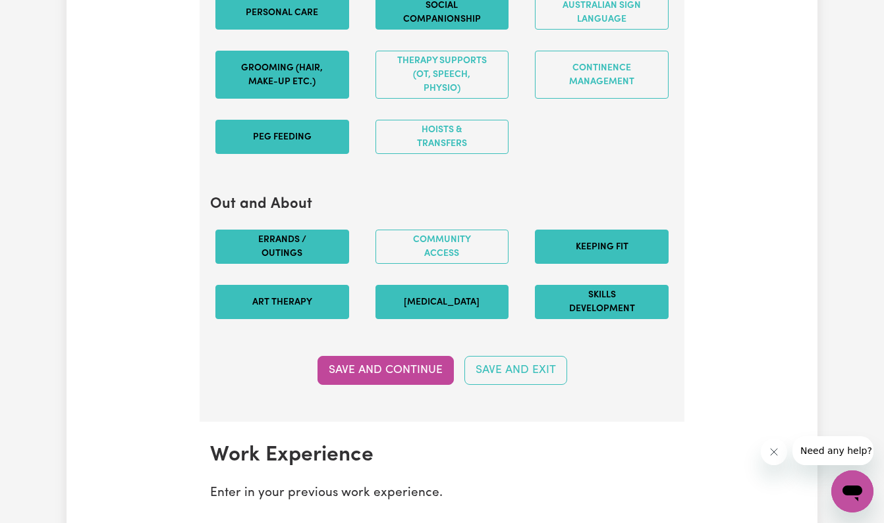
scroll to position [1591, 0]
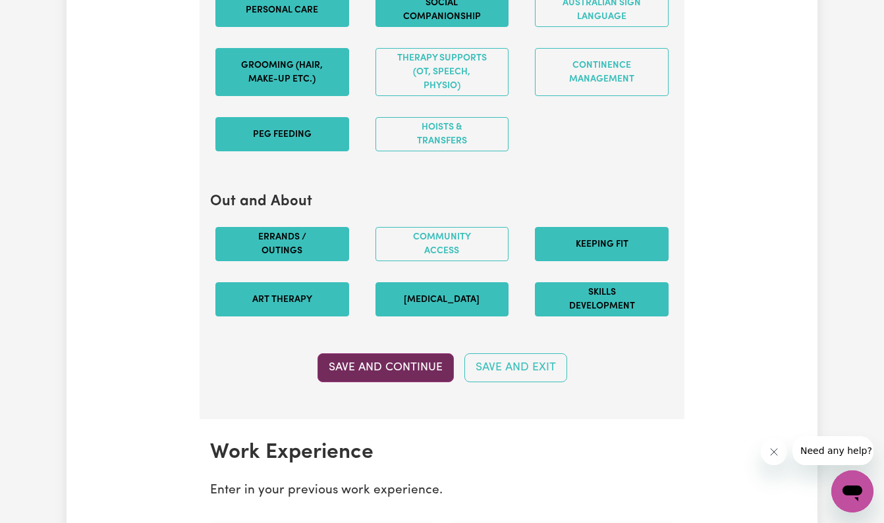
click at [381, 358] on button "Save and Continue" at bounding box center [385, 368] width 136 height 29
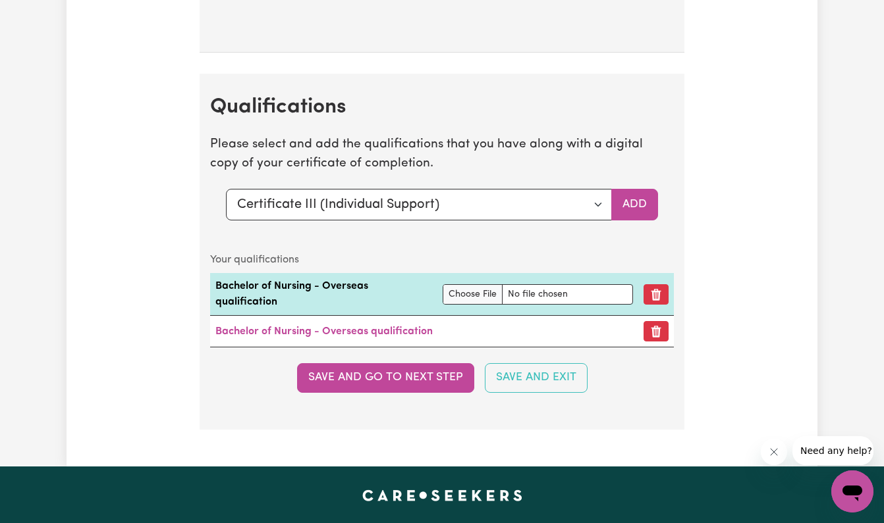
scroll to position [3546, 0]
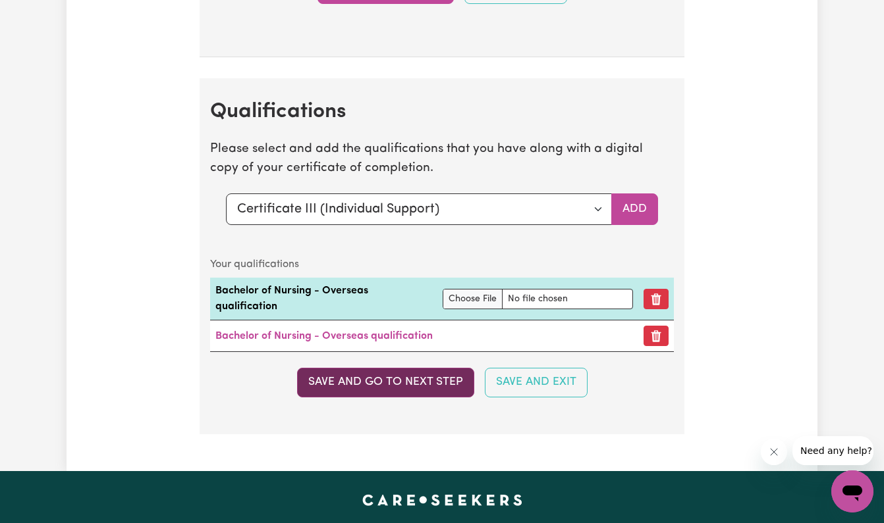
click at [418, 368] on button "Save and go to next step" at bounding box center [385, 382] width 177 height 29
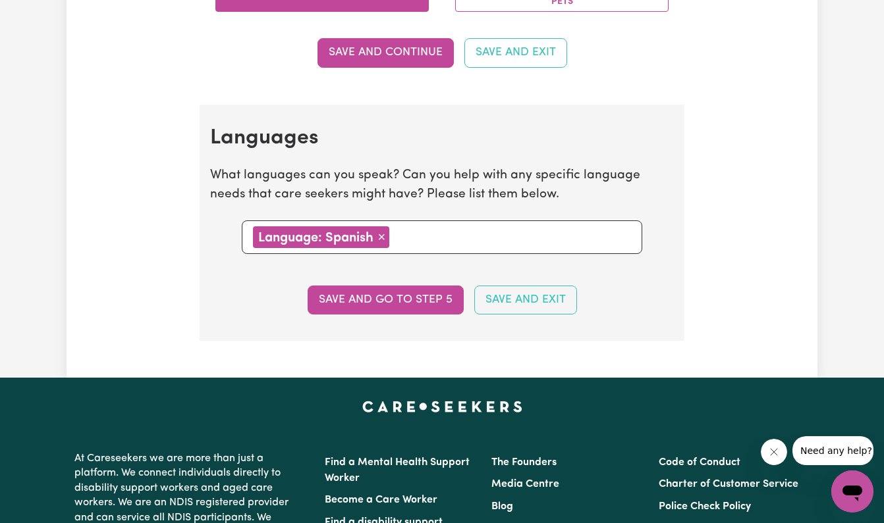
scroll to position [1273, 0]
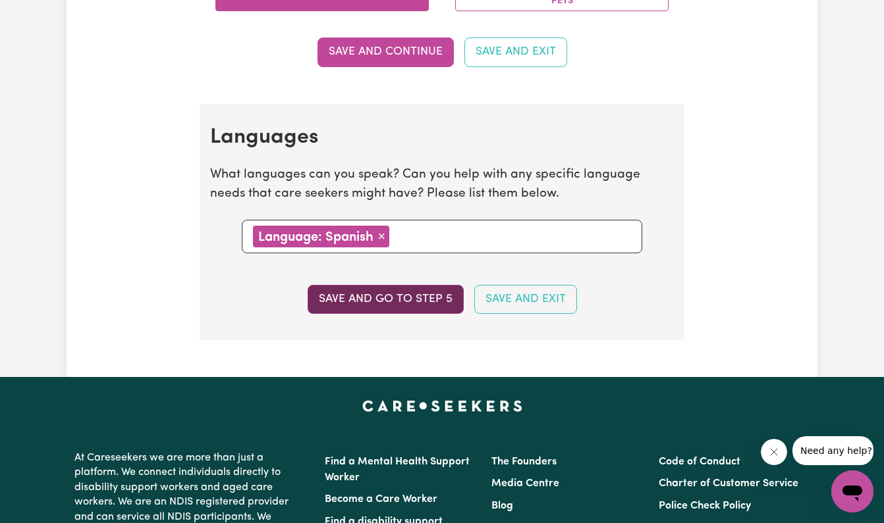
click at [425, 296] on button "Save and go to step 5" at bounding box center [385, 299] width 156 height 29
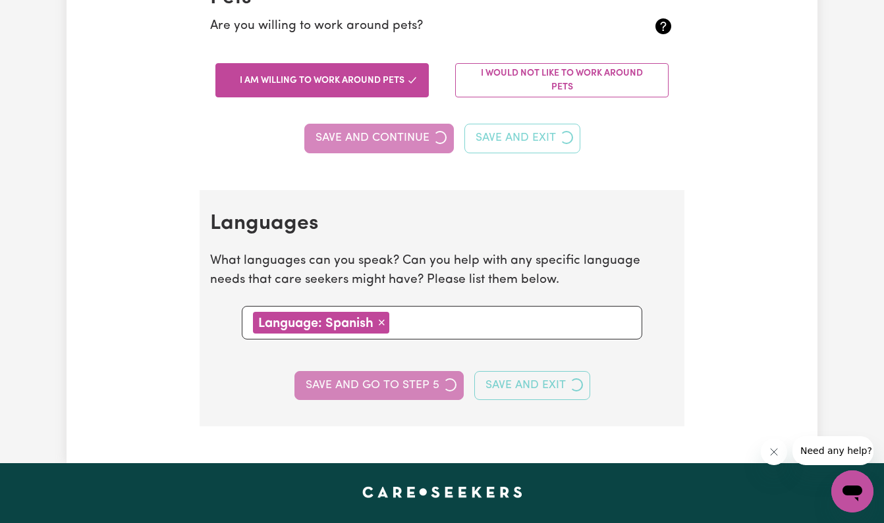
select select "I am providing services privately on my own"
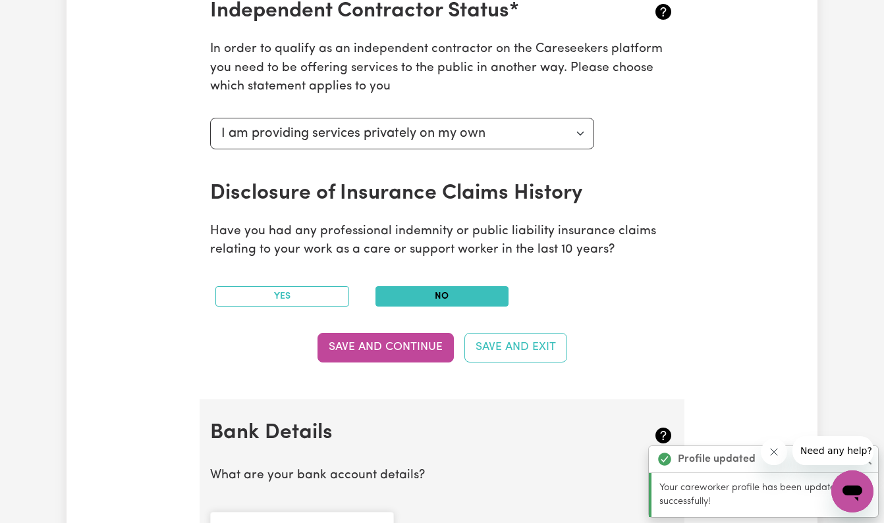
scroll to position [528, 0]
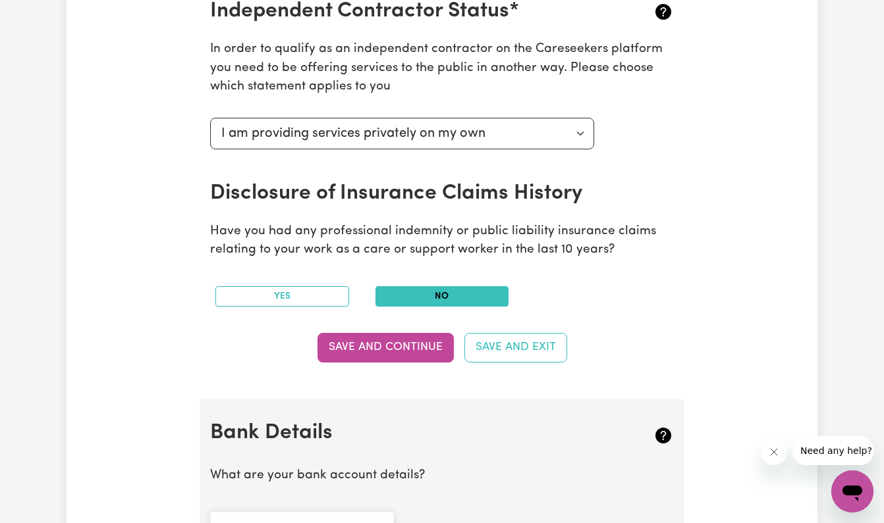
click at [465, 232] on p "Have you had any professional indemnity or public liability insurance claims re…" at bounding box center [442, 242] width 464 height 38
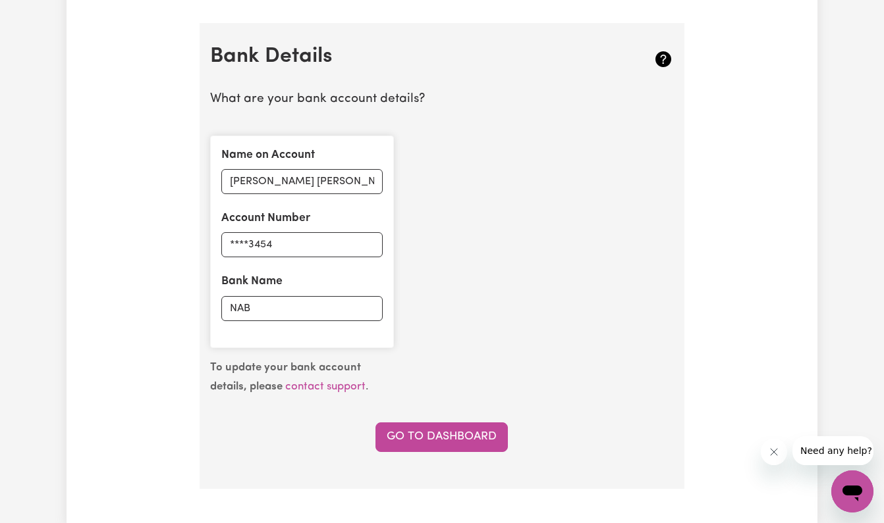
scroll to position [911, 0]
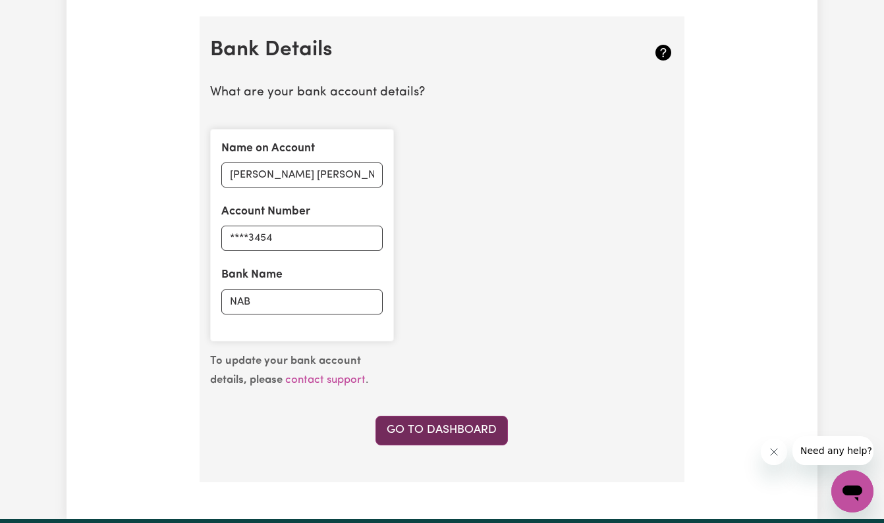
click at [456, 416] on link "Go to Dashboard" at bounding box center [441, 430] width 132 height 29
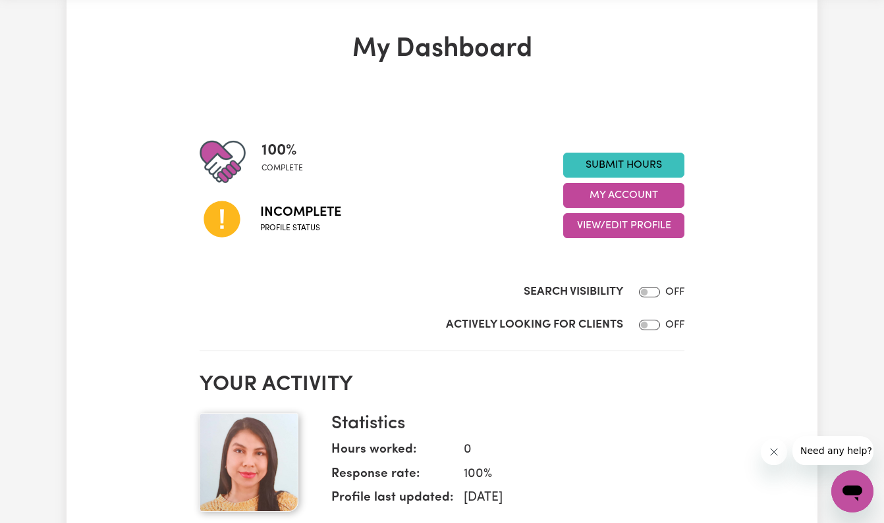
scroll to position [61, 0]
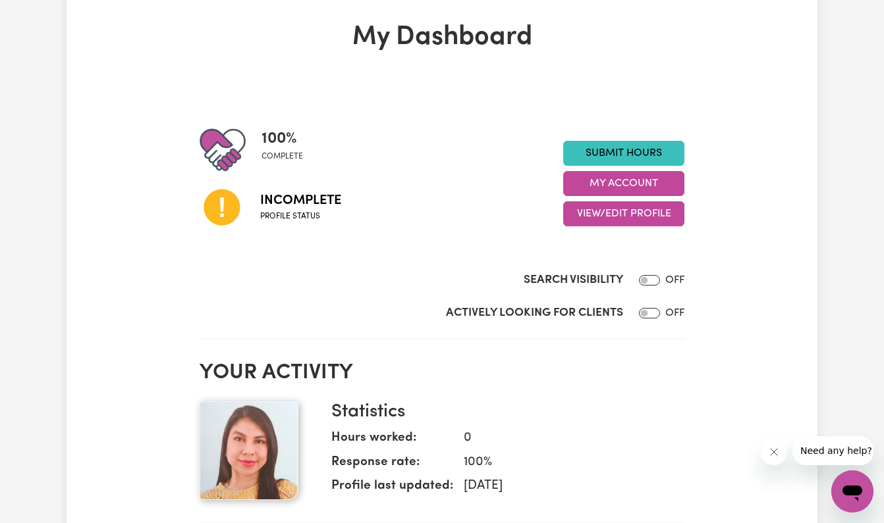
click at [647, 281] on input "Search Visibility" at bounding box center [649, 280] width 21 height 11
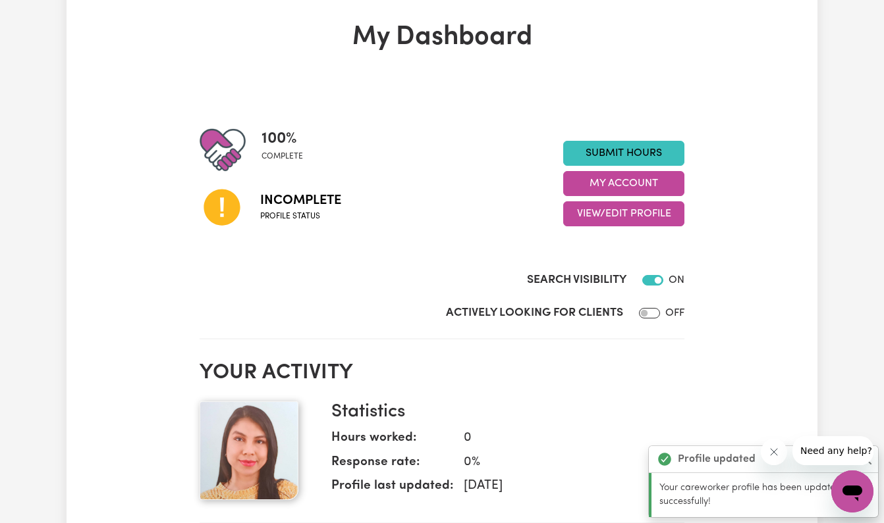
click at [658, 275] on input "Search Visibility" at bounding box center [652, 280] width 21 height 11
checkbox input "false"
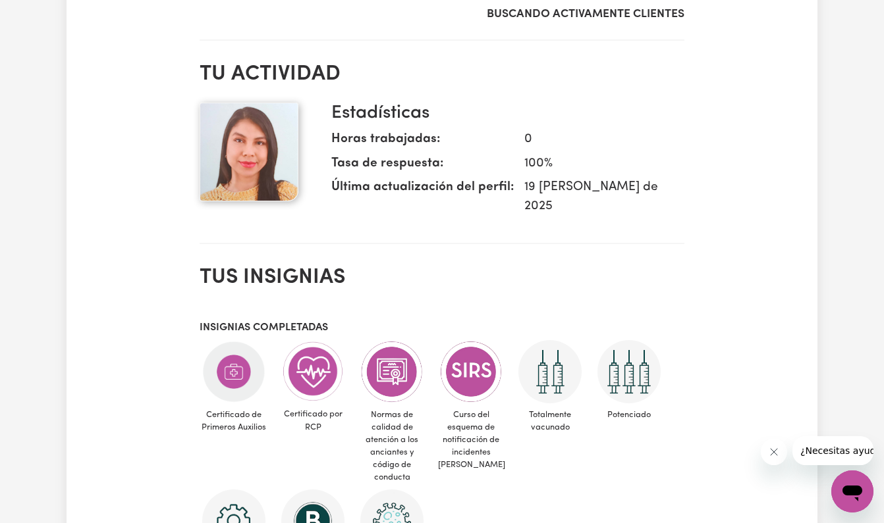
scroll to position [388, 0]
